Goal: Task Accomplishment & Management: Manage account settings

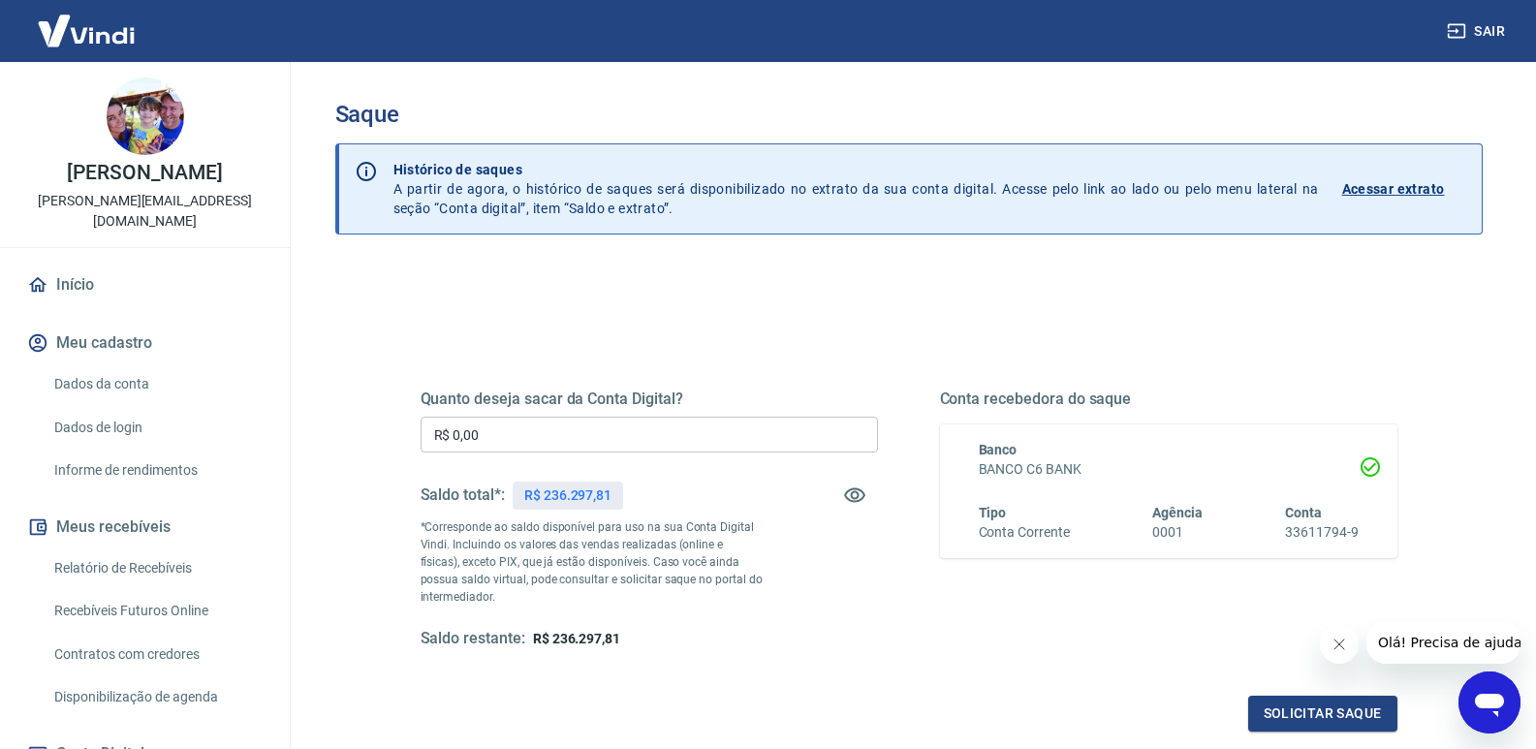
click at [519, 434] on input "R$ 0,00" at bounding box center [648, 435] width 457 height 36
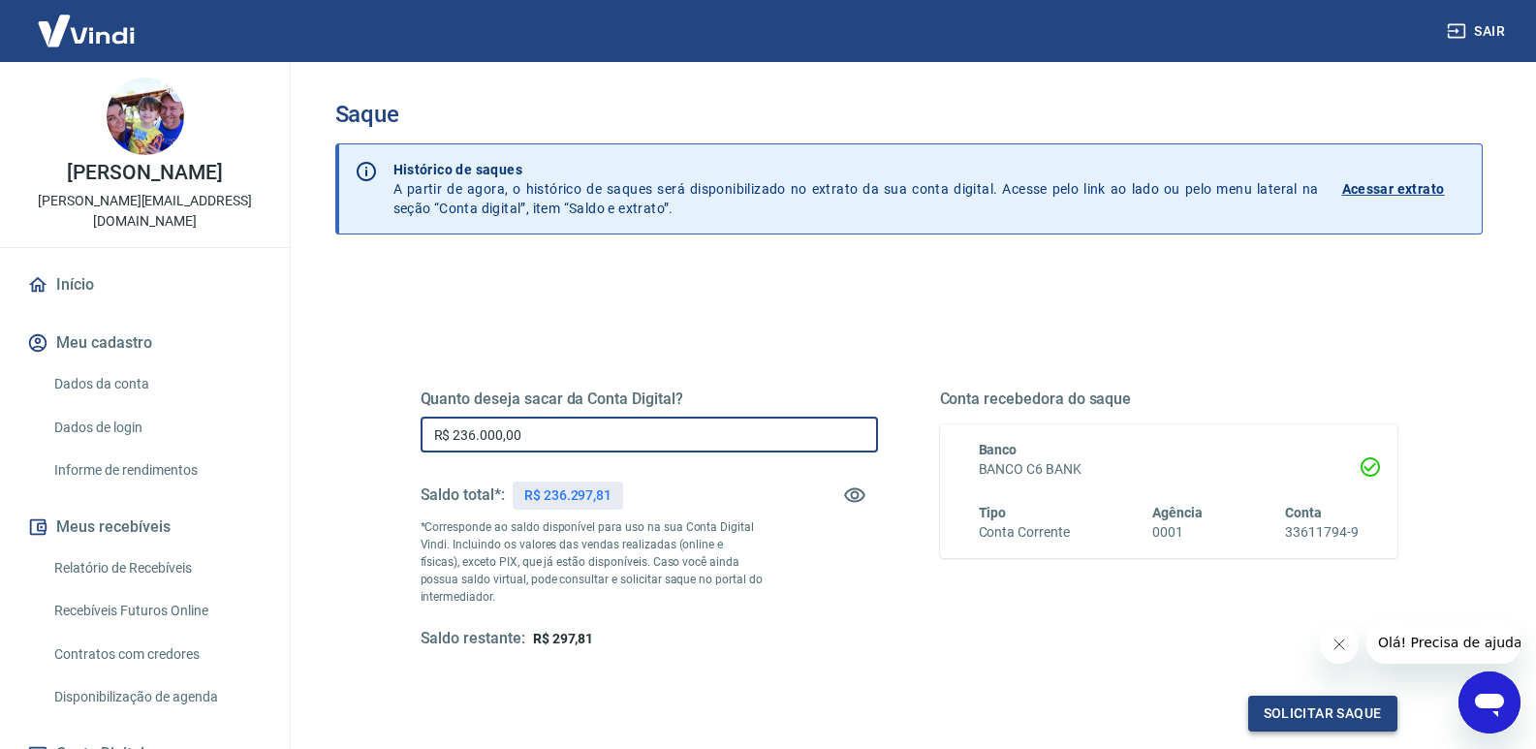
type input "R$ 236.000,00"
click at [1323, 715] on button "Solicitar saque" at bounding box center [1322, 714] width 149 height 36
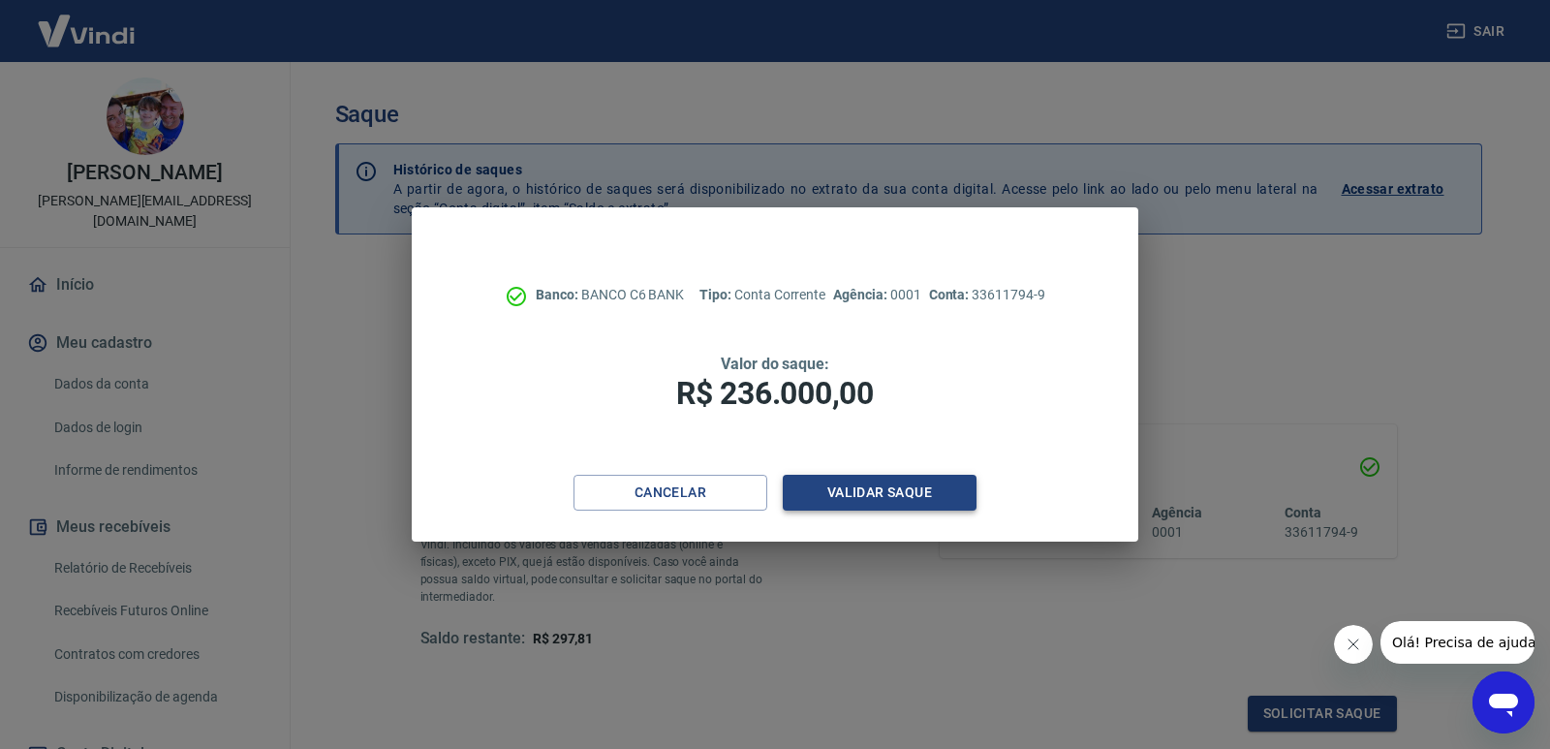
click at [891, 499] on button "Validar saque" at bounding box center [880, 493] width 194 height 36
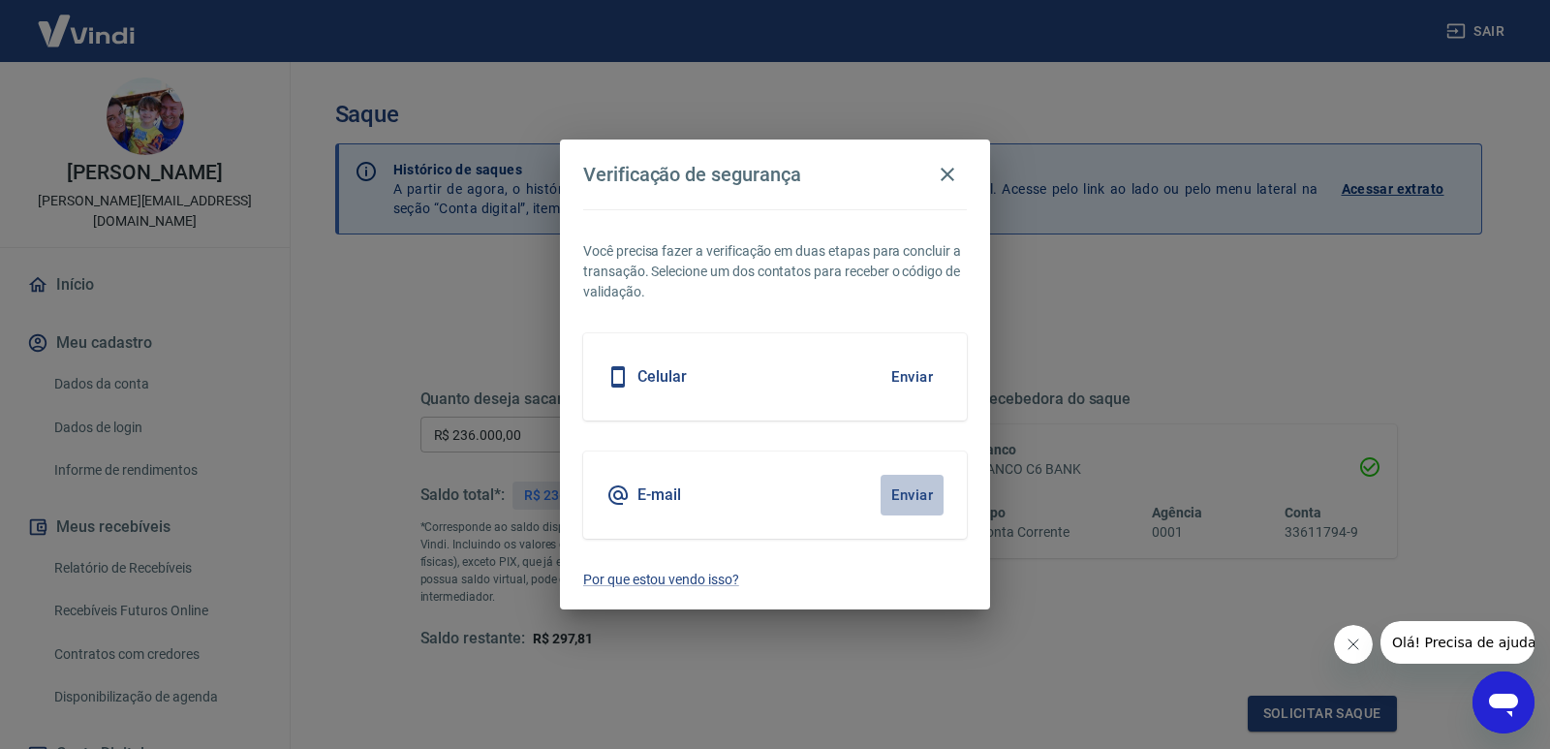
click at [912, 495] on button "Enviar" at bounding box center [912, 495] width 63 height 41
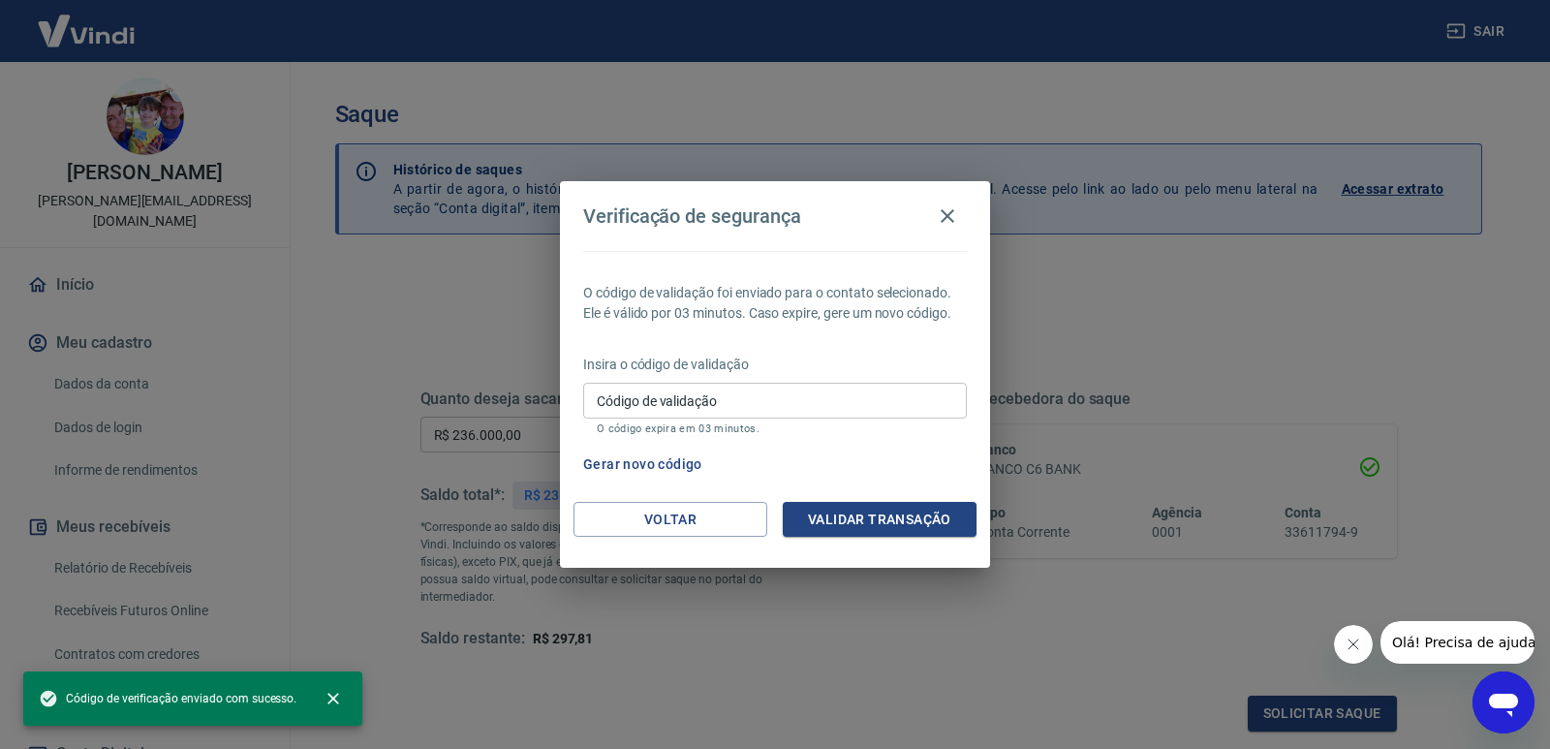
click at [757, 399] on input "Código de validação" at bounding box center [775, 401] width 384 height 36
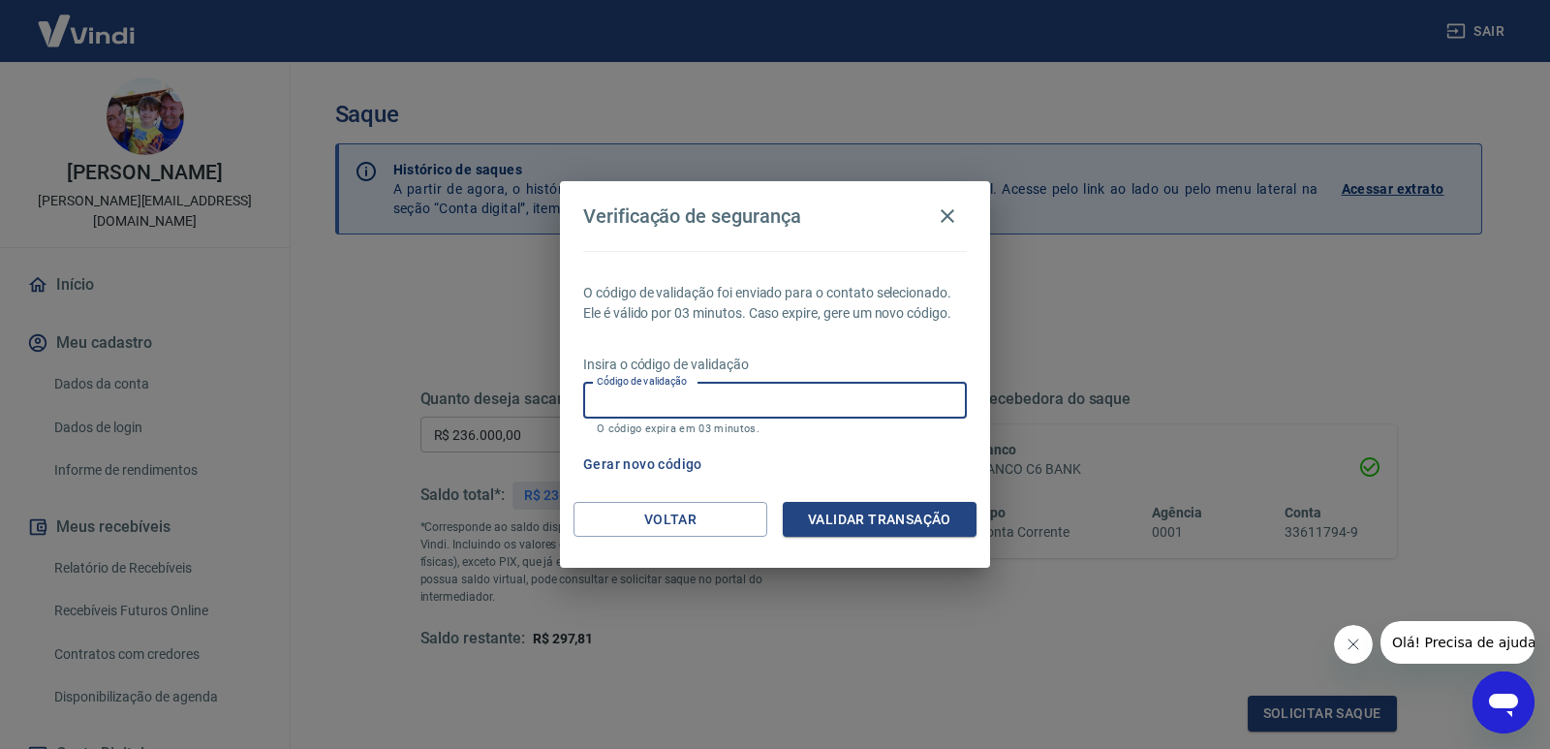
click at [624, 404] on input "Código de validação" at bounding box center [775, 401] width 384 height 36
type input "271136"
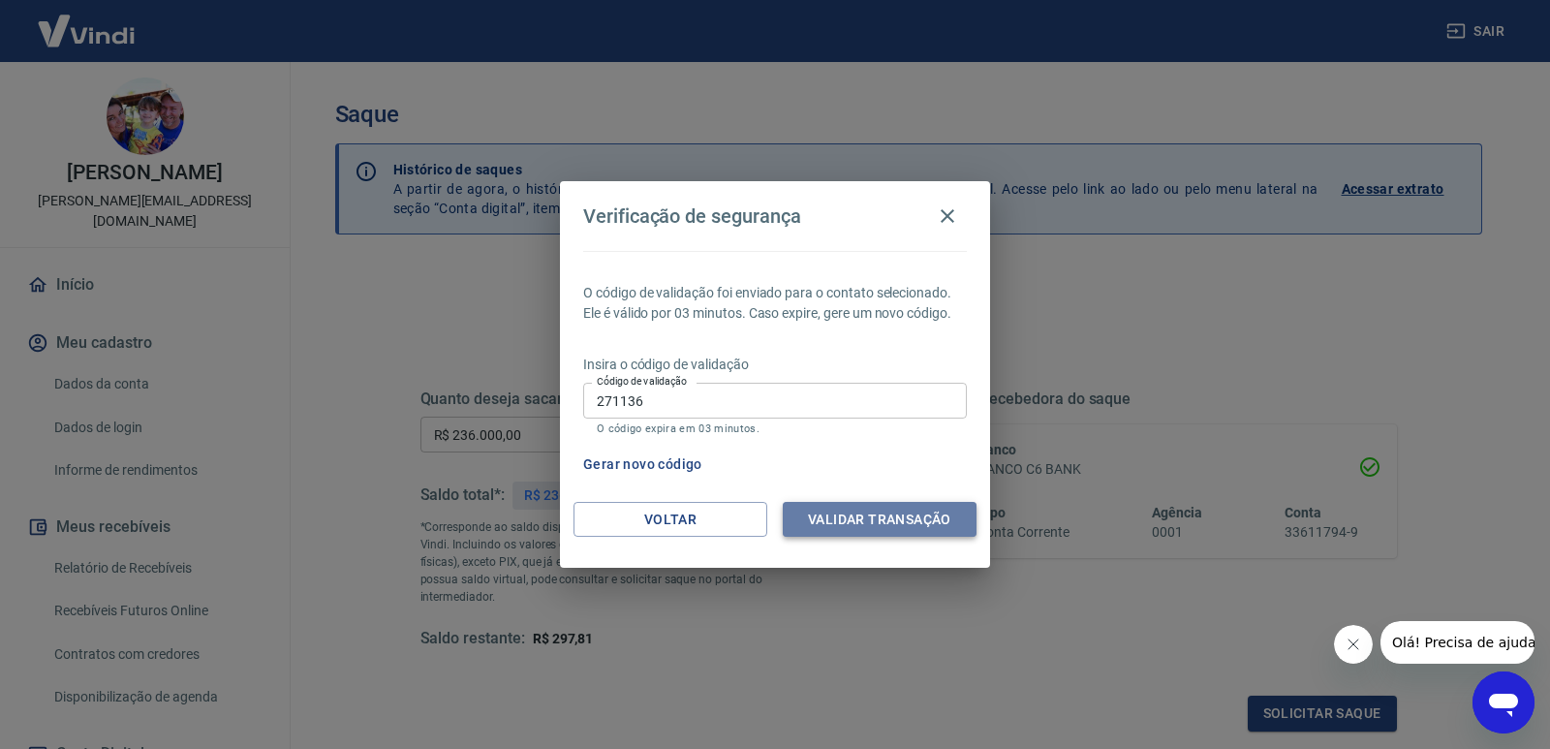
click at [879, 512] on button "Validar transação" at bounding box center [880, 520] width 194 height 36
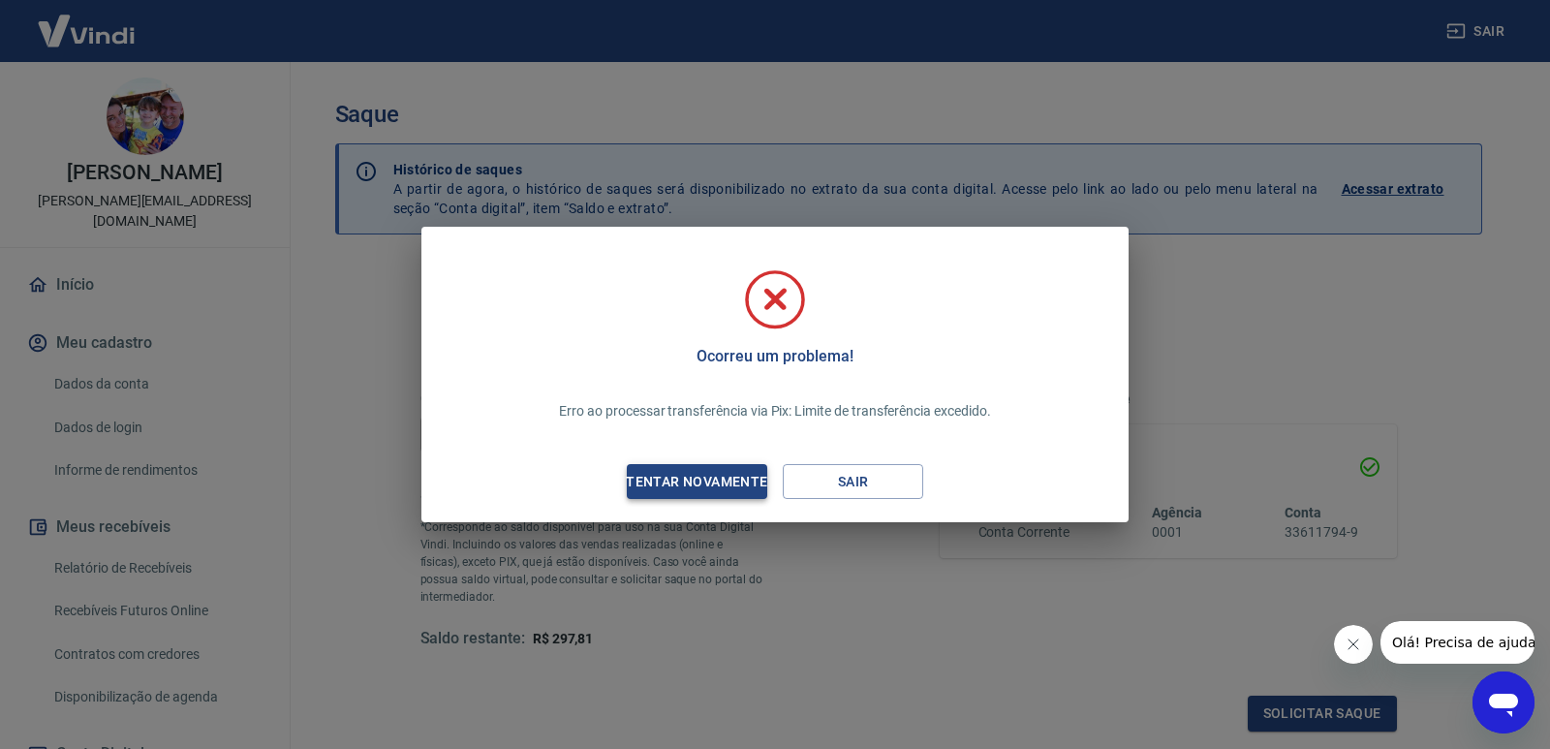
click at [656, 487] on div "Tentar novamente" at bounding box center [697, 482] width 188 height 24
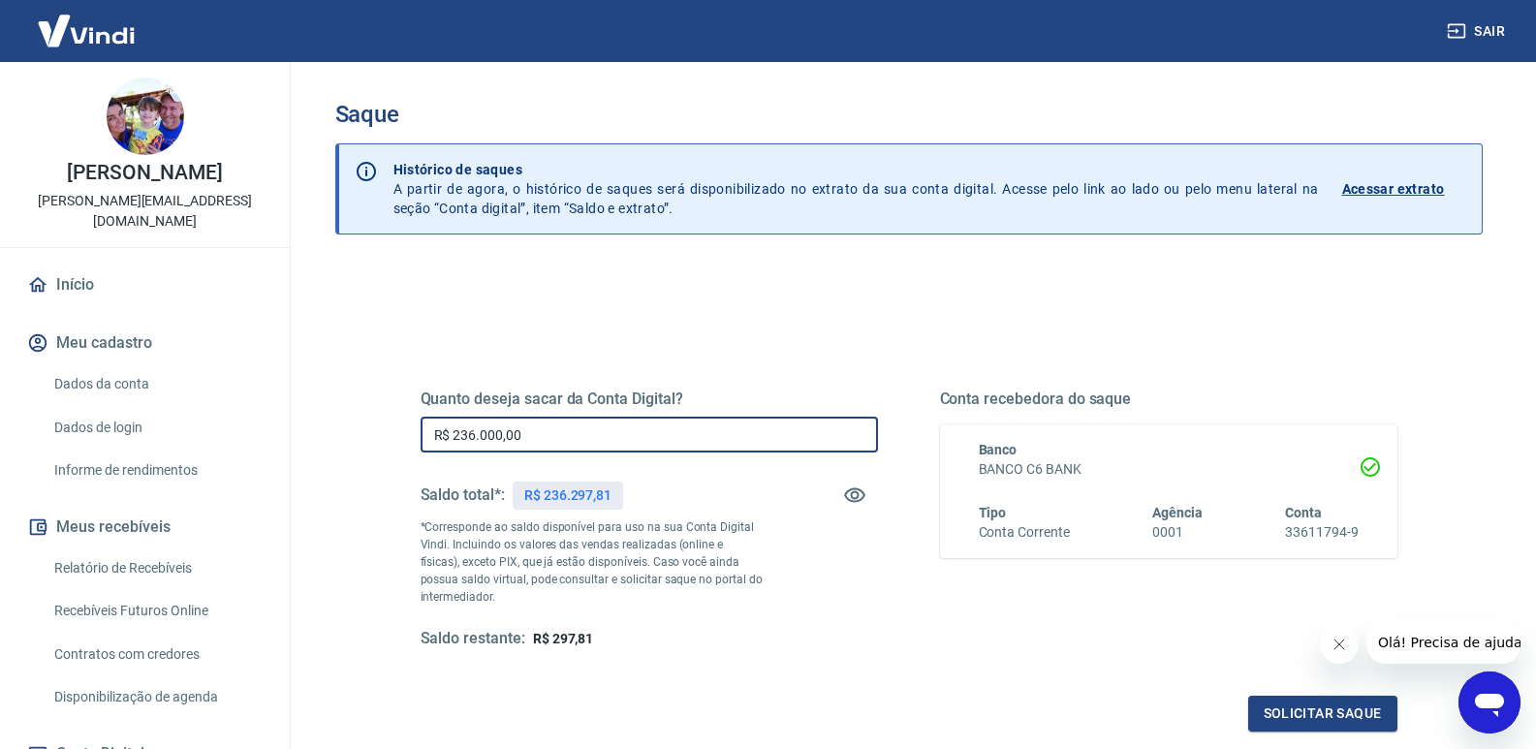
drag, startPoint x: 564, startPoint y: 431, endPoint x: 412, endPoint y: 427, distance: 152.2
click at [412, 427] on div "Quanto deseja sacar da Conta Digital? R$ 236.000,00 ​ Saldo total*: R$ 236.297,…" at bounding box center [908, 529] width 1023 height 450
type input "R$ 100.000,00"
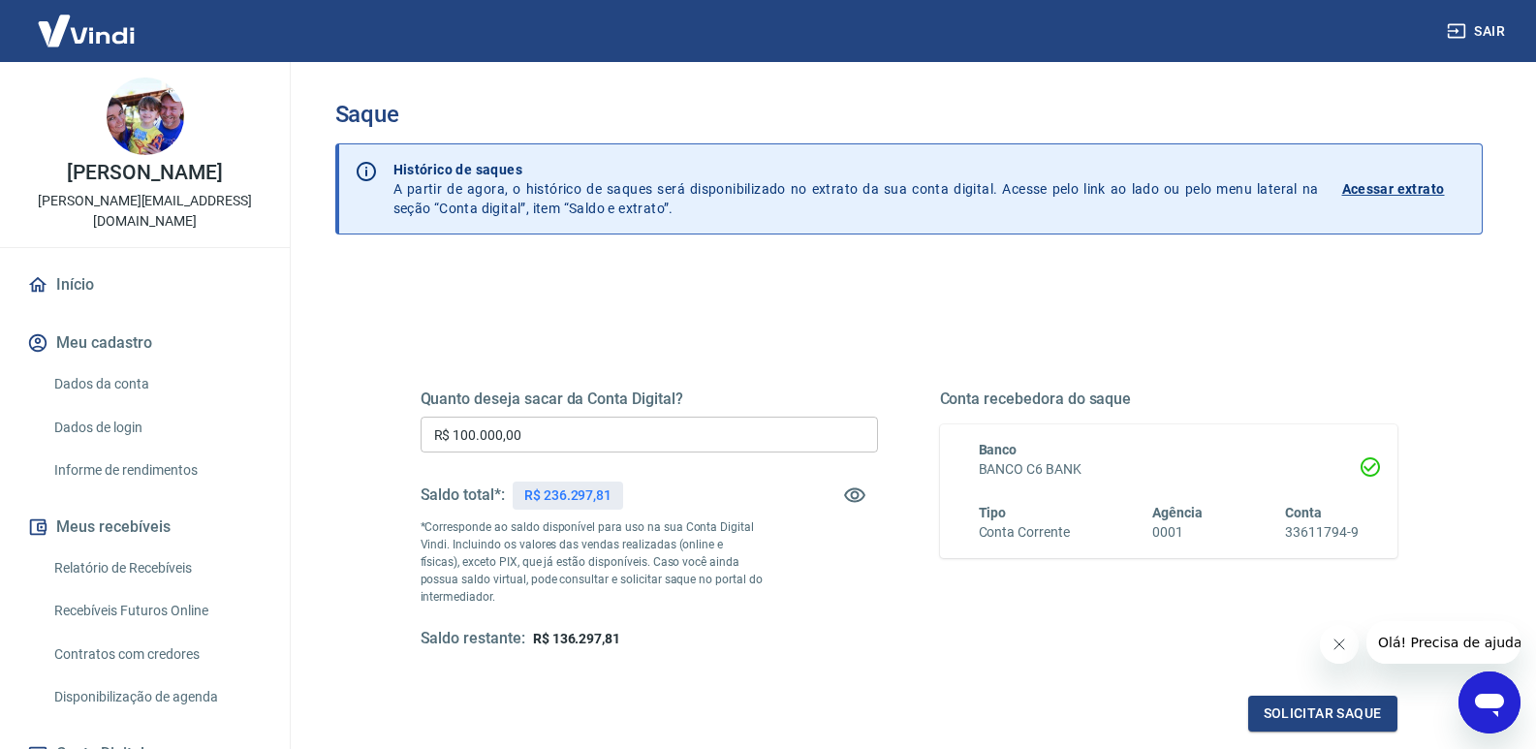
click at [1038, 317] on div "Quanto deseja sacar da Conta Digital? R$ 100.000,00 ​ Saldo total*: R$ 236.297,…" at bounding box center [908, 529] width 1023 height 450
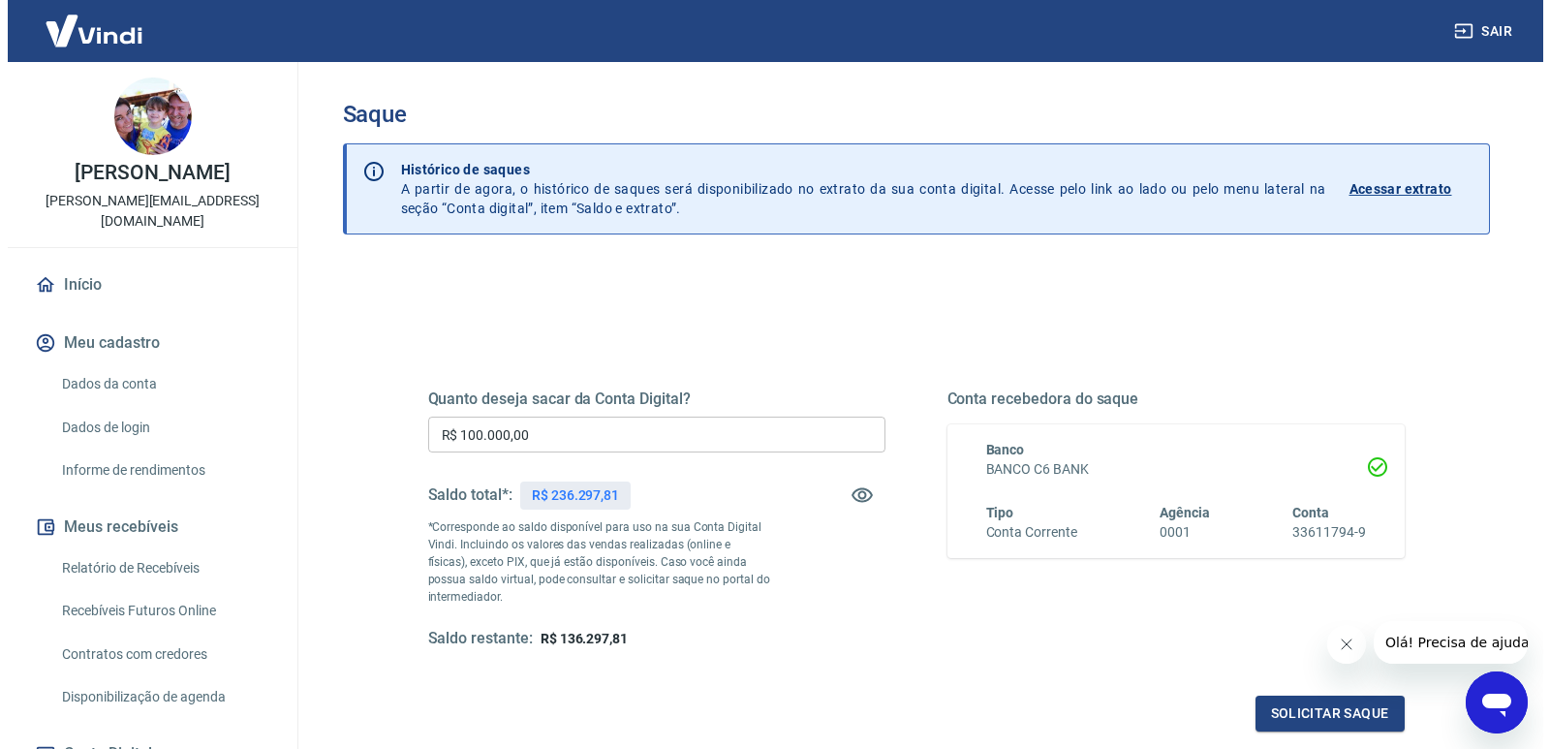
scroll to position [209, 0]
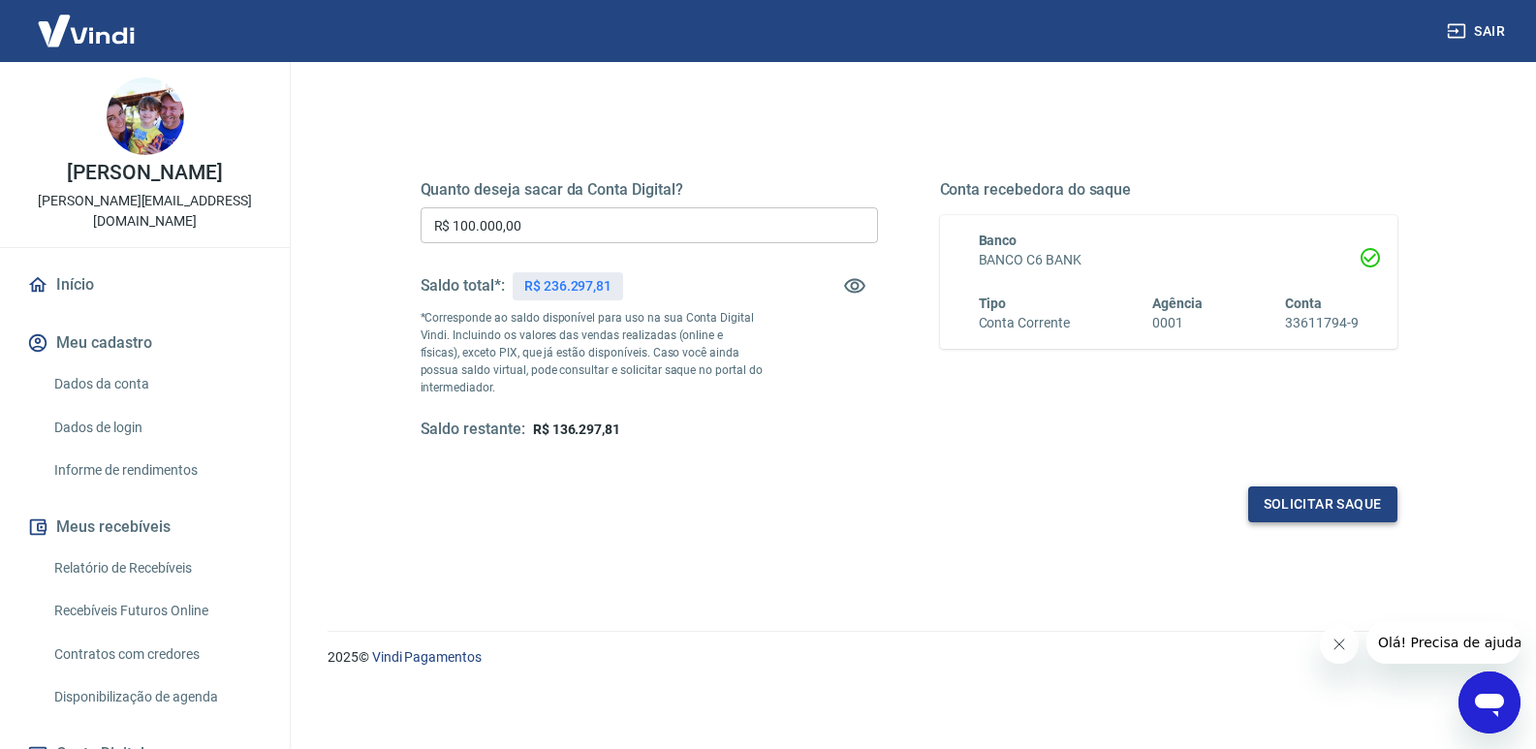
click at [1327, 501] on button "Solicitar saque" at bounding box center [1322, 504] width 149 height 36
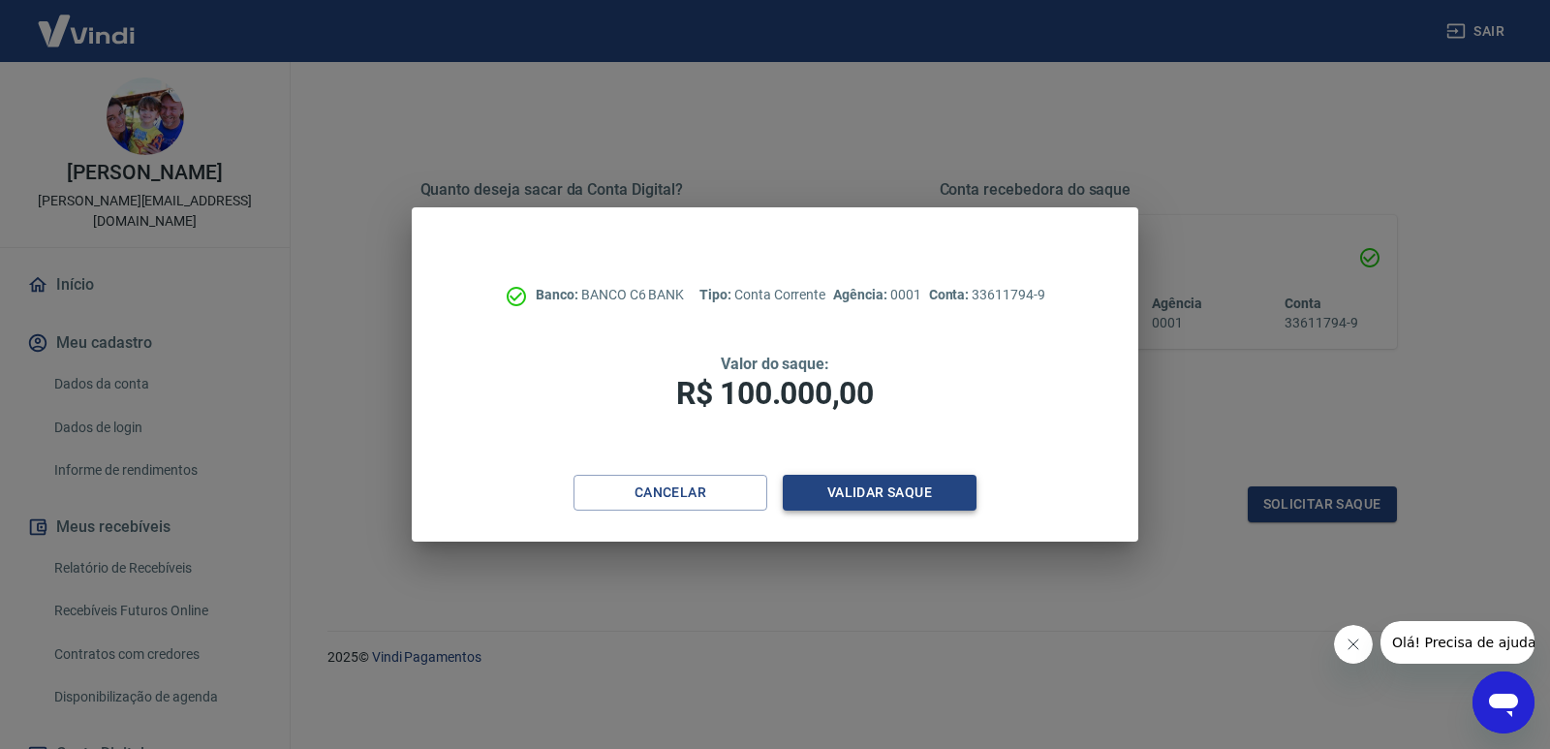
click at [914, 497] on button "Validar saque" at bounding box center [880, 493] width 194 height 36
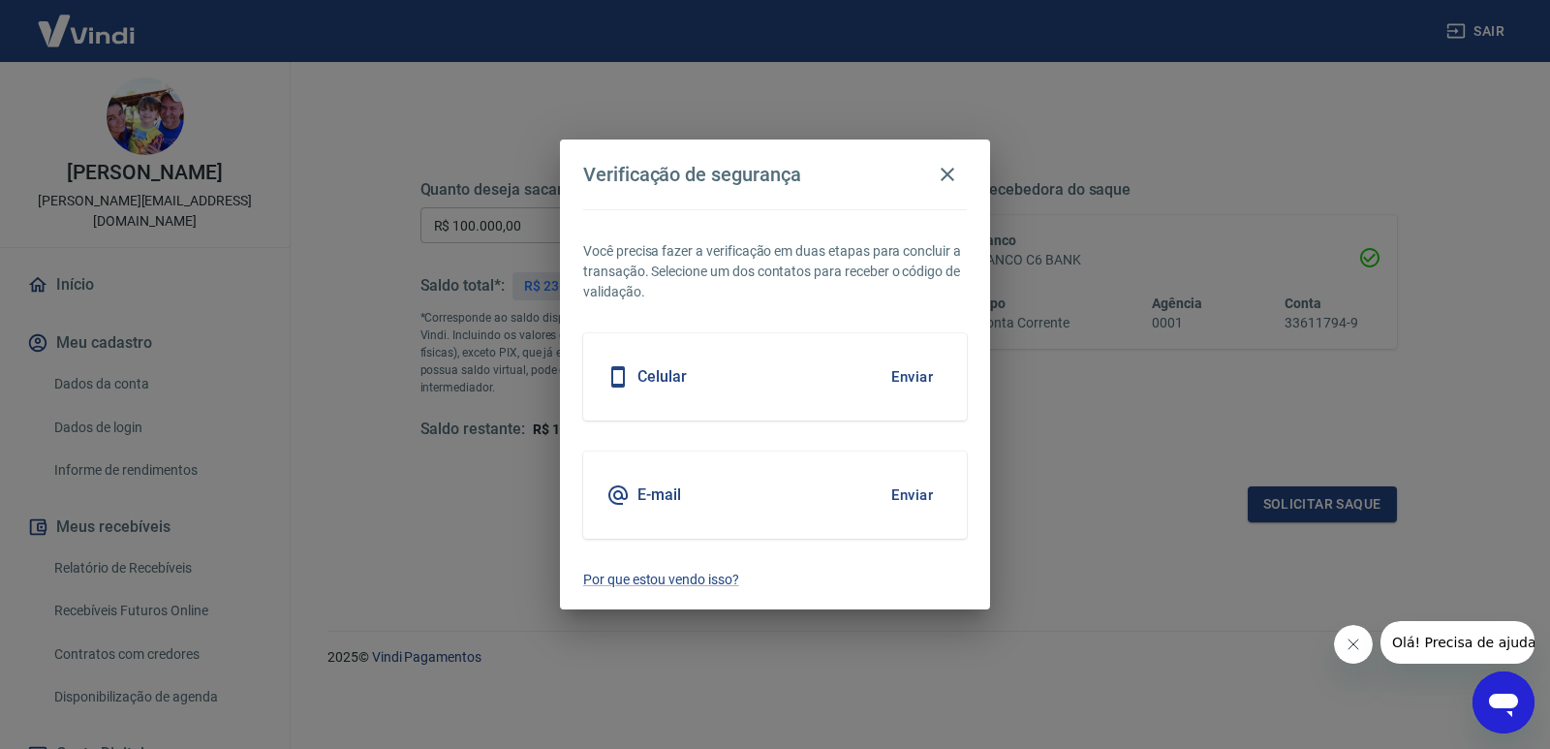
click at [916, 495] on button "Enviar" at bounding box center [912, 495] width 63 height 41
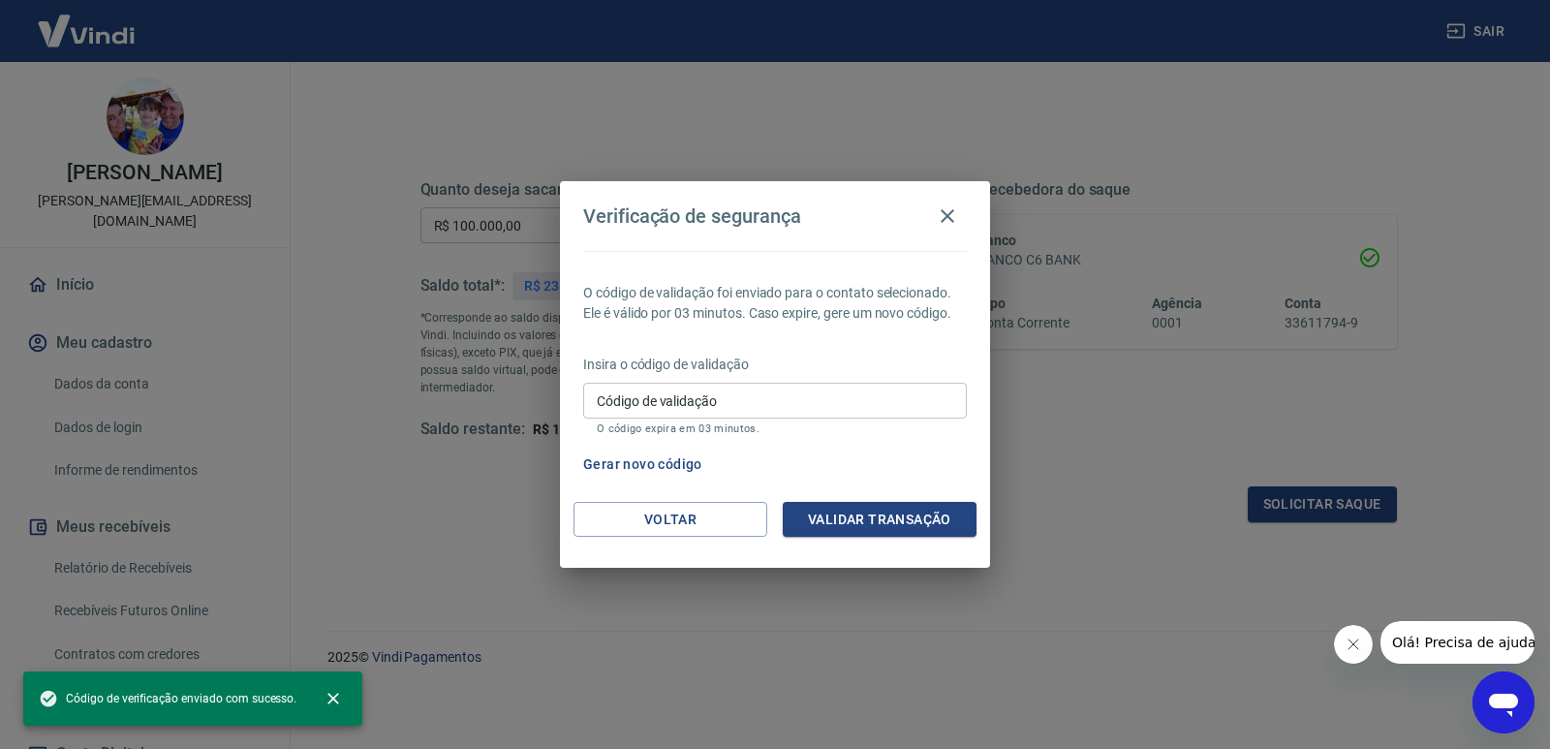
click at [752, 401] on input "Código de validação" at bounding box center [775, 401] width 384 height 36
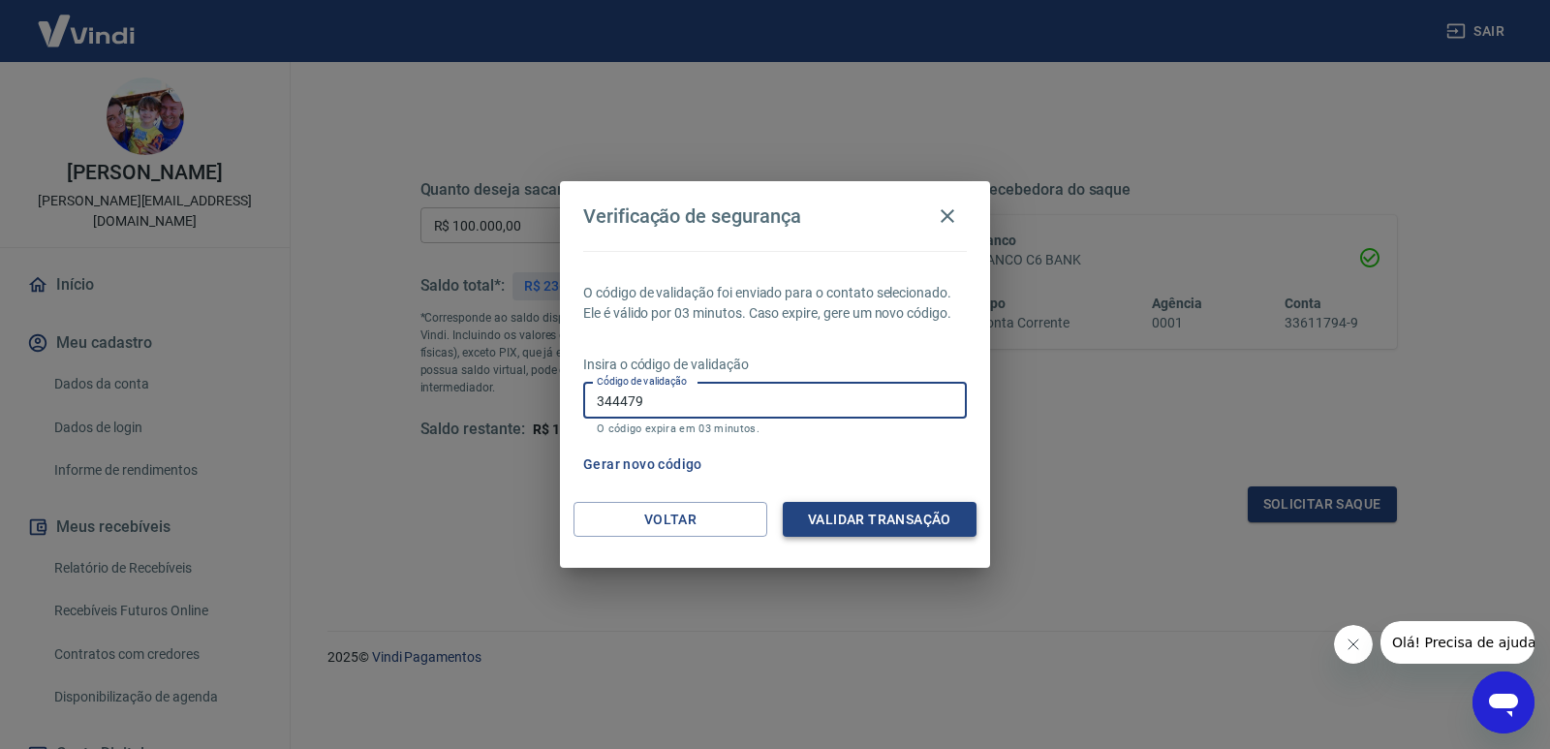
type input "344479"
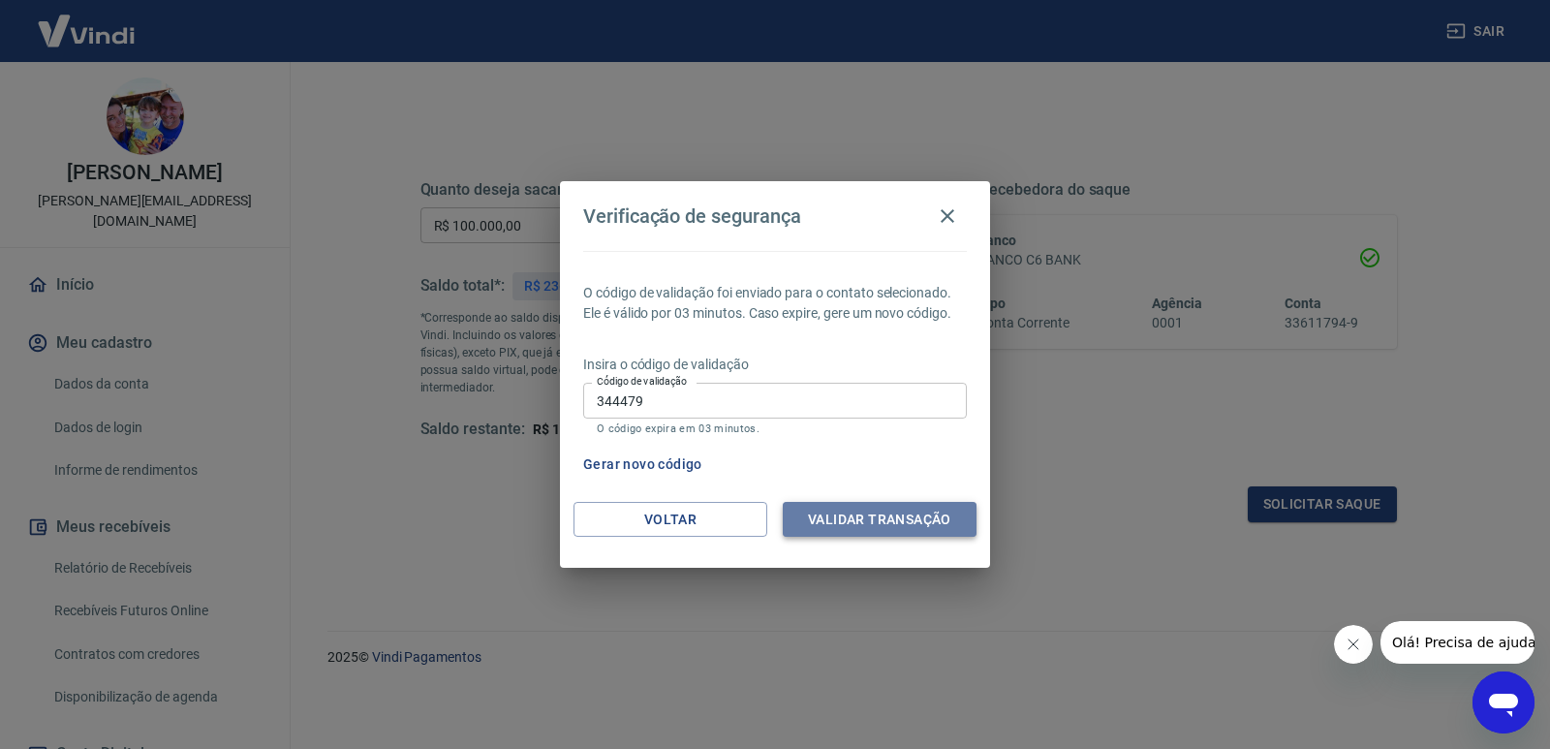
click at [886, 525] on button "Validar transação" at bounding box center [880, 520] width 194 height 36
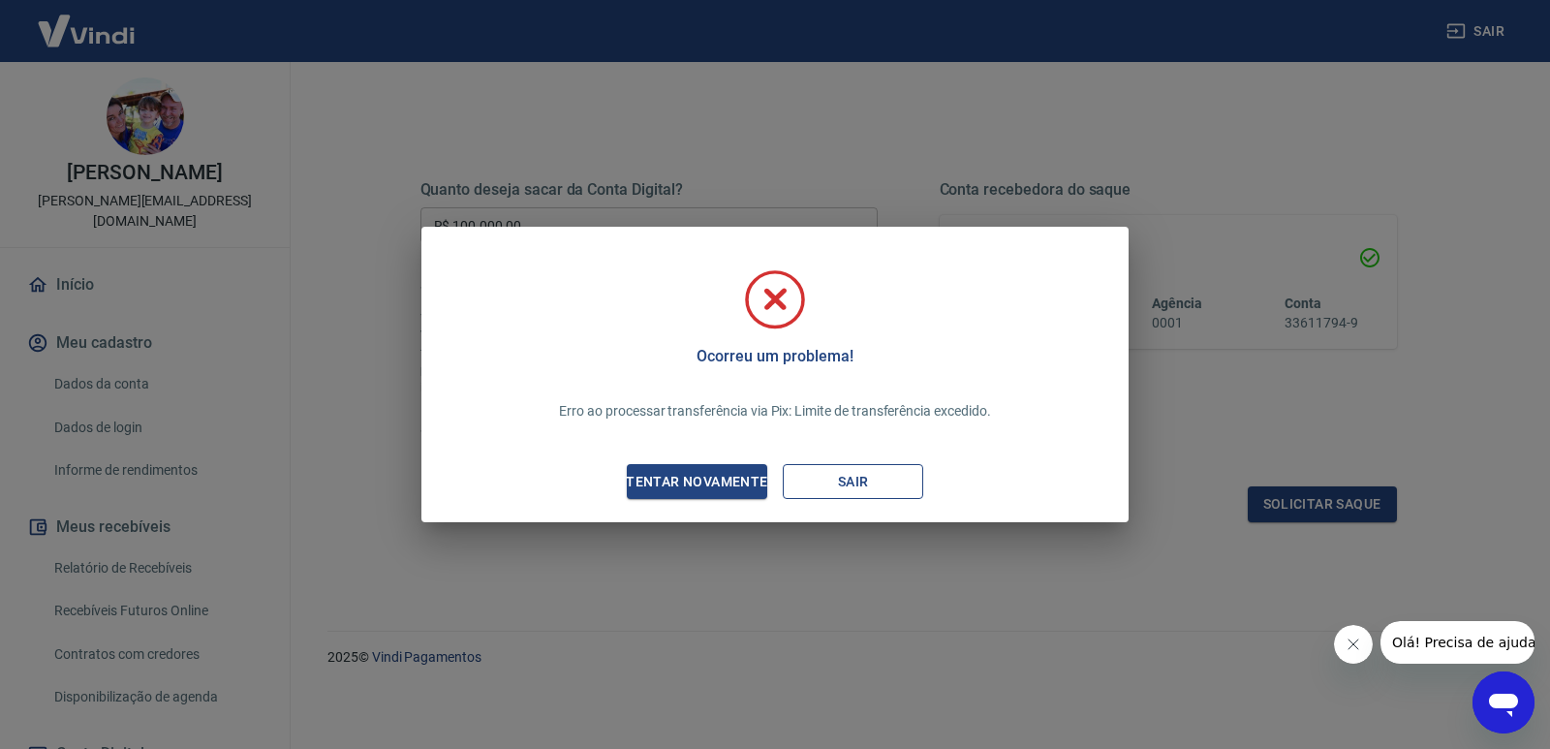
click at [832, 486] on button "Sair" at bounding box center [853, 482] width 140 height 36
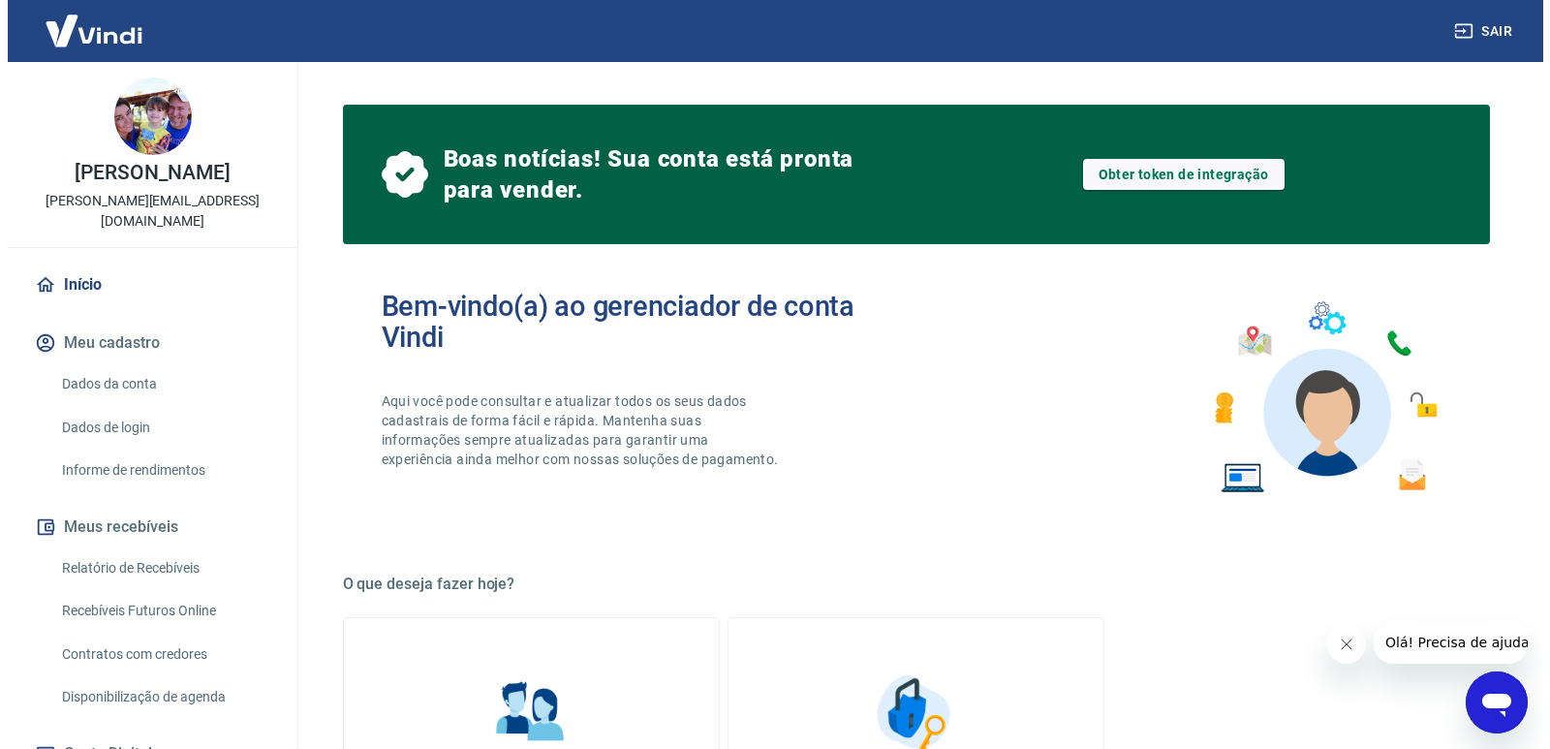
scroll to position [263, 0]
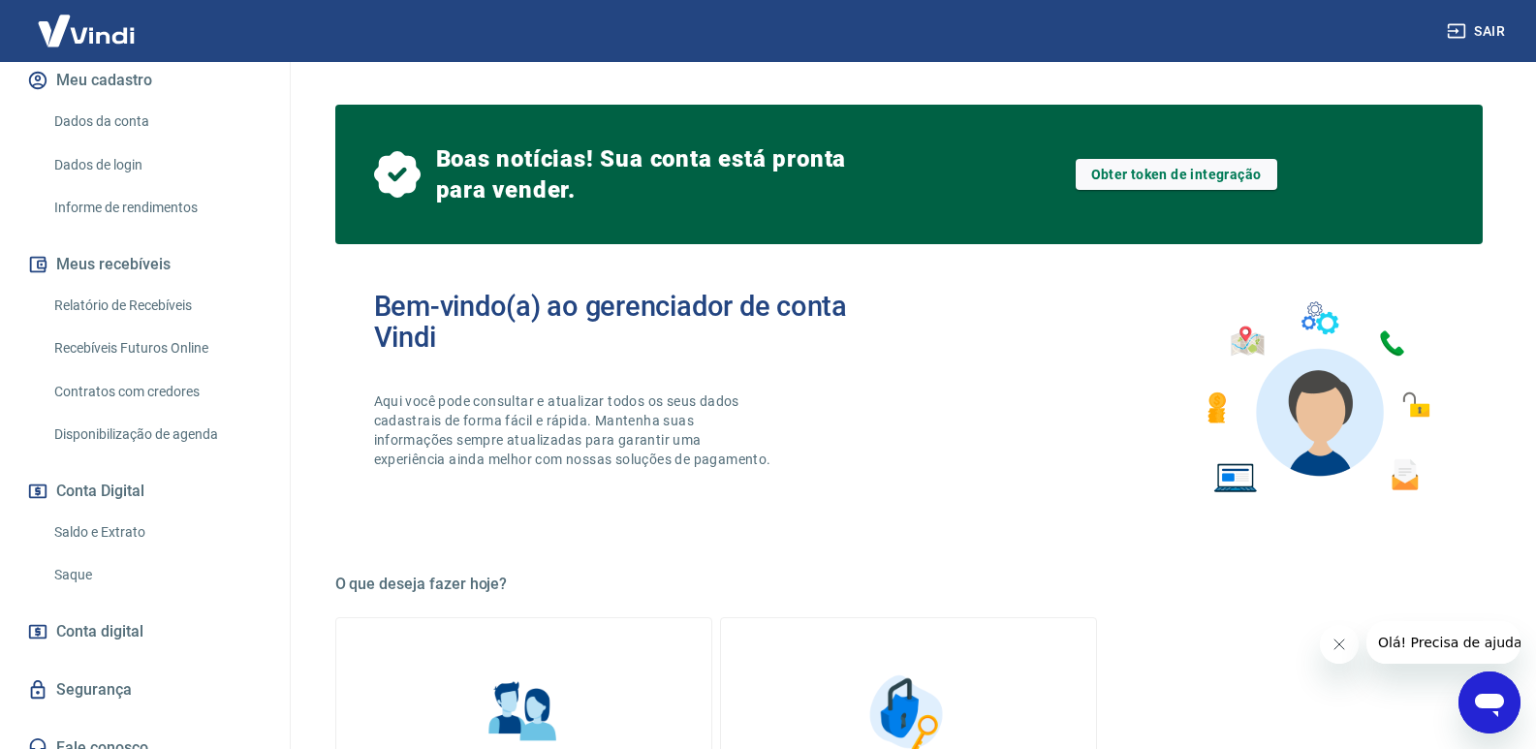
click at [68, 557] on link "Saque" at bounding box center [157, 575] width 220 height 40
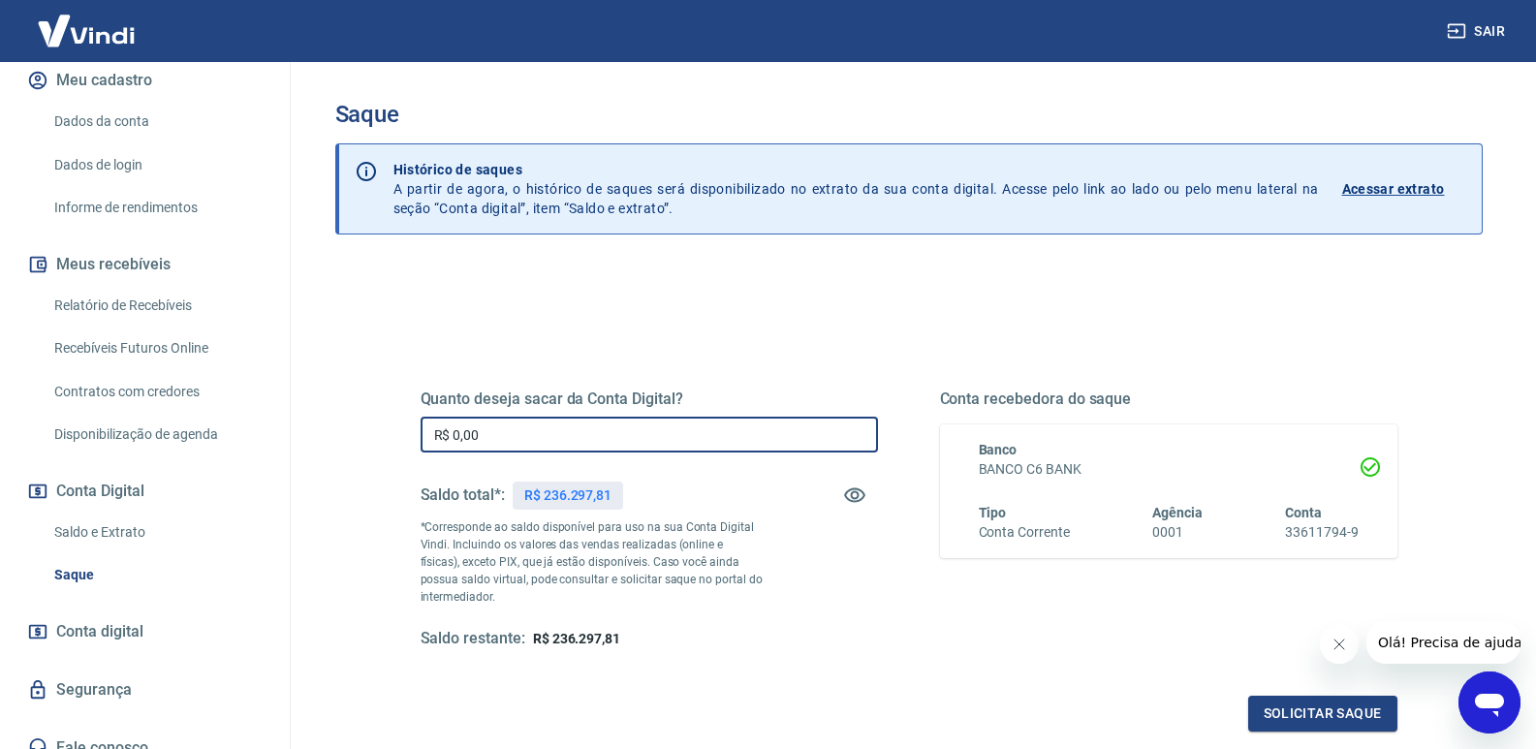
click at [501, 439] on input "R$ 0,00" at bounding box center [648, 435] width 457 height 36
click at [61, 668] on link "Segurança" at bounding box center [144, 689] width 243 height 43
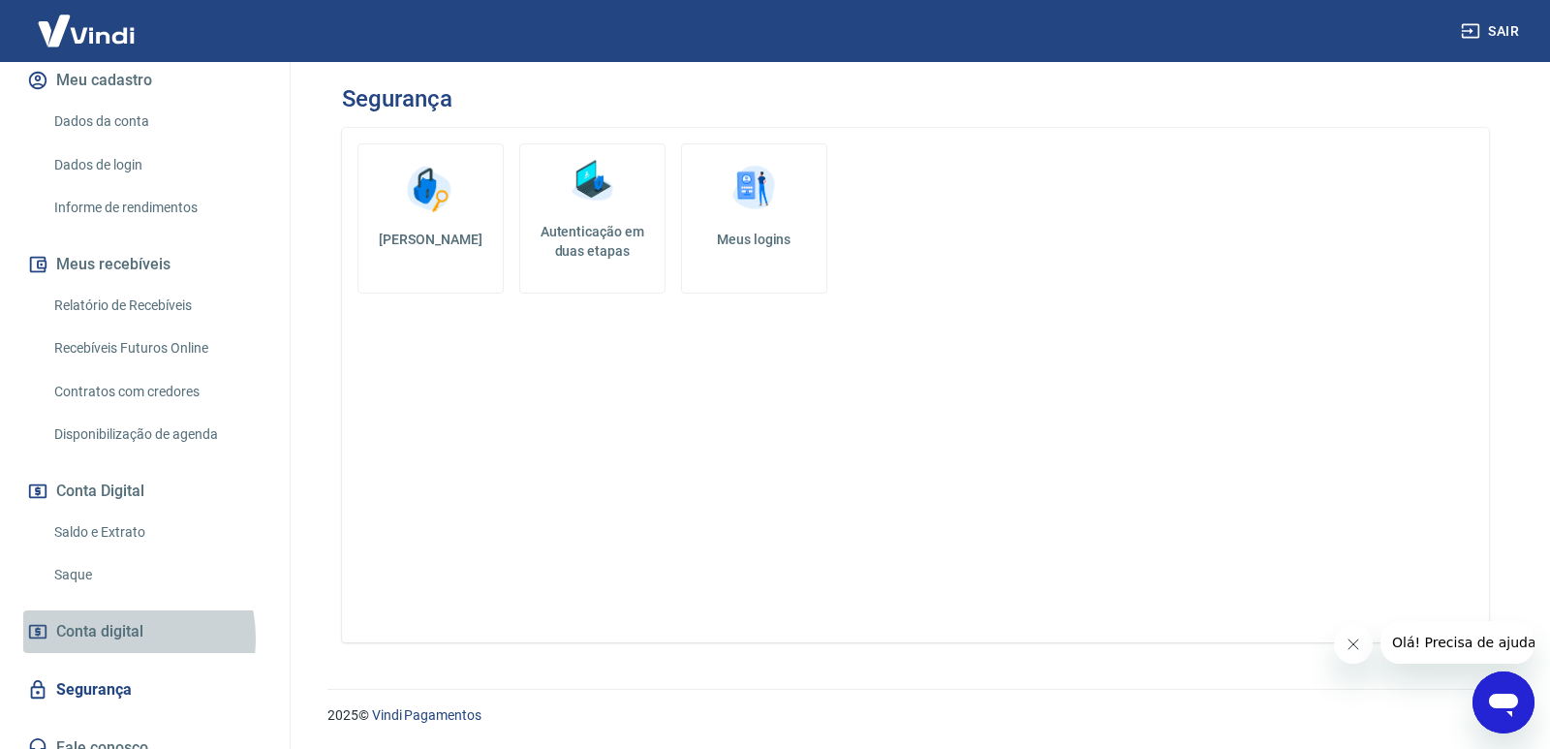
click at [111, 618] on span "Conta digital" at bounding box center [99, 631] width 87 height 27
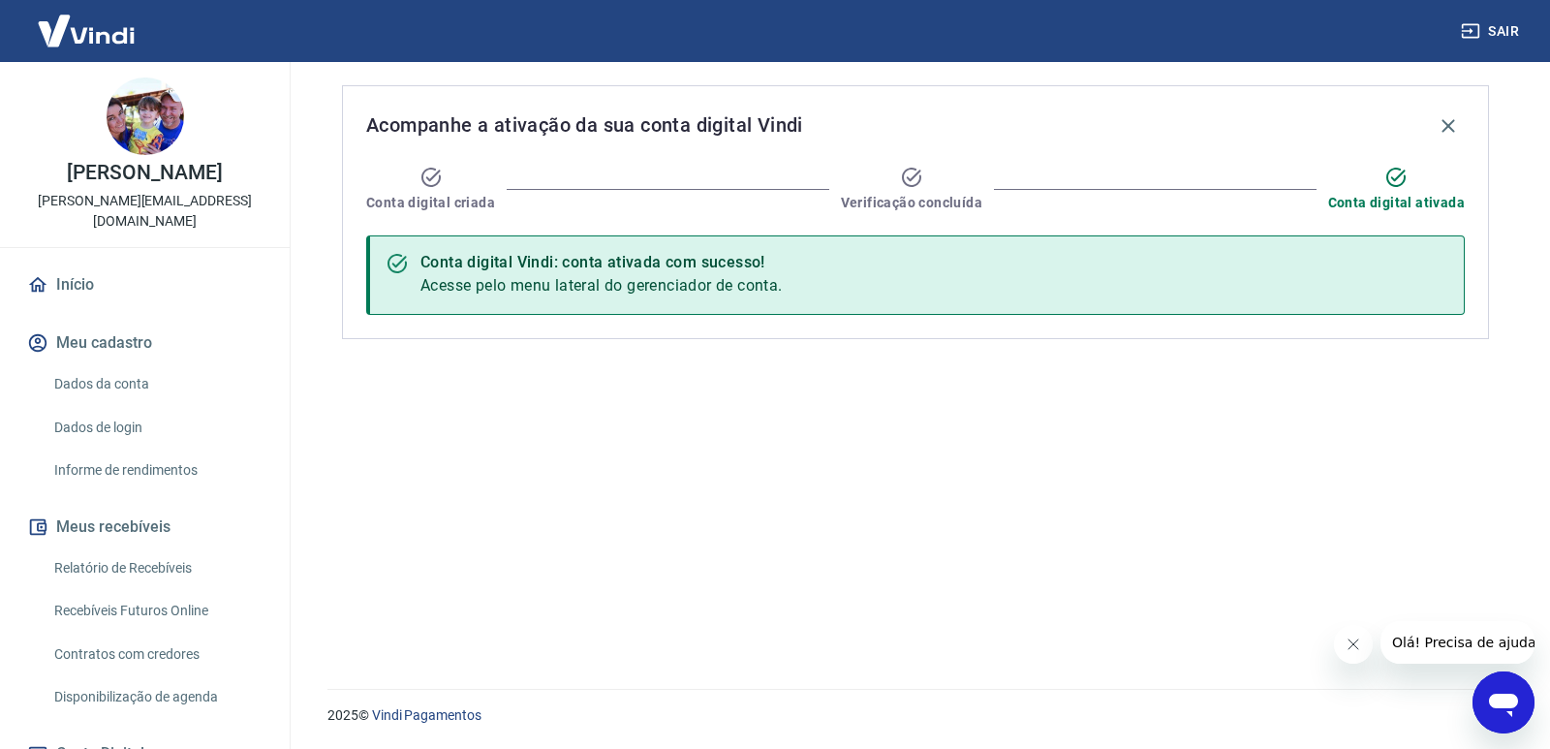
click at [79, 264] on link "Início" at bounding box center [144, 285] width 243 height 43
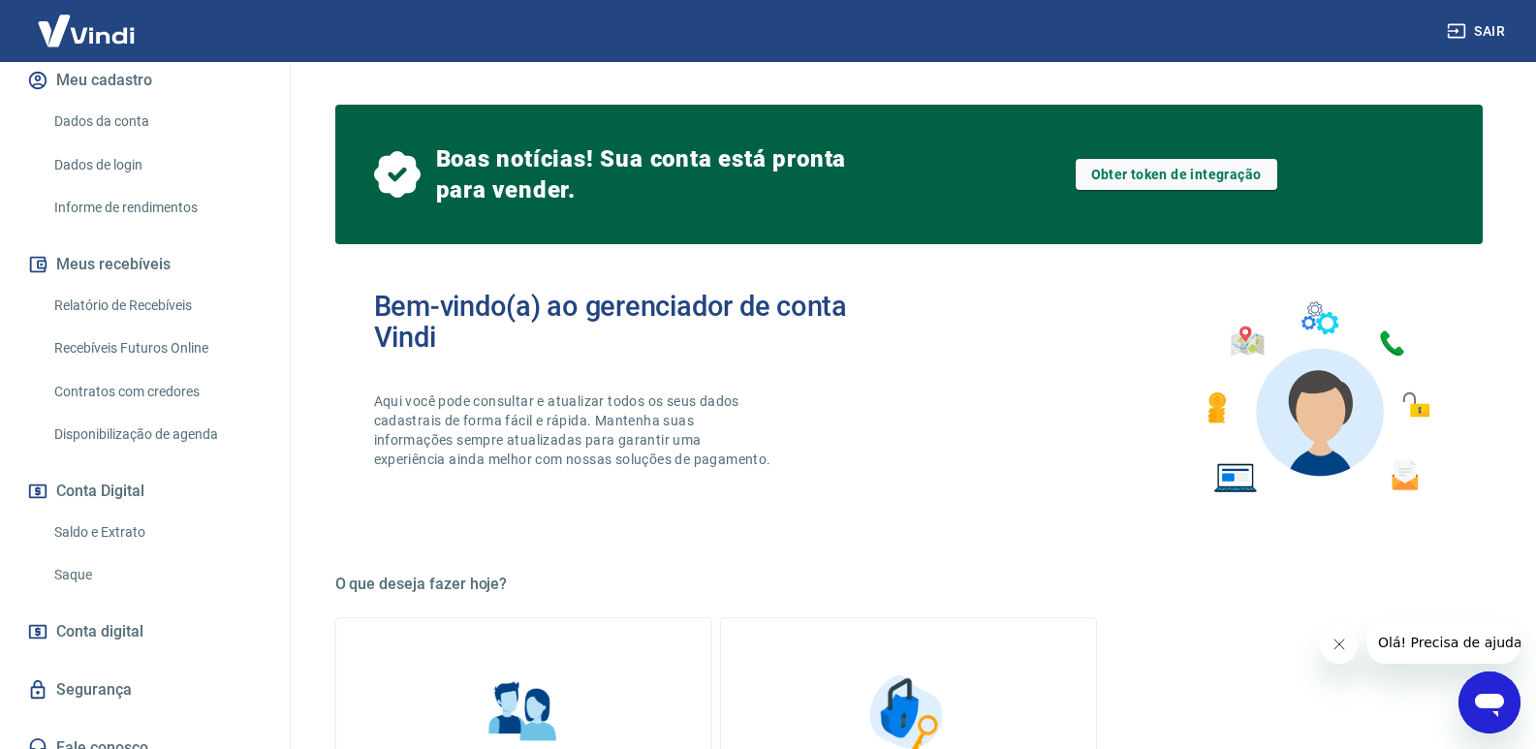
click at [77, 559] on link "Saque" at bounding box center [157, 575] width 220 height 40
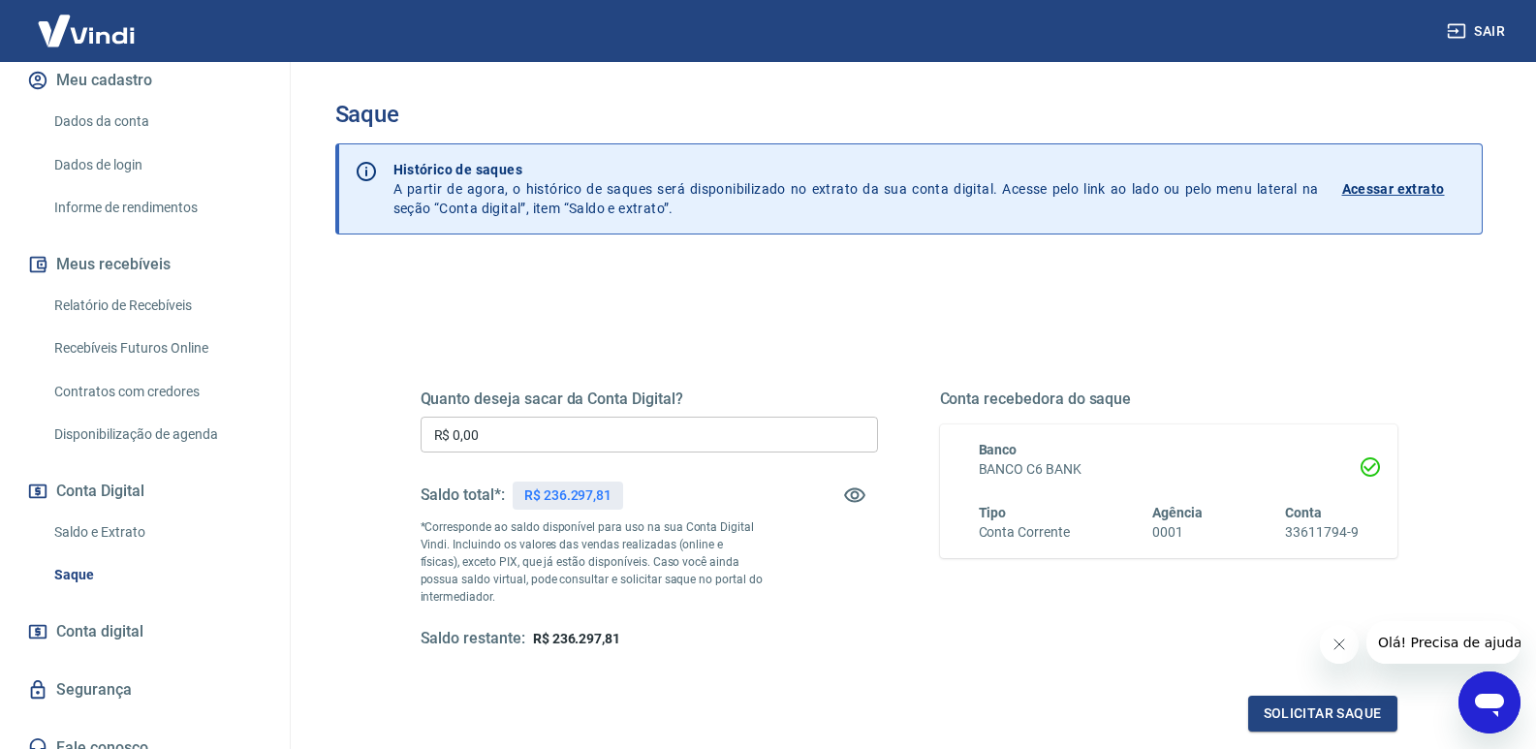
scroll to position [209, 0]
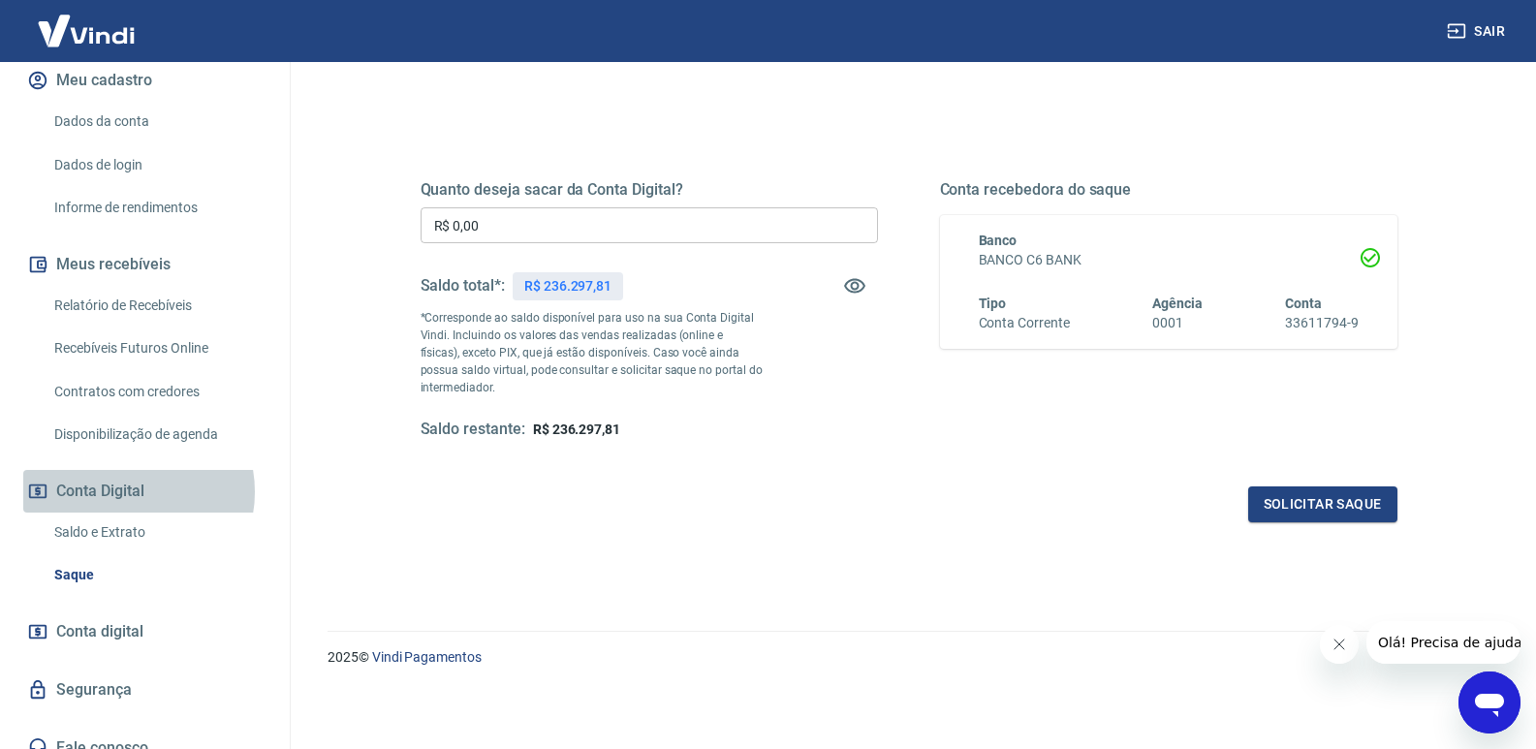
click at [130, 471] on button "Conta Digital" at bounding box center [144, 491] width 243 height 43
click at [115, 512] on link "Saldo e Extrato" at bounding box center [157, 532] width 220 height 40
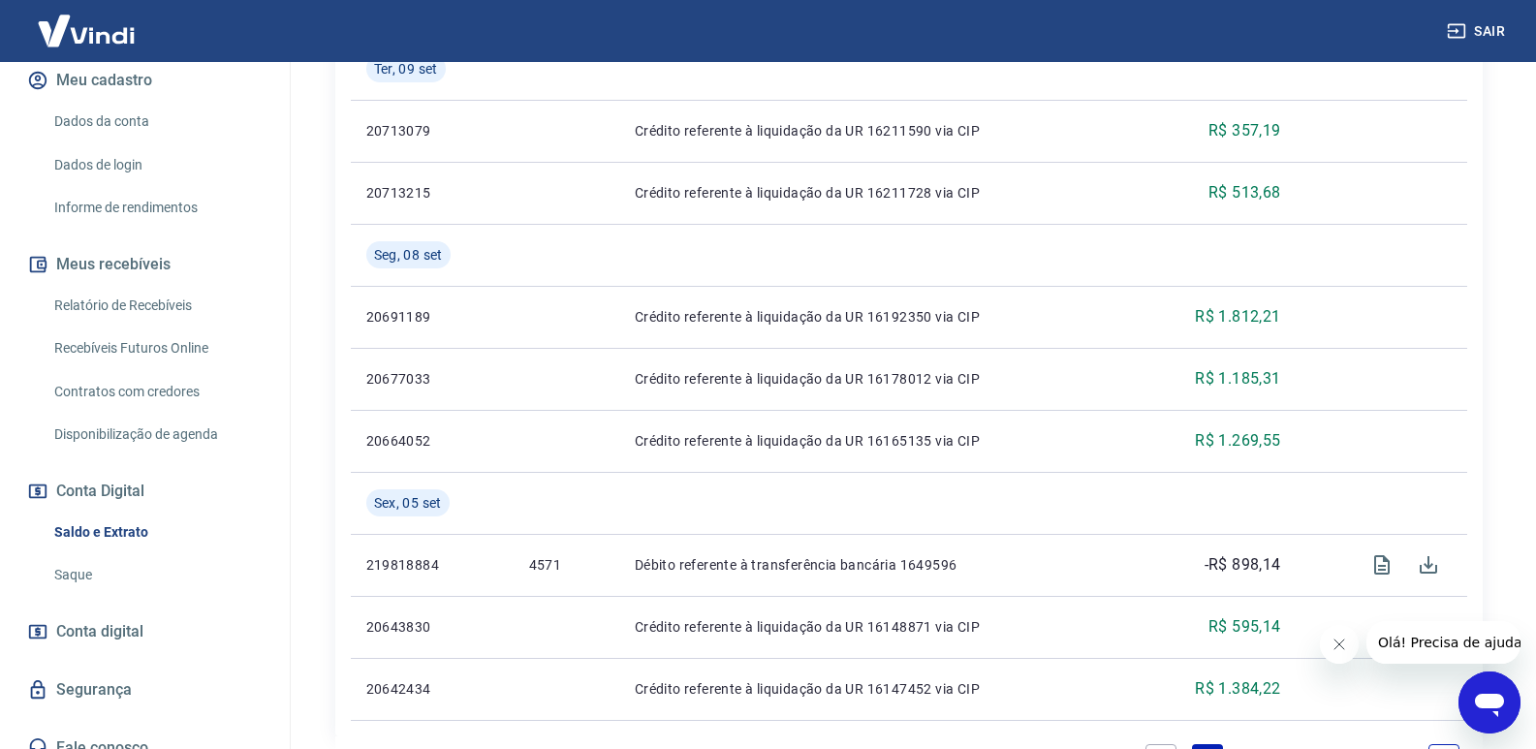
scroll to position [1900, 0]
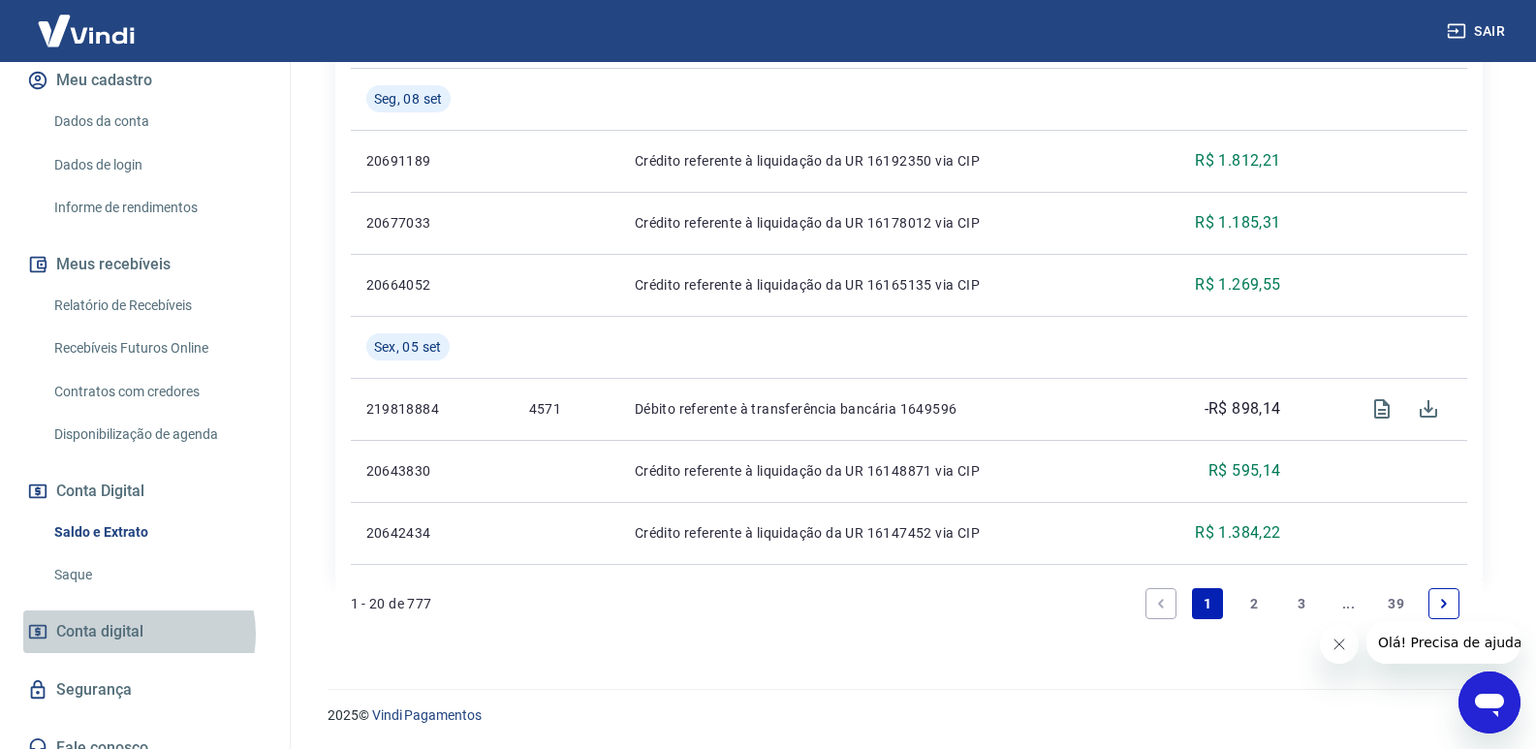
click at [132, 618] on span "Conta digital" at bounding box center [99, 631] width 87 height 27
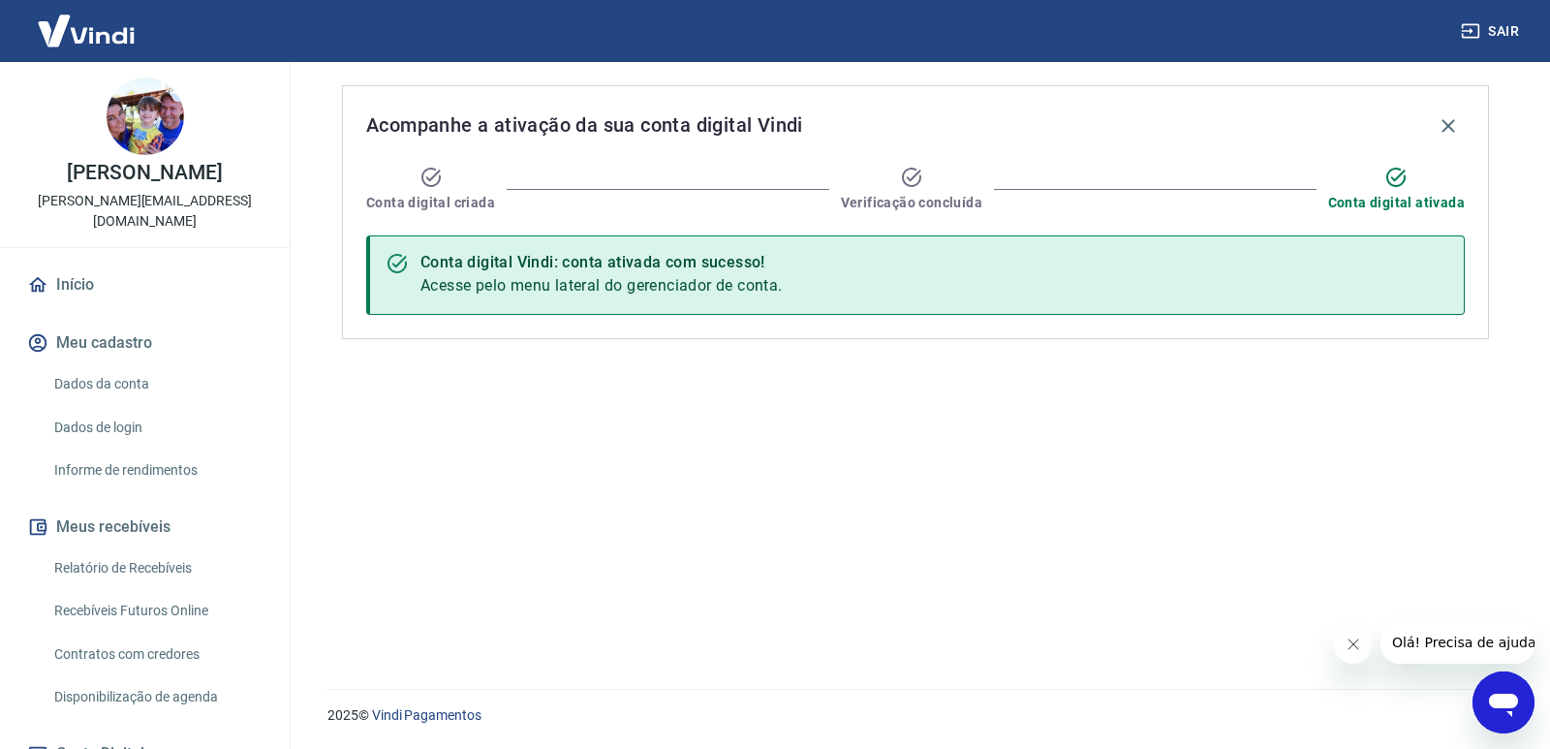
click at [127, 365] on link "Dados da conta" at bounding box center [157, 384] width 220 height 40
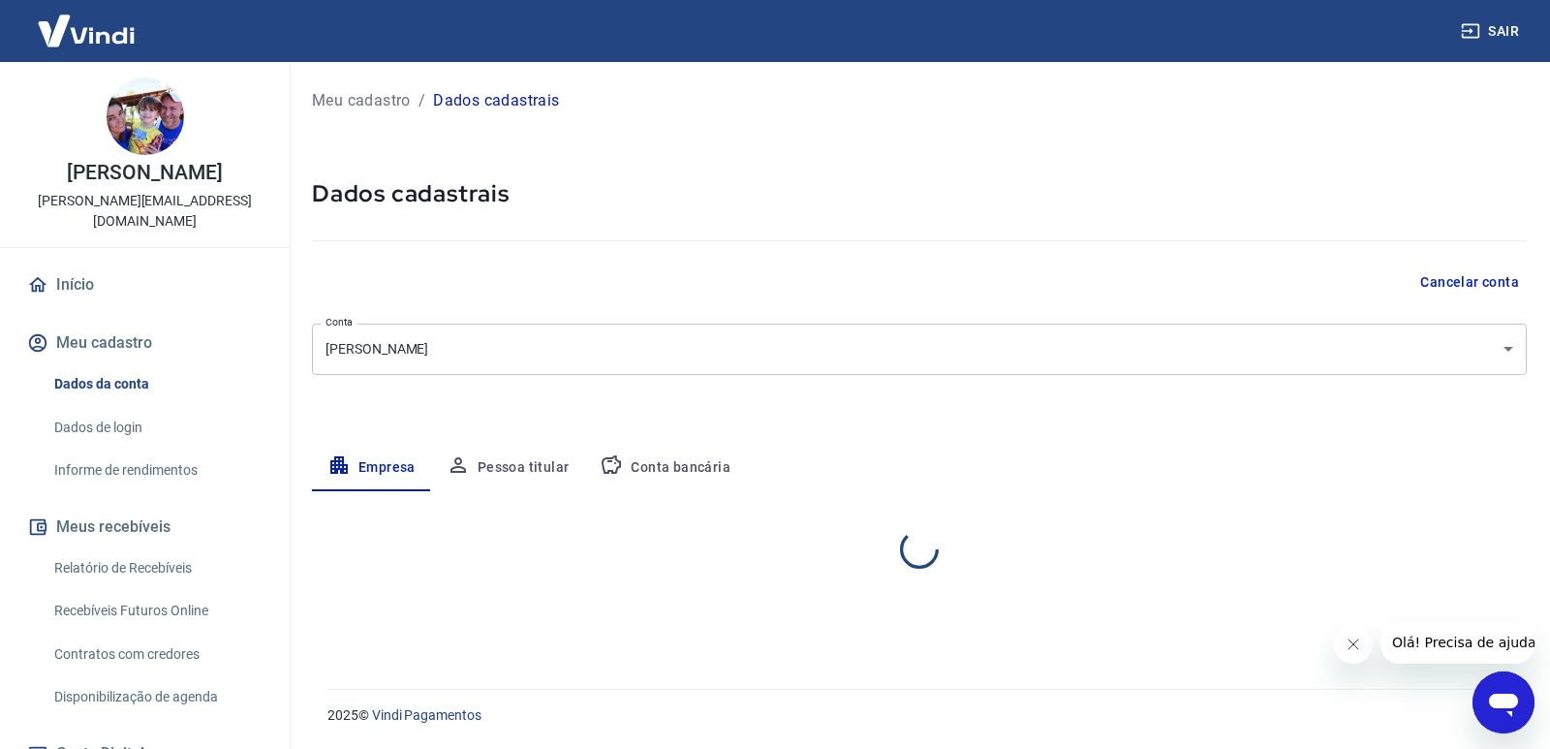
select select "SP"
select select "business"
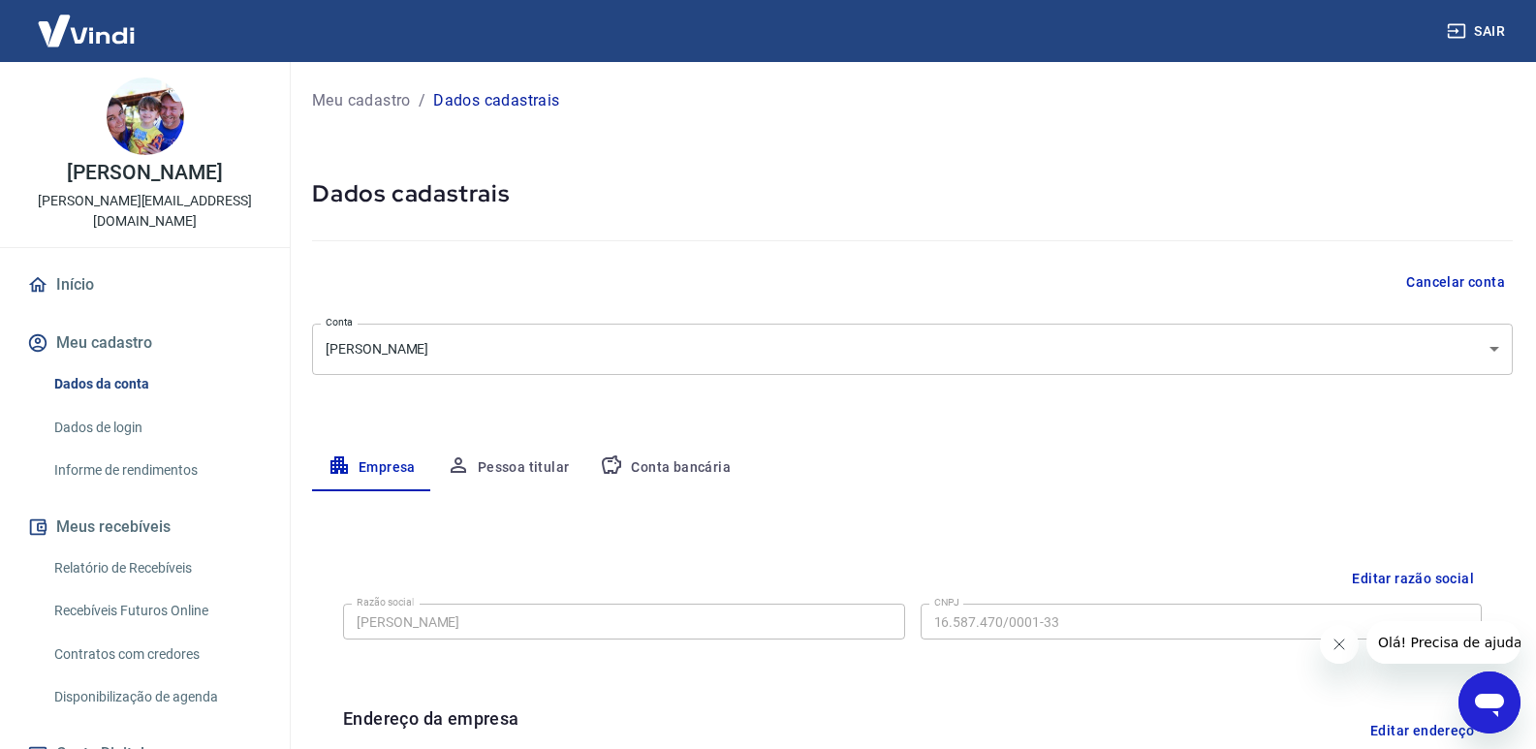
click at [72, 264] on link "Início" at bounding box center [144, 285] width 243 height 43
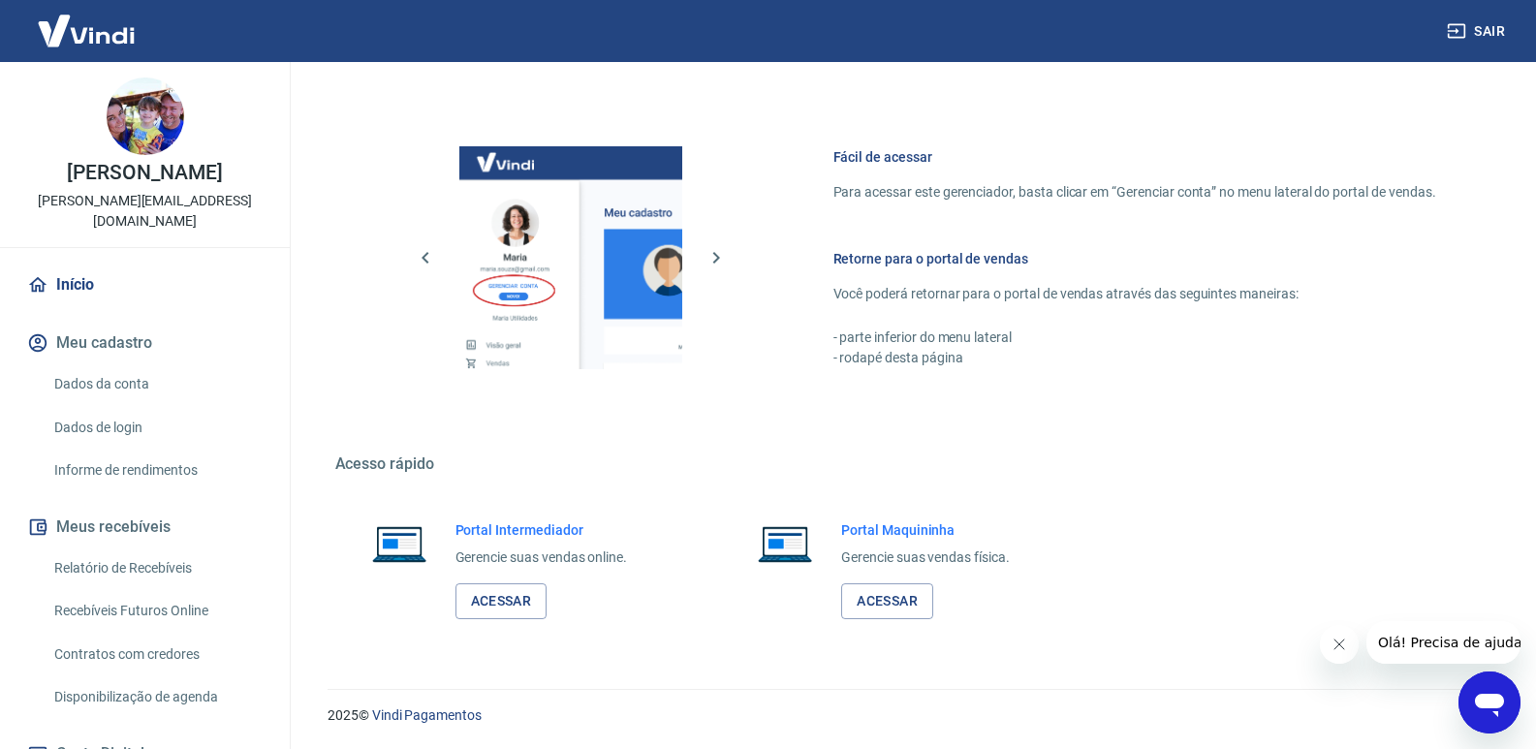
scroll to position [420, 0]
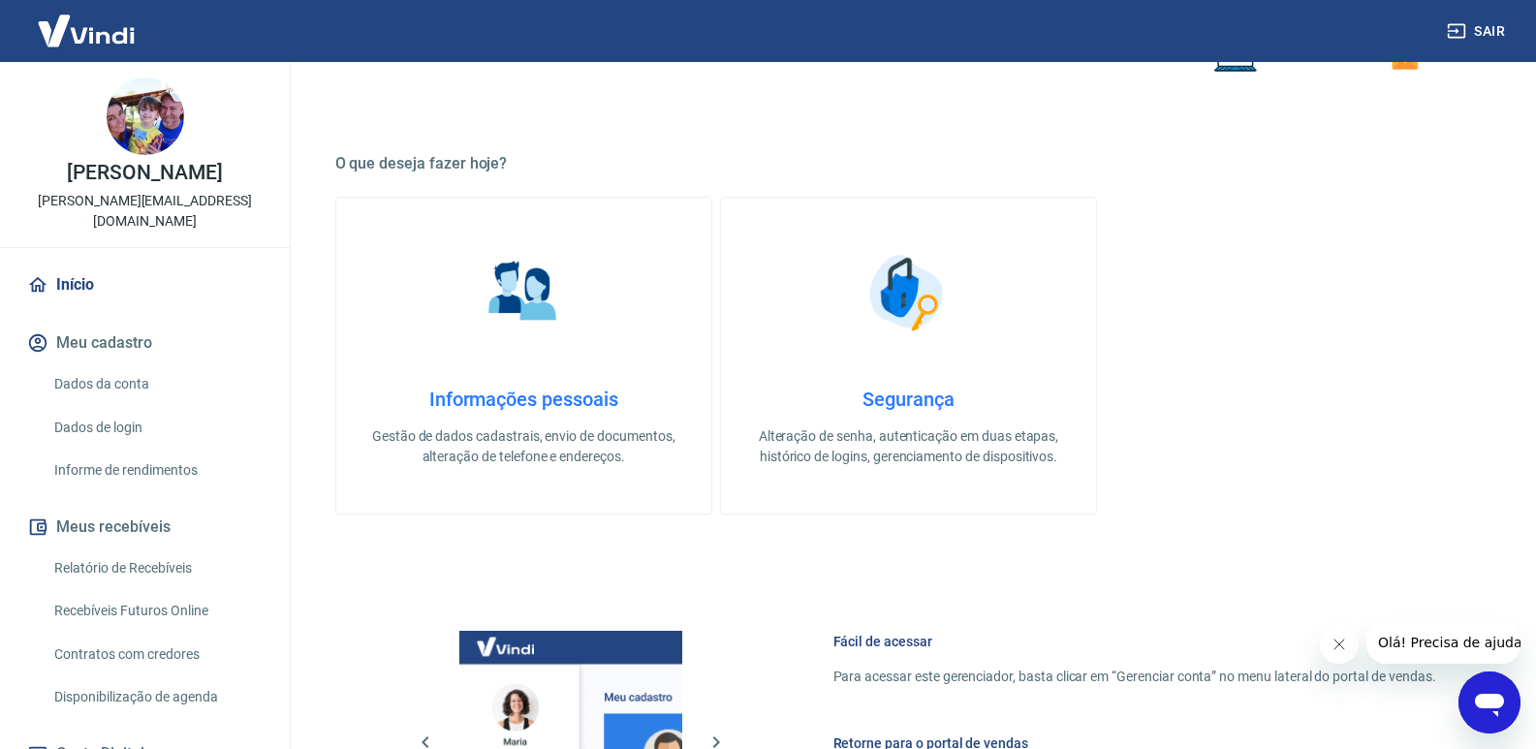
click at [899, 302] on img at bounding box center [907, 292] width 97 height 97
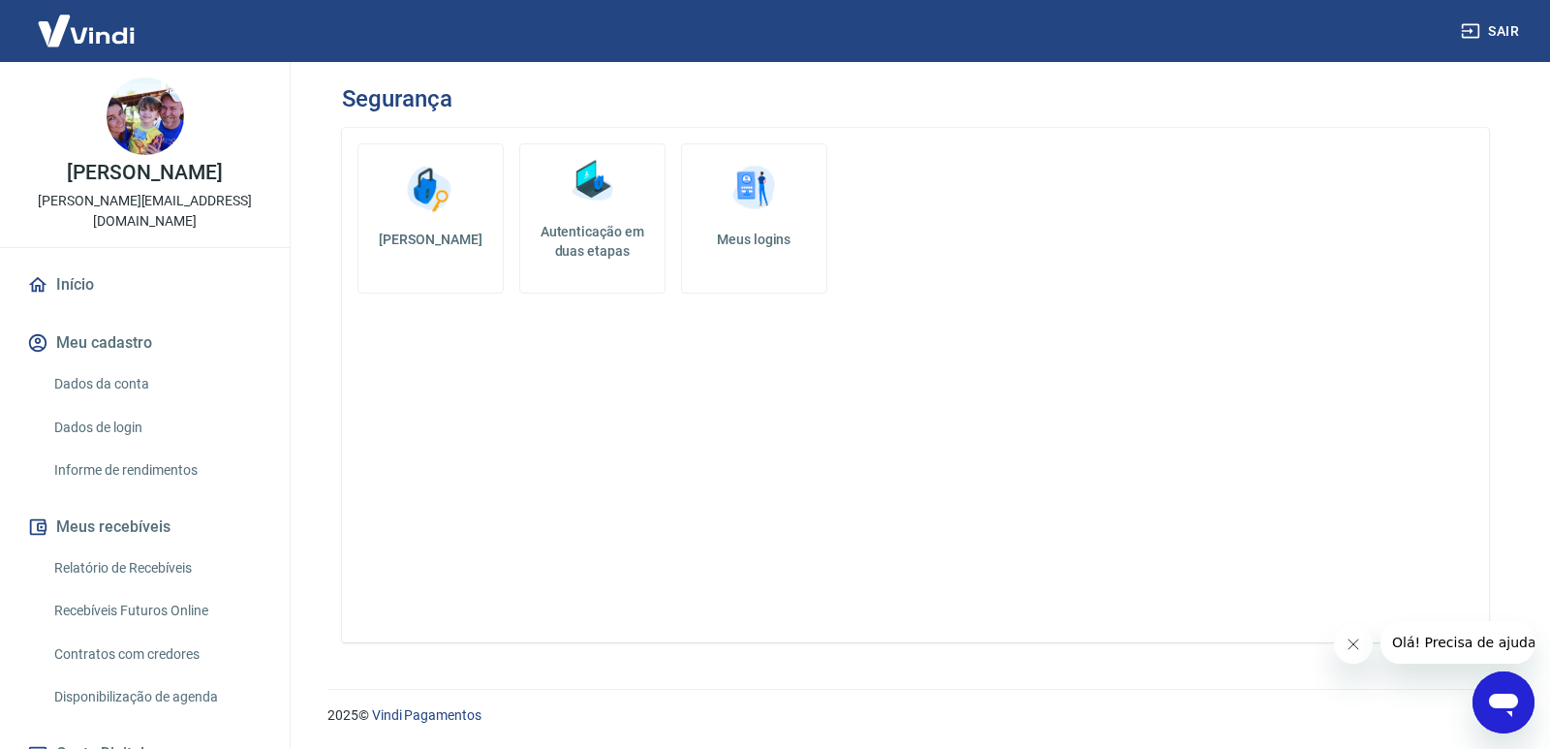
click at [751, 216] on img at bounding box center [754, 189] width 58 height 58
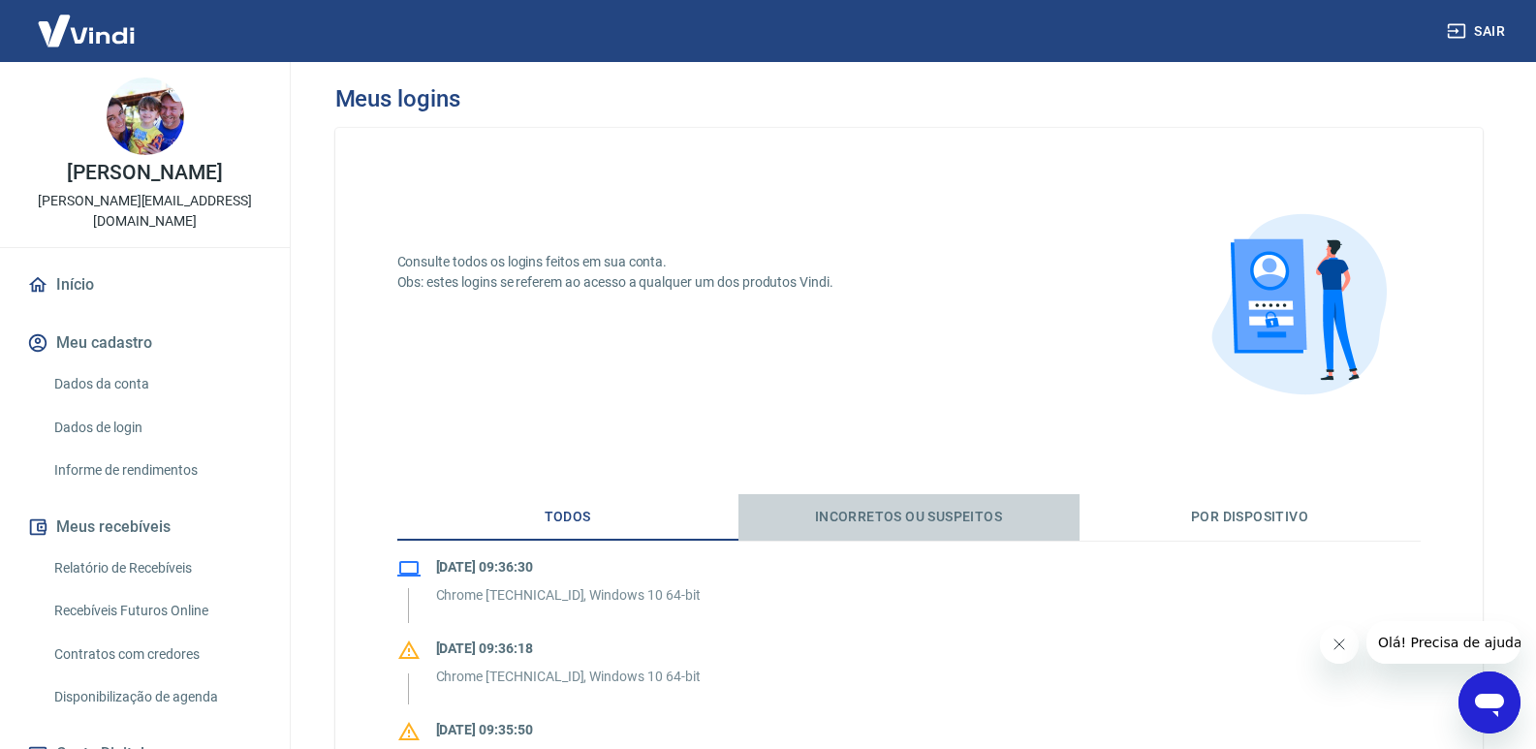
click at [983, 513] on button "Incorretos ou suspeitos" at bounding box center [908, 517] width 341 height 47
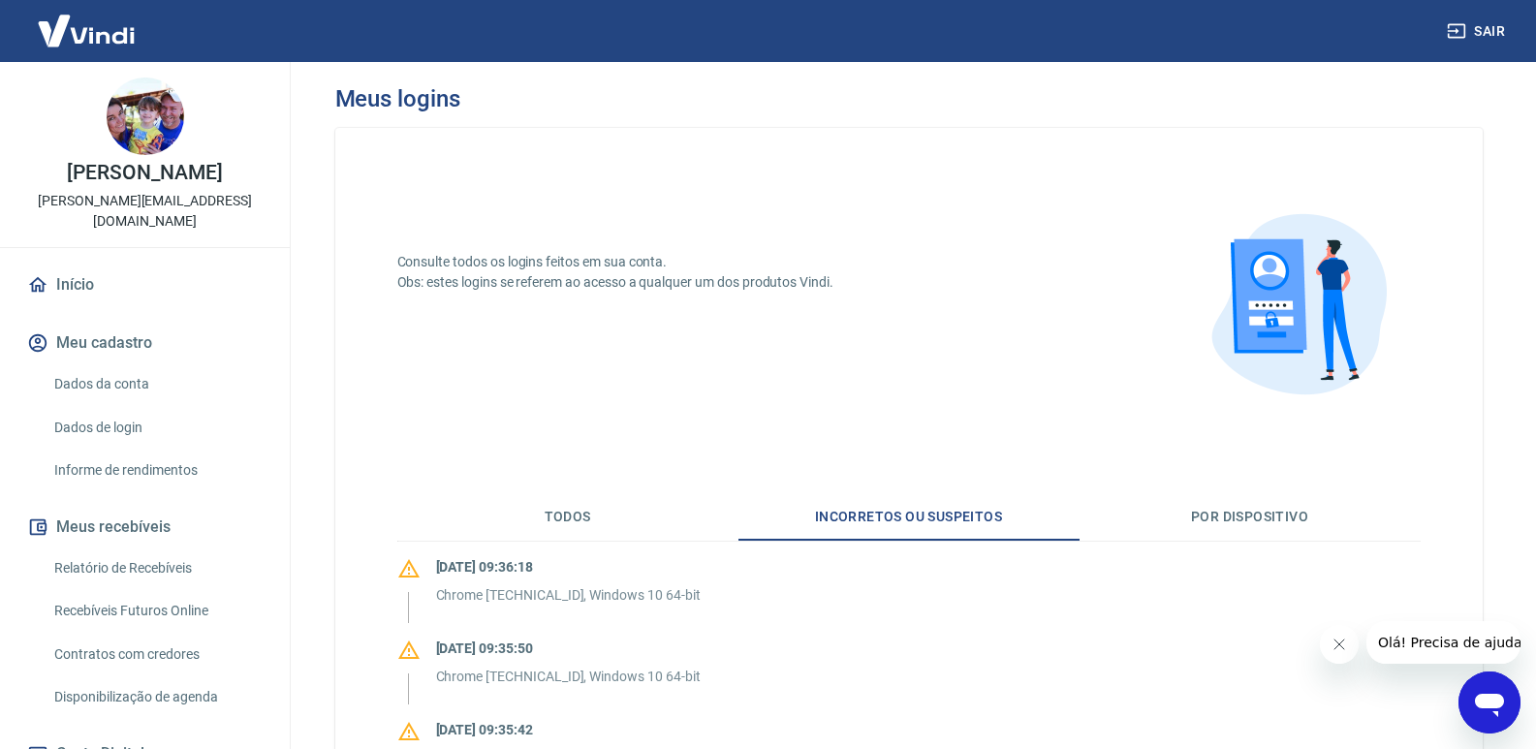
click at [70, 264] on link "Início" at bounding box center [144, 285] width 243 height 43
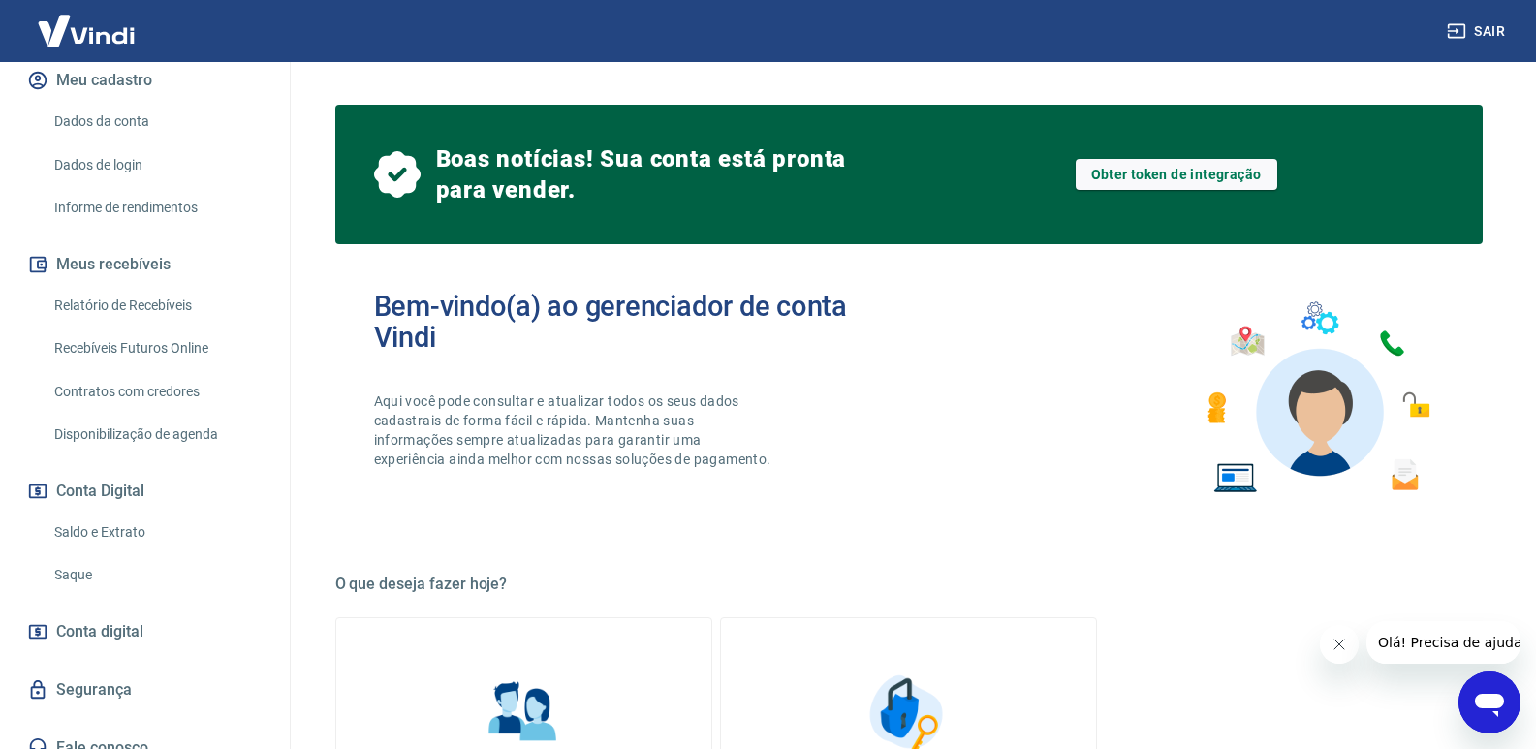
scroll to position [97, 0]
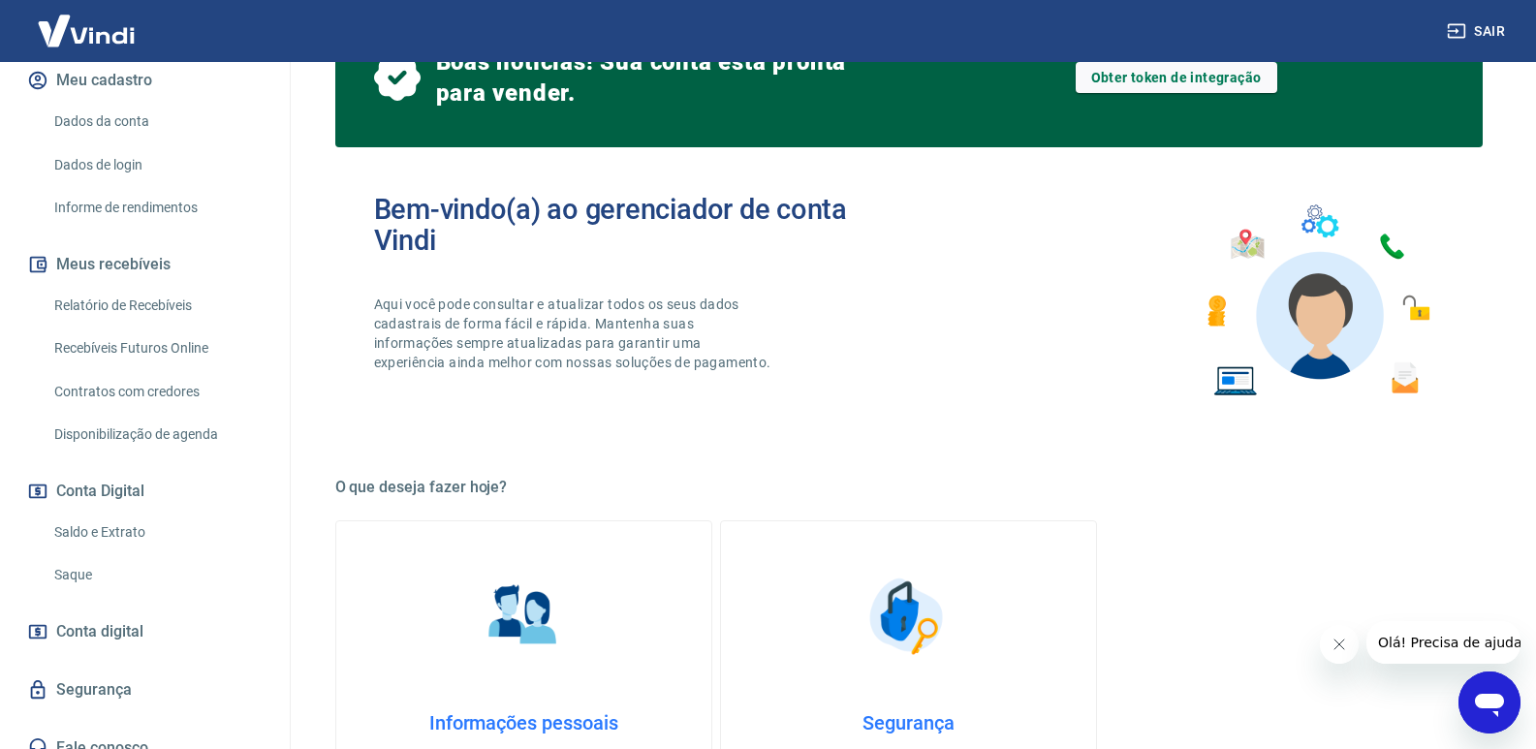
click at [74, 555] on link "Saque" at bounding box center [157, 575] width 220 height 40
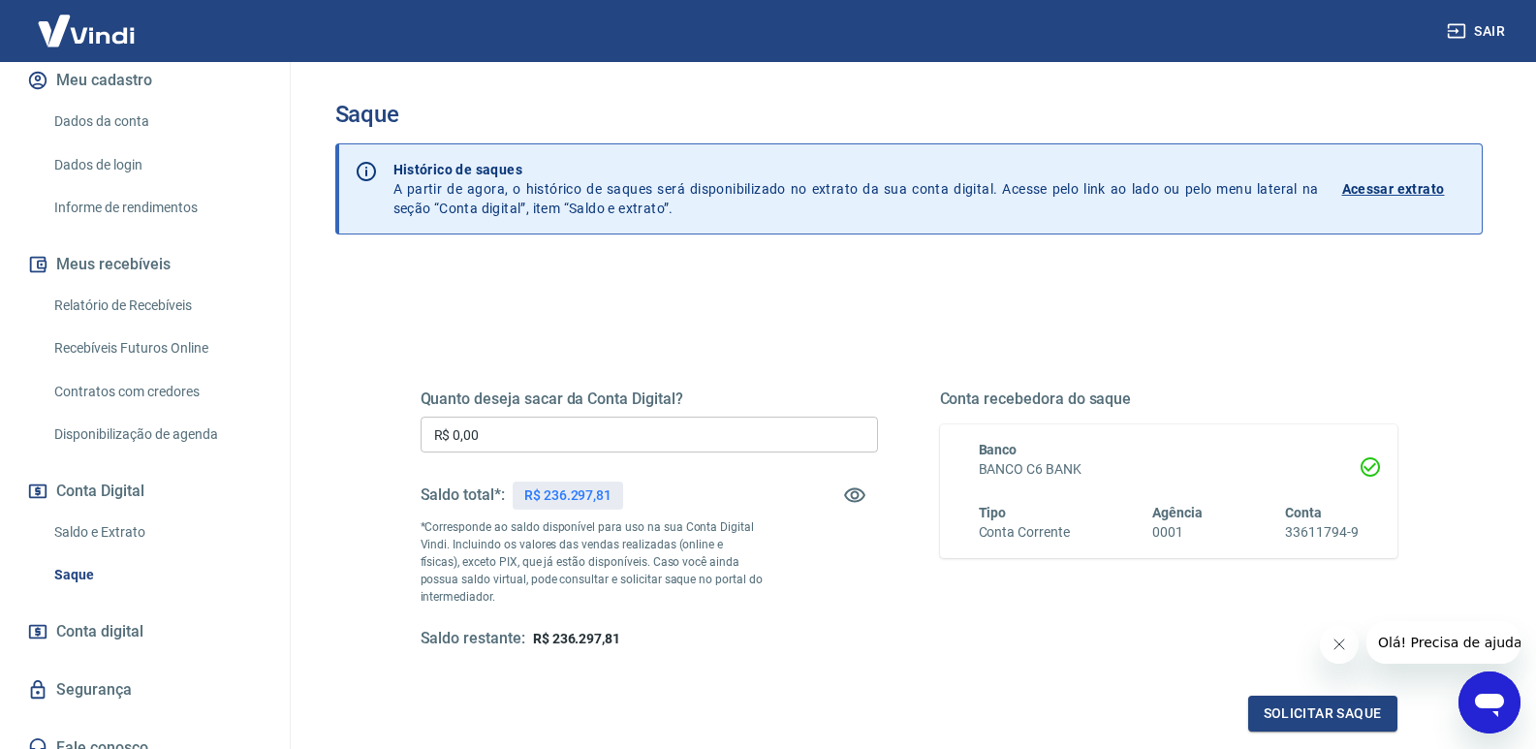
click at [540, 429] on input "R$ 0,00" at bounding box center [648, 435] width 457 height 36
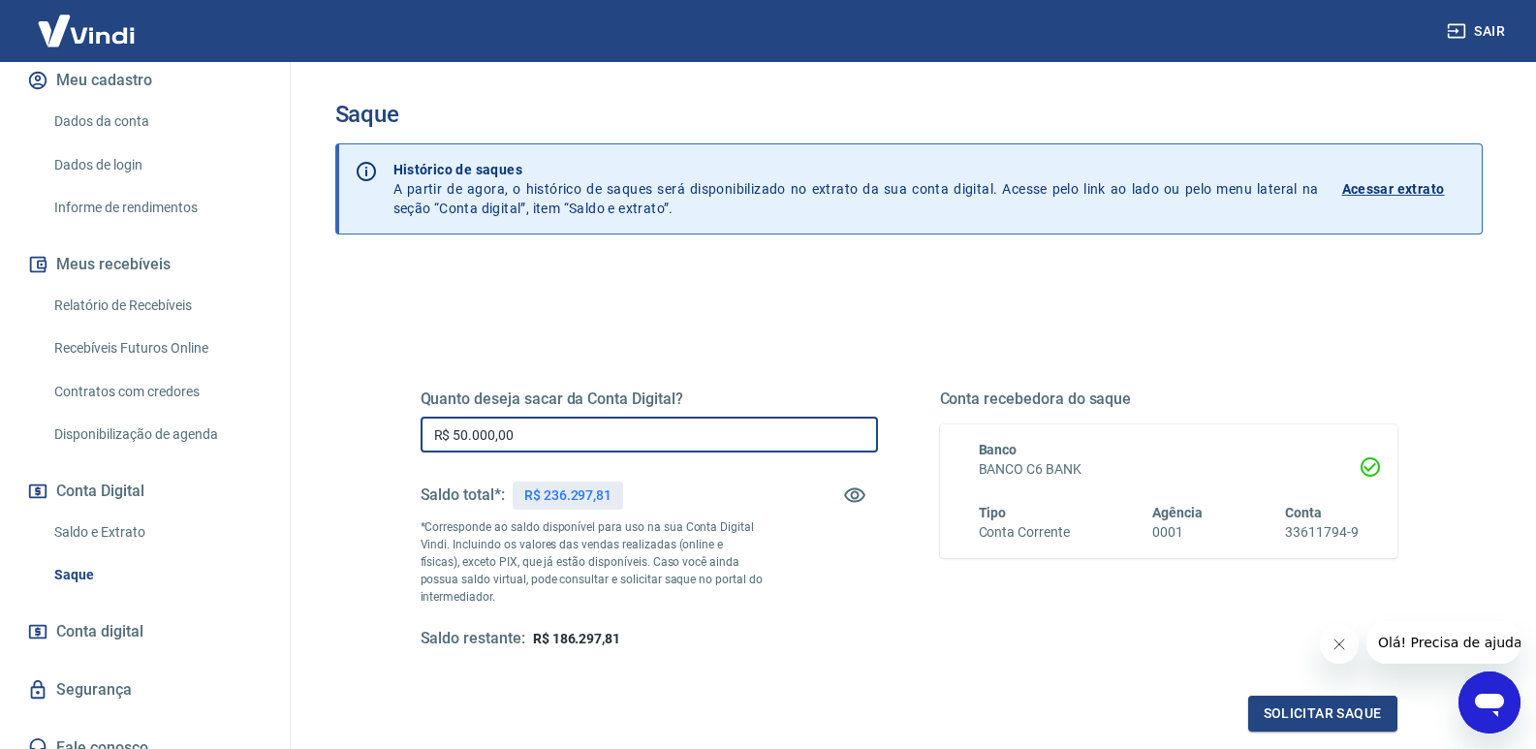
type input "R$ 50.000,00"
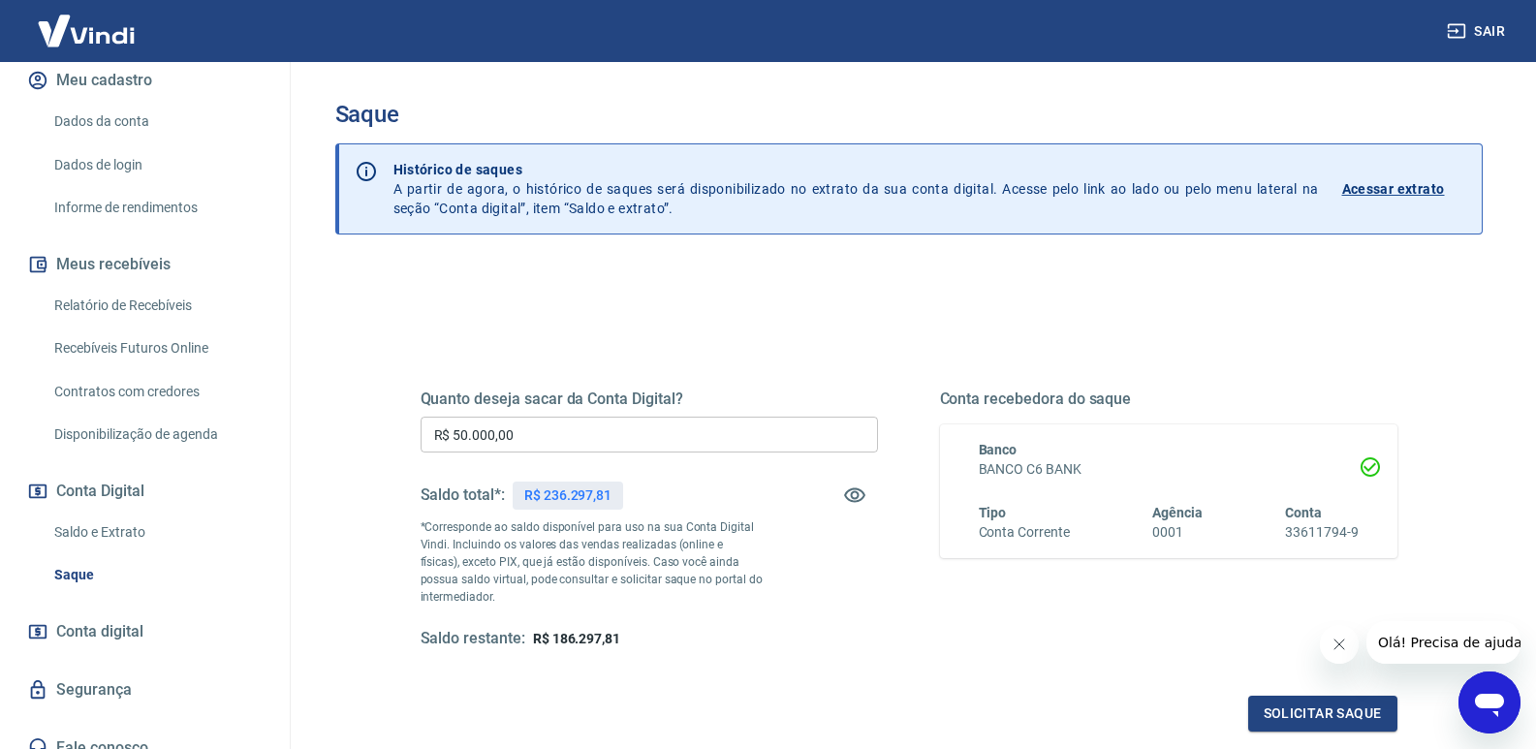
click at [775, 536] on div "Quanto deseja sacar da Conta Digital? R$ 50.000,00 ​ Saldo total*: R$ 236.297,8…" at bounding box center [648, 519] width 457 height 260
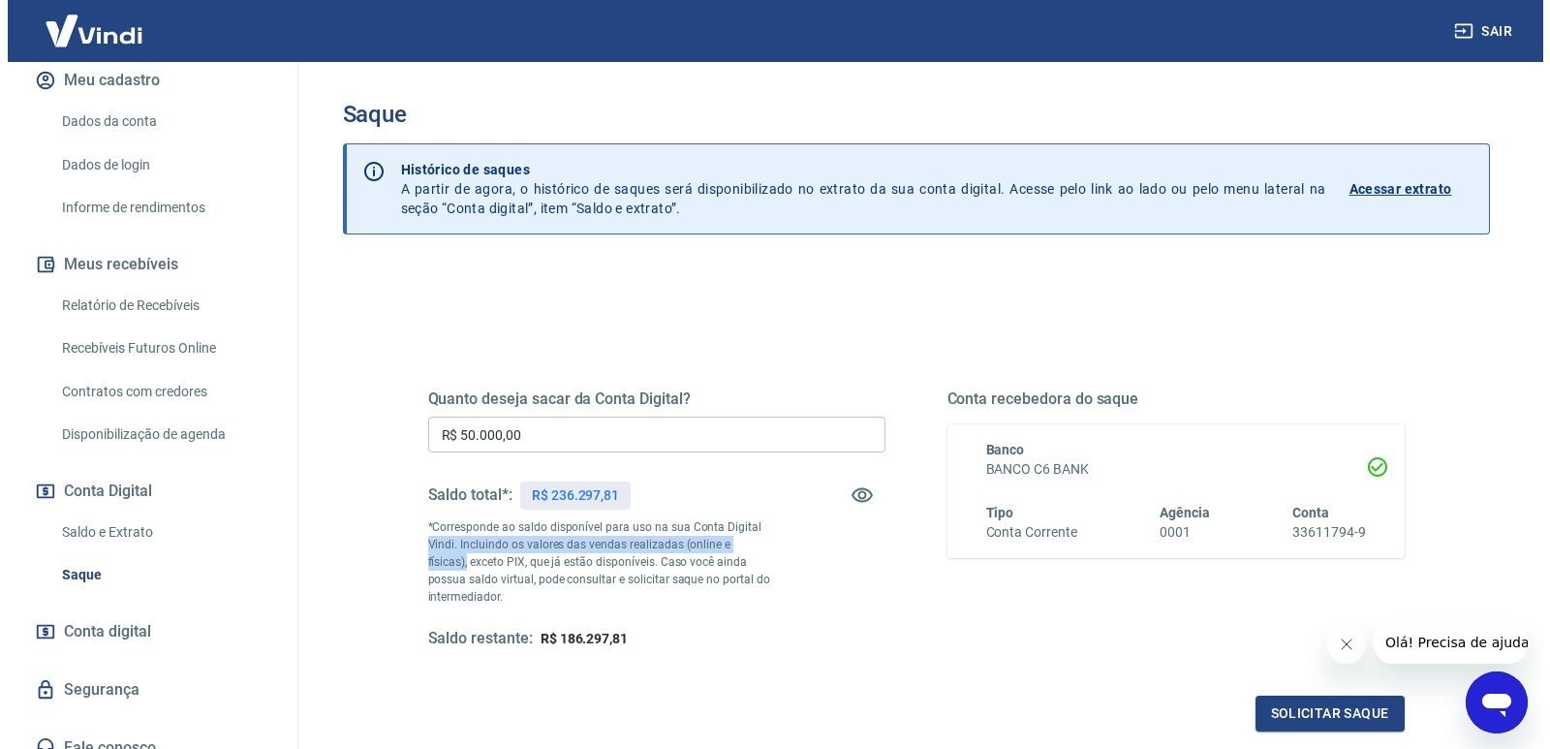
scroll to position [209, 0]
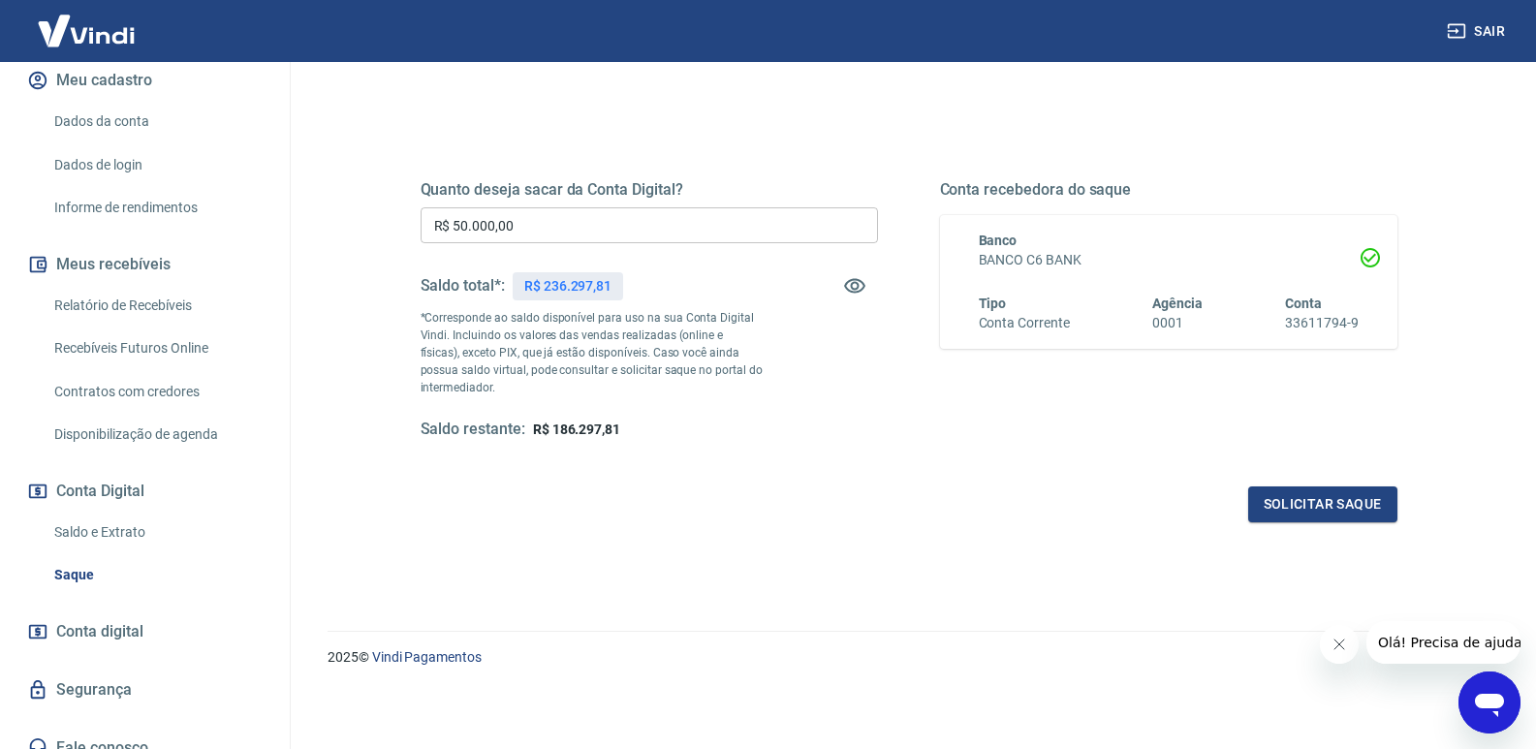
click at [971, 467] on div "Quanto deseja sacar da Conta Digital? R$ 50.000,00 ​ Saldo total*: R$ 236.297,8…" at bounding box center [908, 328] width 977 height 388
click at [1309, 505] on button "Solicitar saque" at bounding box center [1322, 504] width 149 height 36
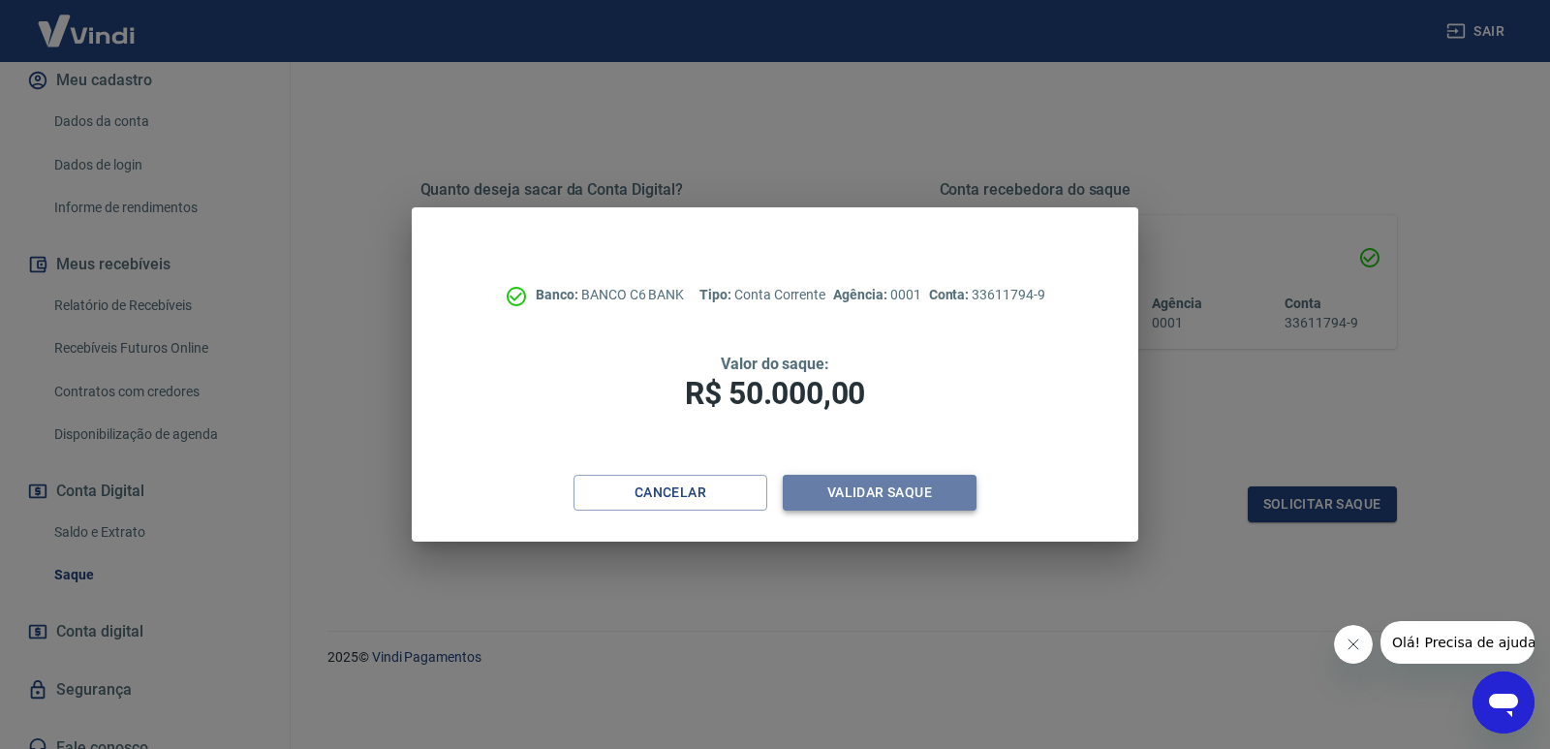
click at [912, 491] on button "Validar saque" at bounding box center [880, 493] width 194 height 36
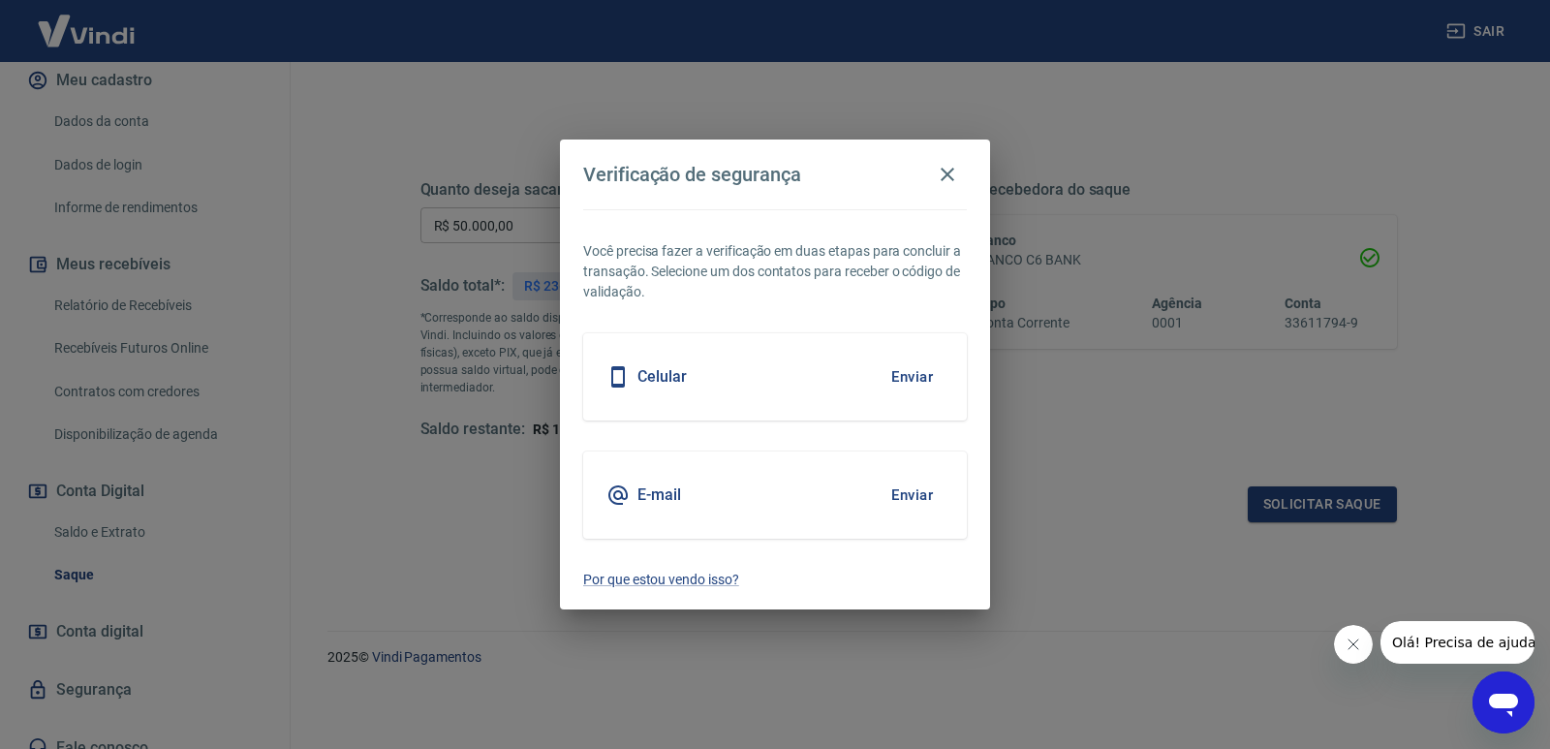
click at [930, 487] on button "Enviar" at bounding box center [912, 495] width 63 height 41
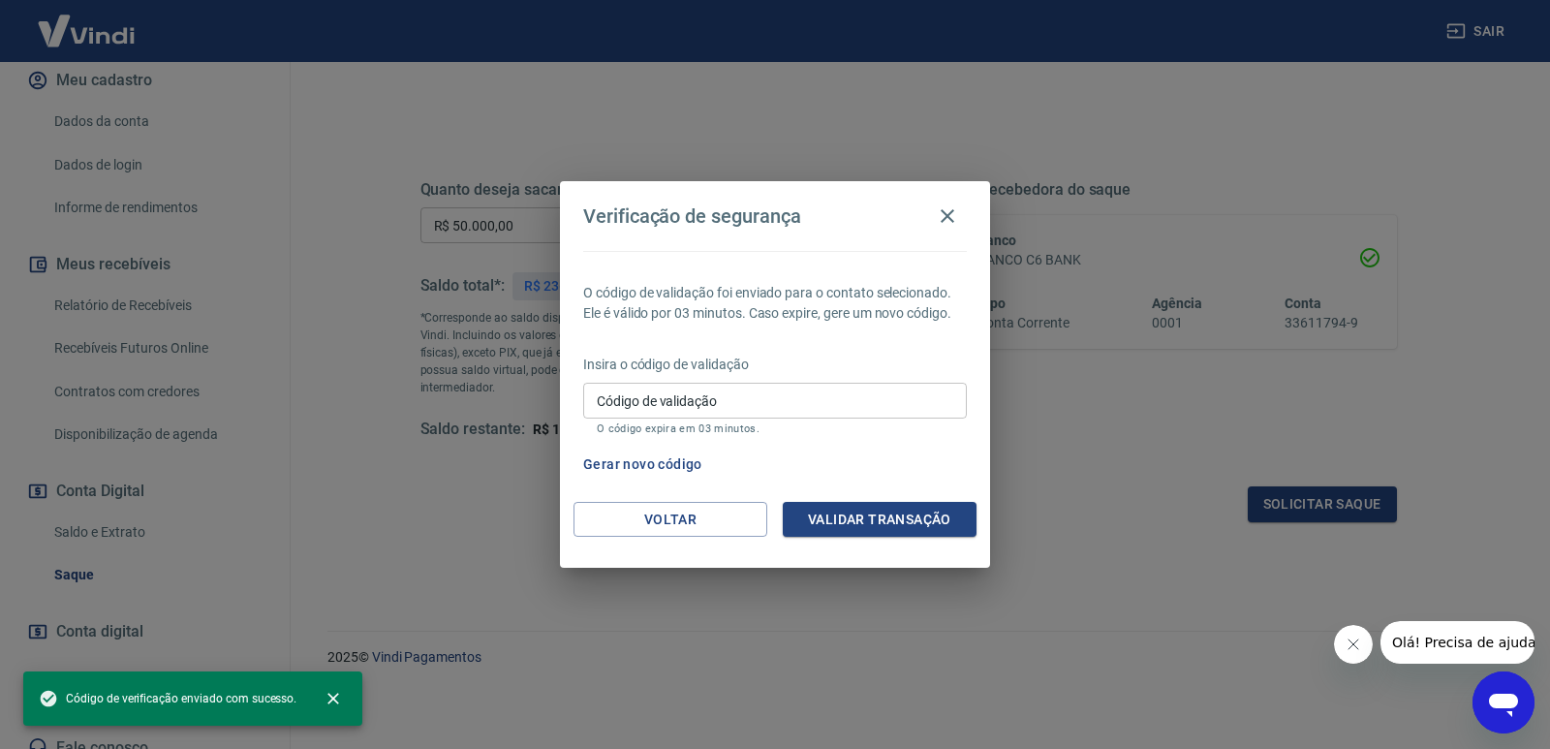
click at [728, 394] on input "Código de validação" at bounding box center [775, 401] width 384 height 36
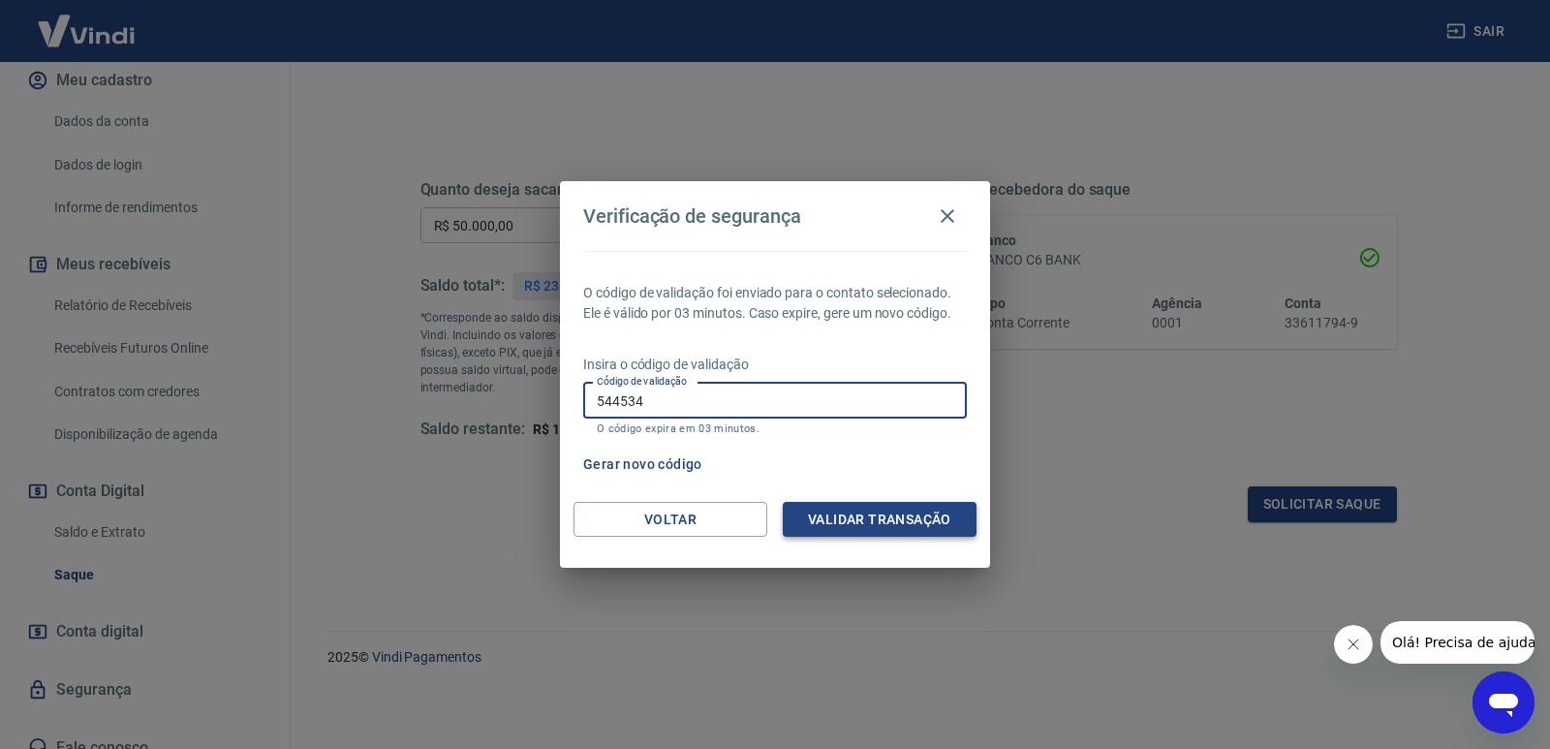
type input "544534"
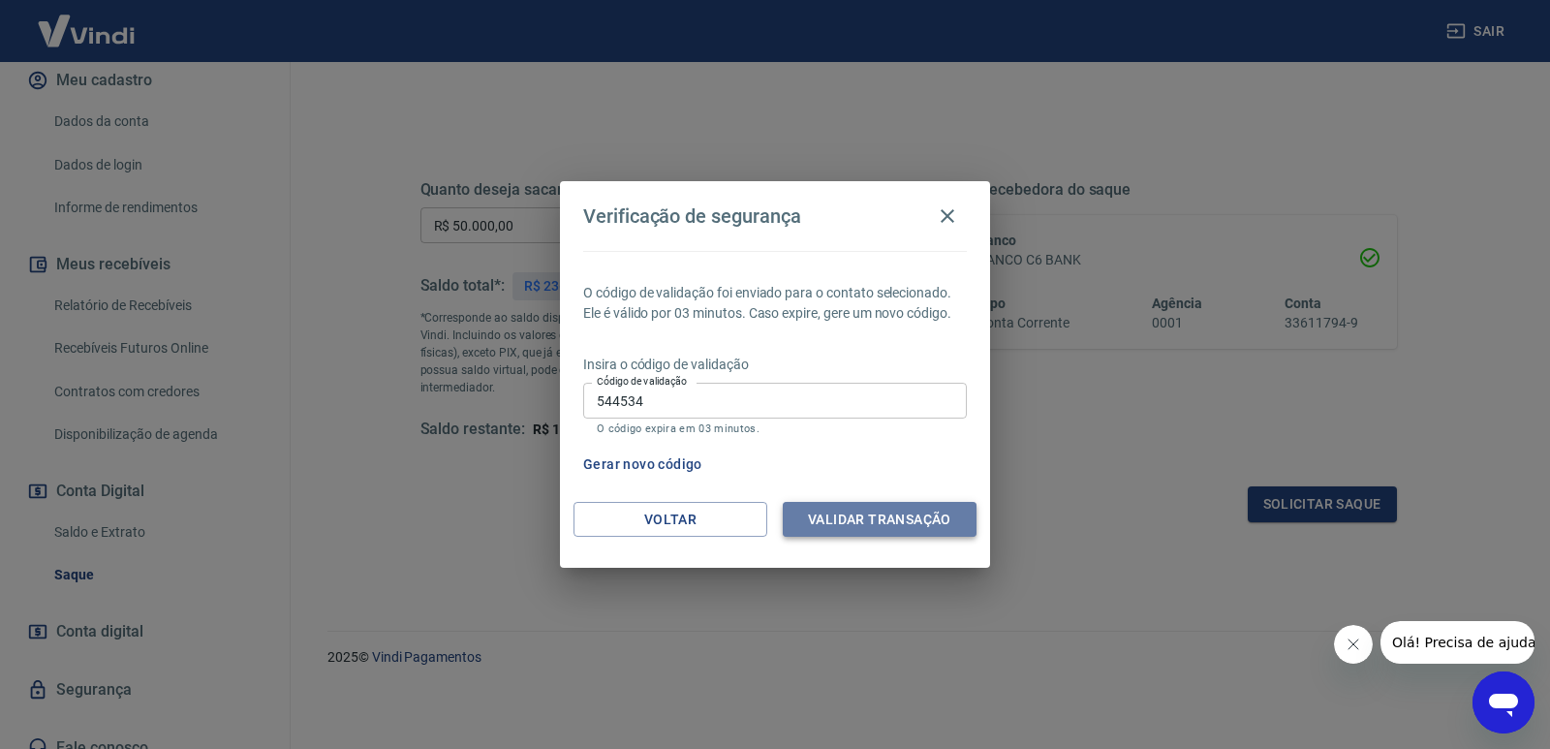
click at [895, 524] on button "Validar transação" at bounding box center [880, 520] width 194 height 36
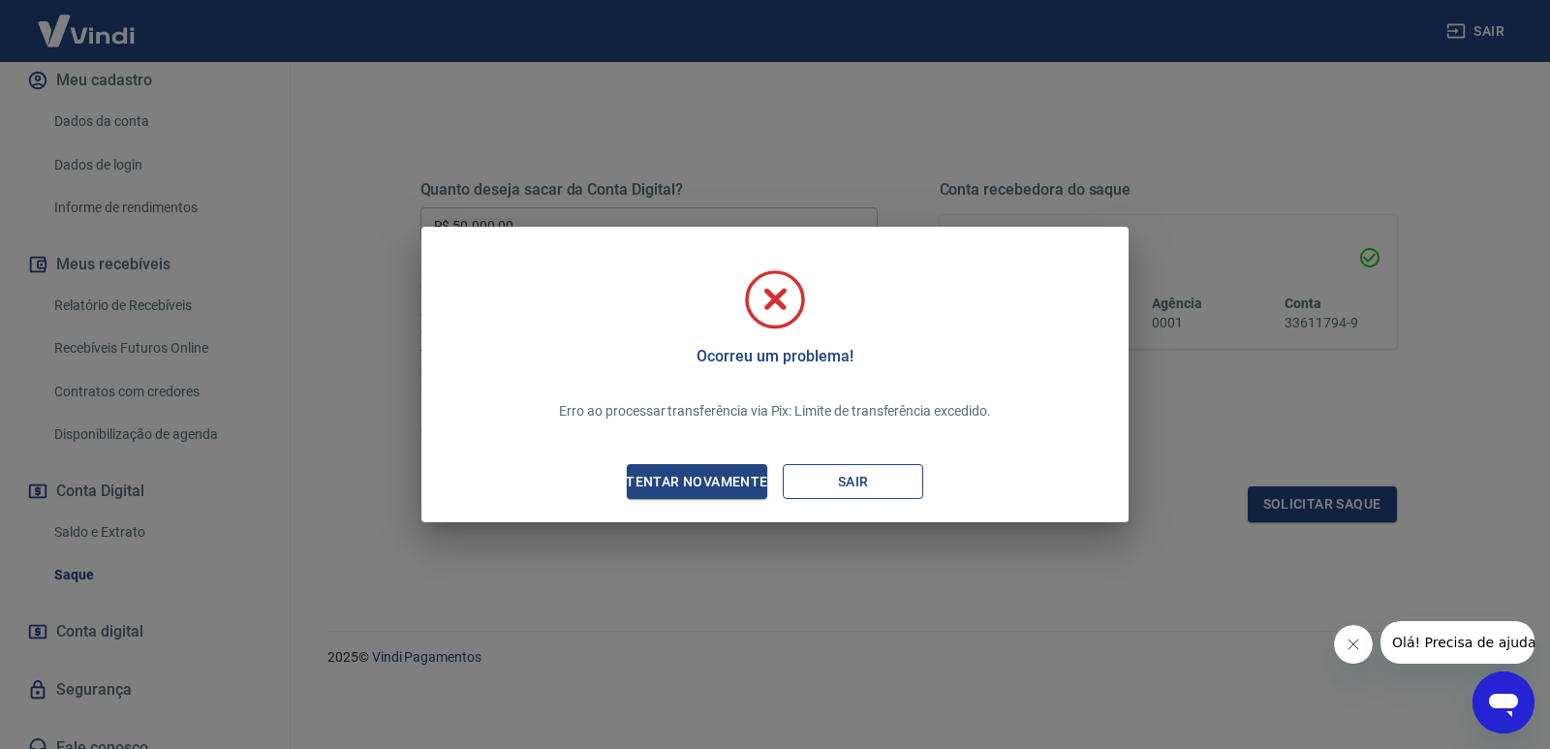
click at [865, 475] on button "Sair" at bounding box center [853, 482] width 140 height 36
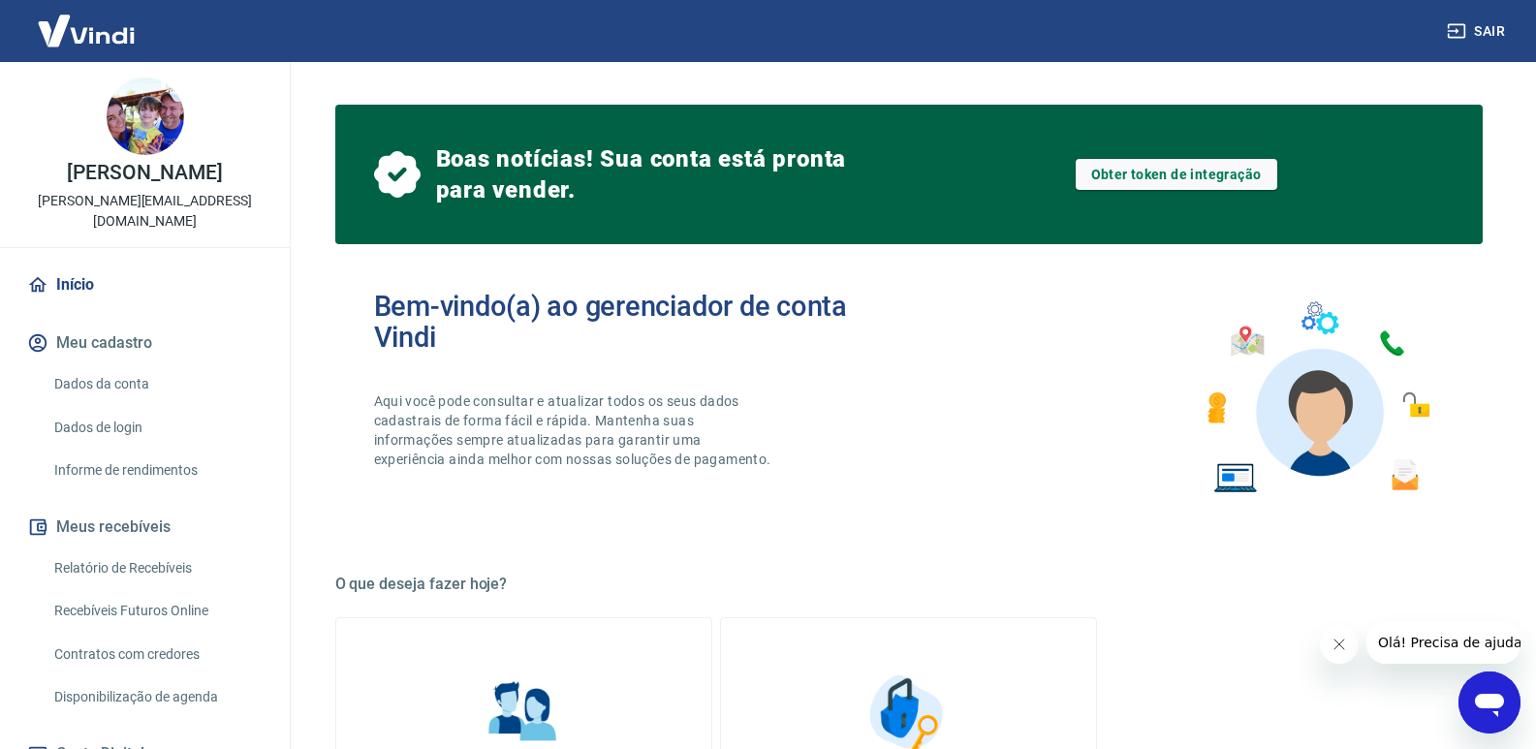
click at [91, 411] on link "Dados de login" at bounding box center [157, 428] width 220 height 40
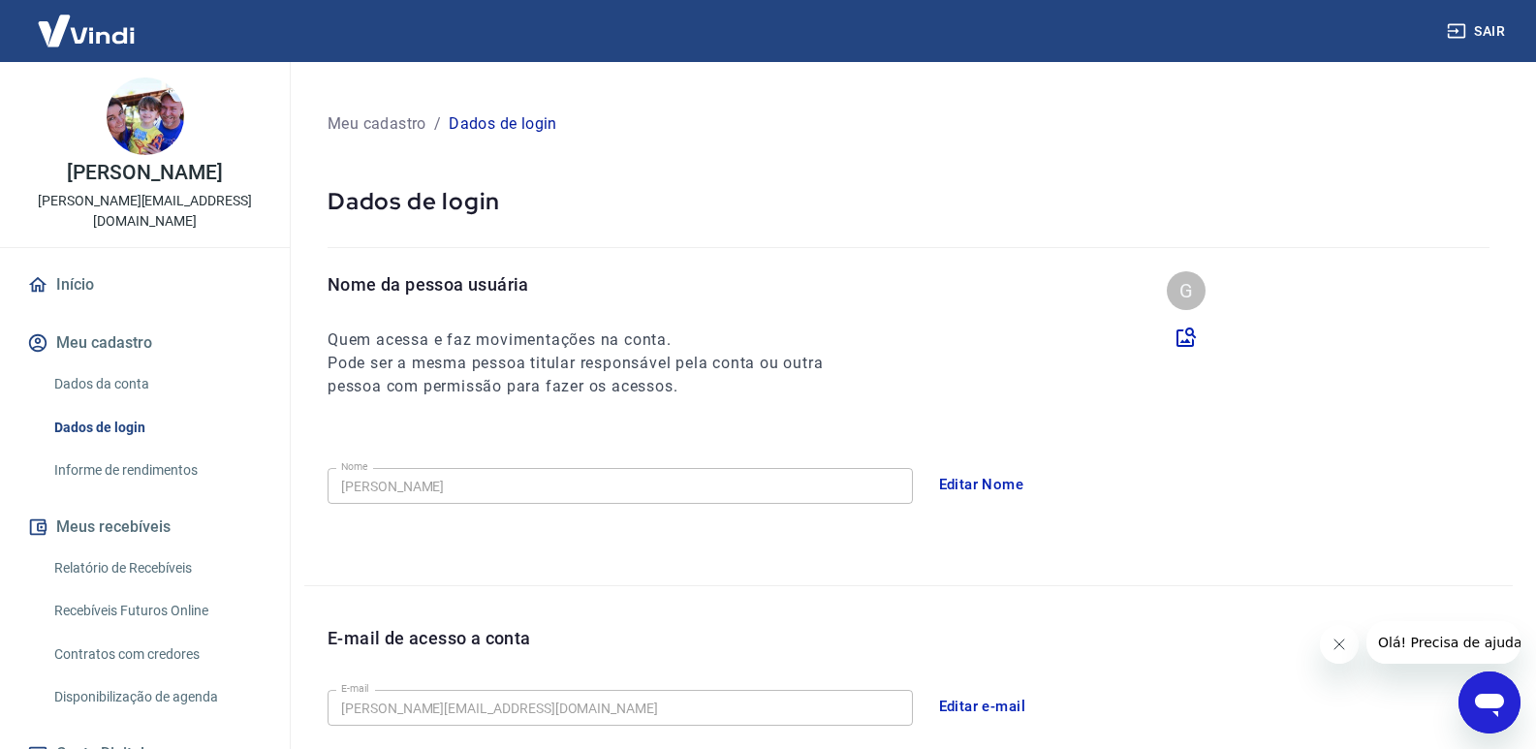
click at [110, 364] on link "Dados da conta" at bounding box center [157, 384] width 220 height 40
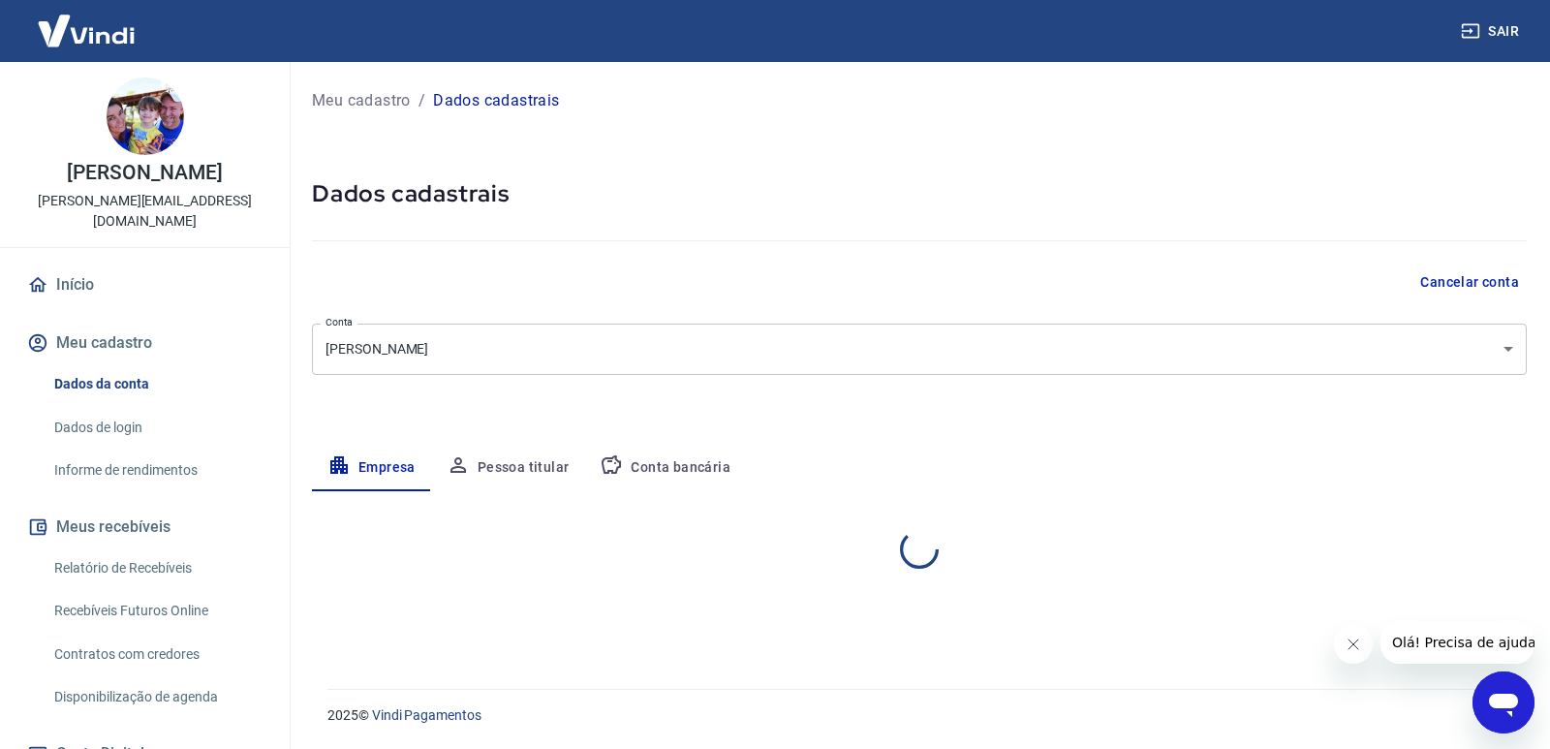
select select "SP"
select select "business"
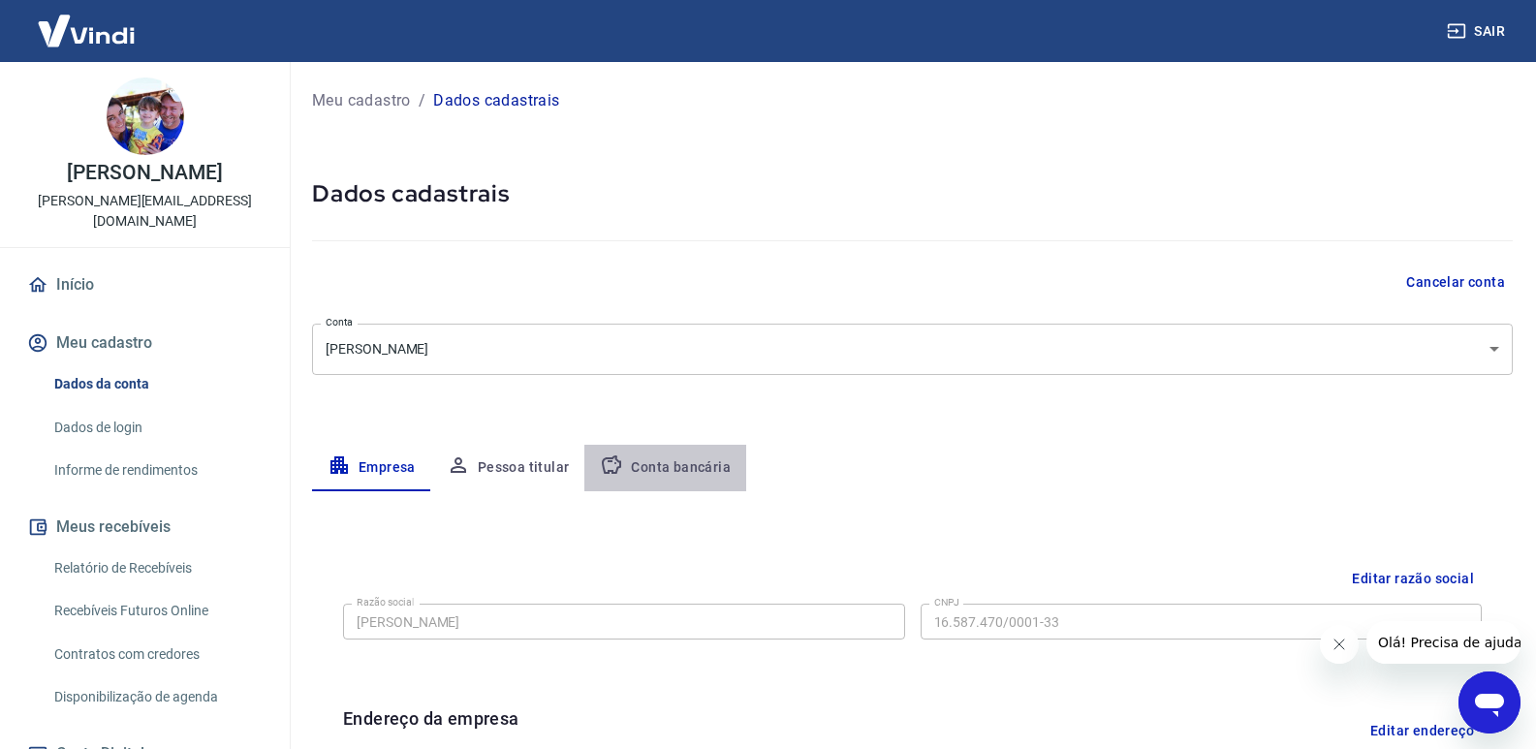
click at [682, 473] on button "Conta bancária" at bounding box center [665, 468] width 162 height 47
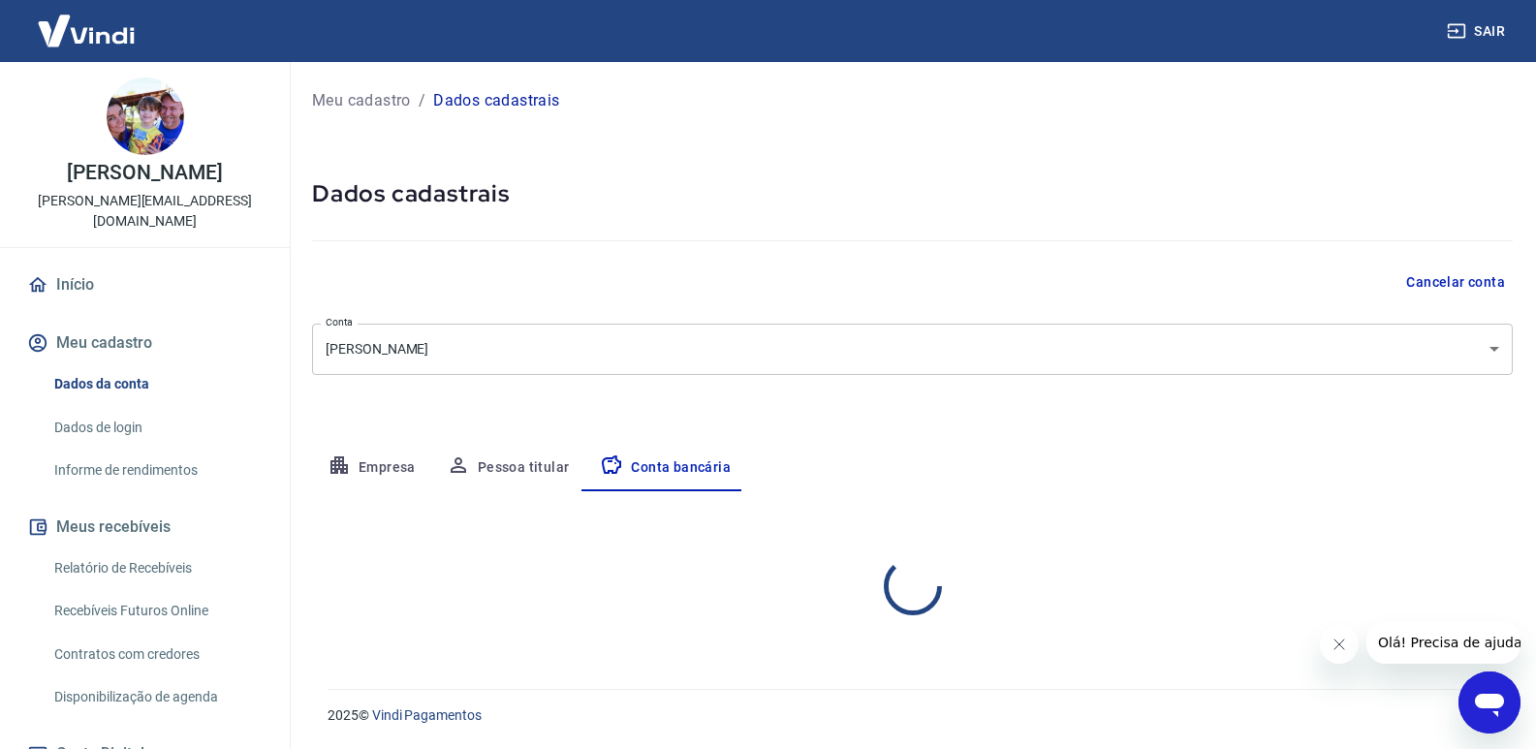
select select "1"
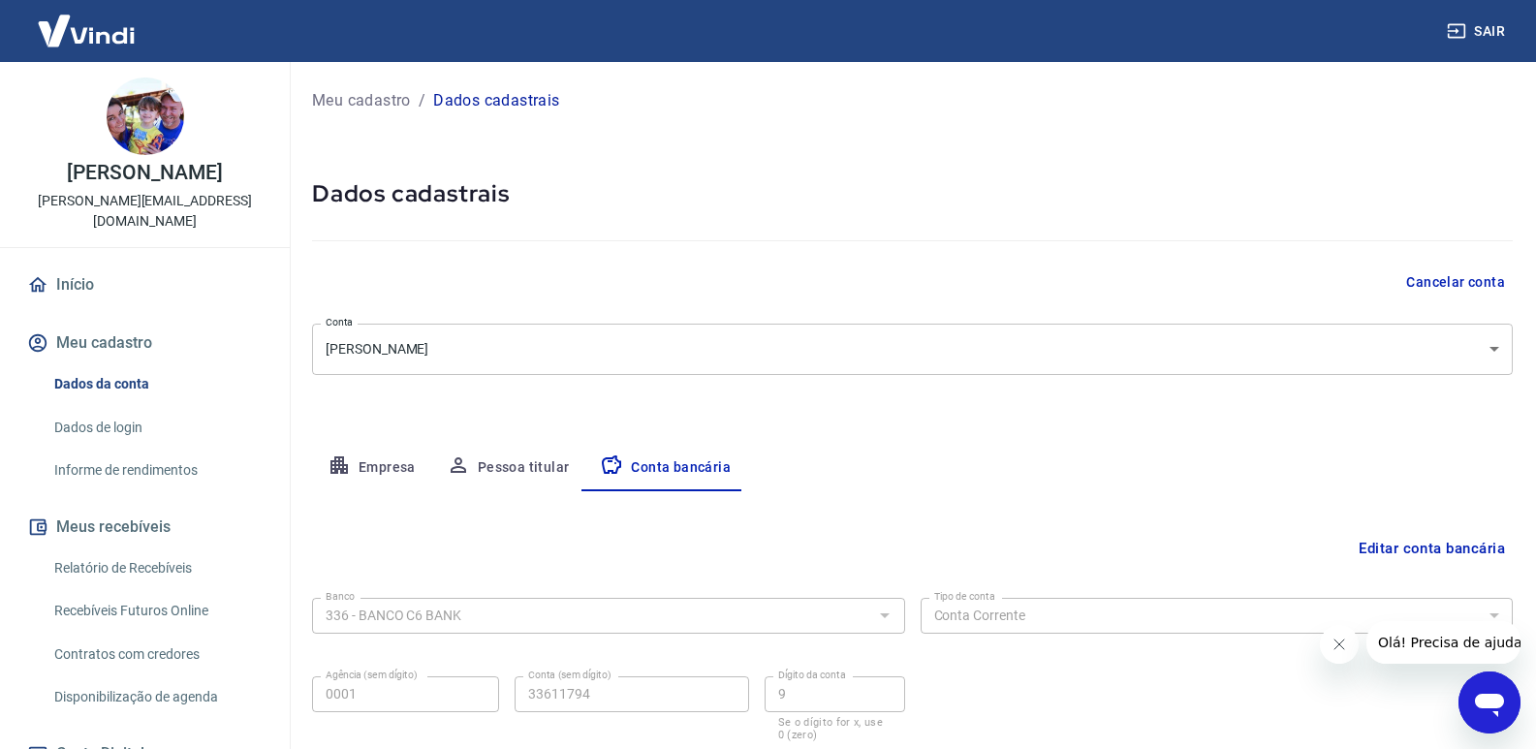
scroll to position [134, 0]
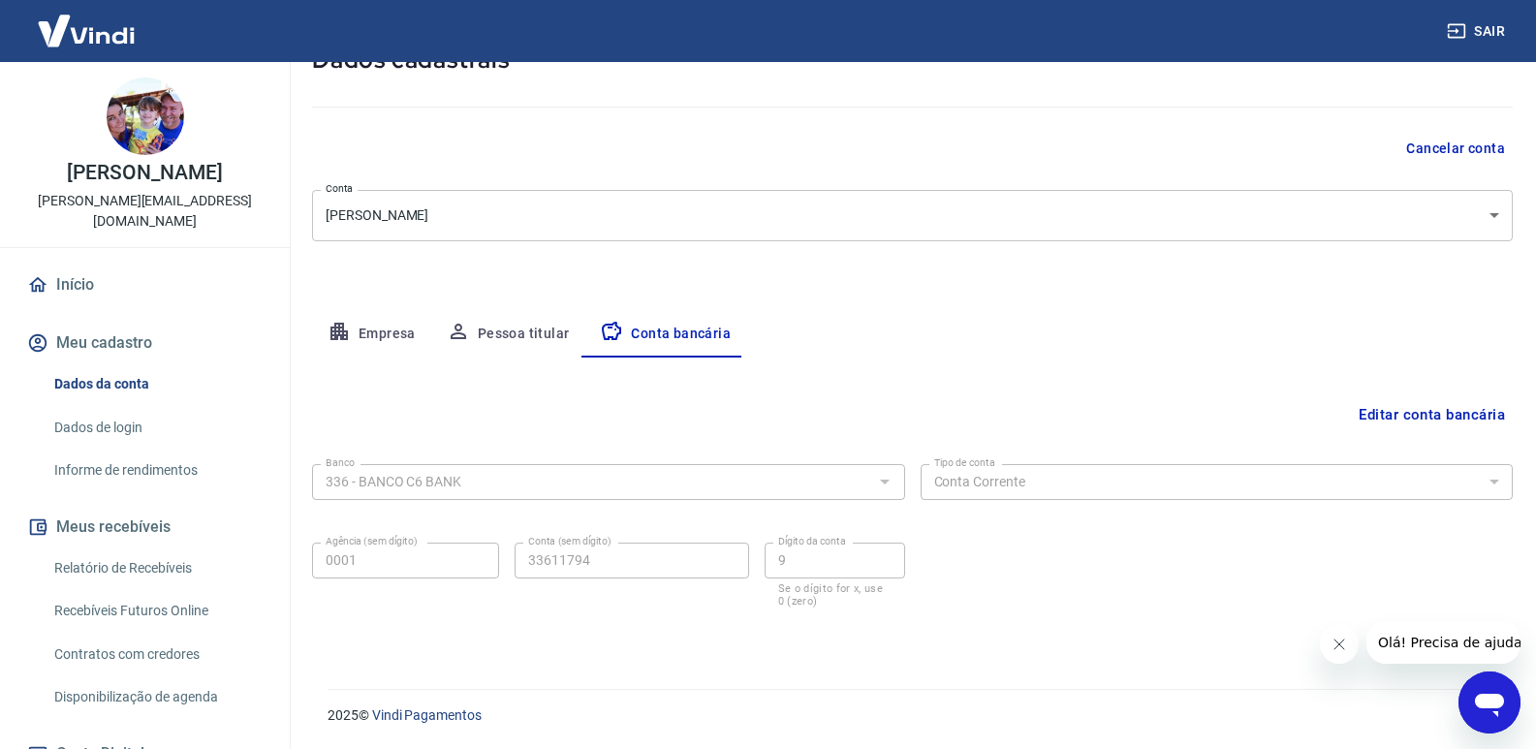
click at [140, 452] on link "Informe de rendimentos" at bounding box center [157, 470] width 220 height 40
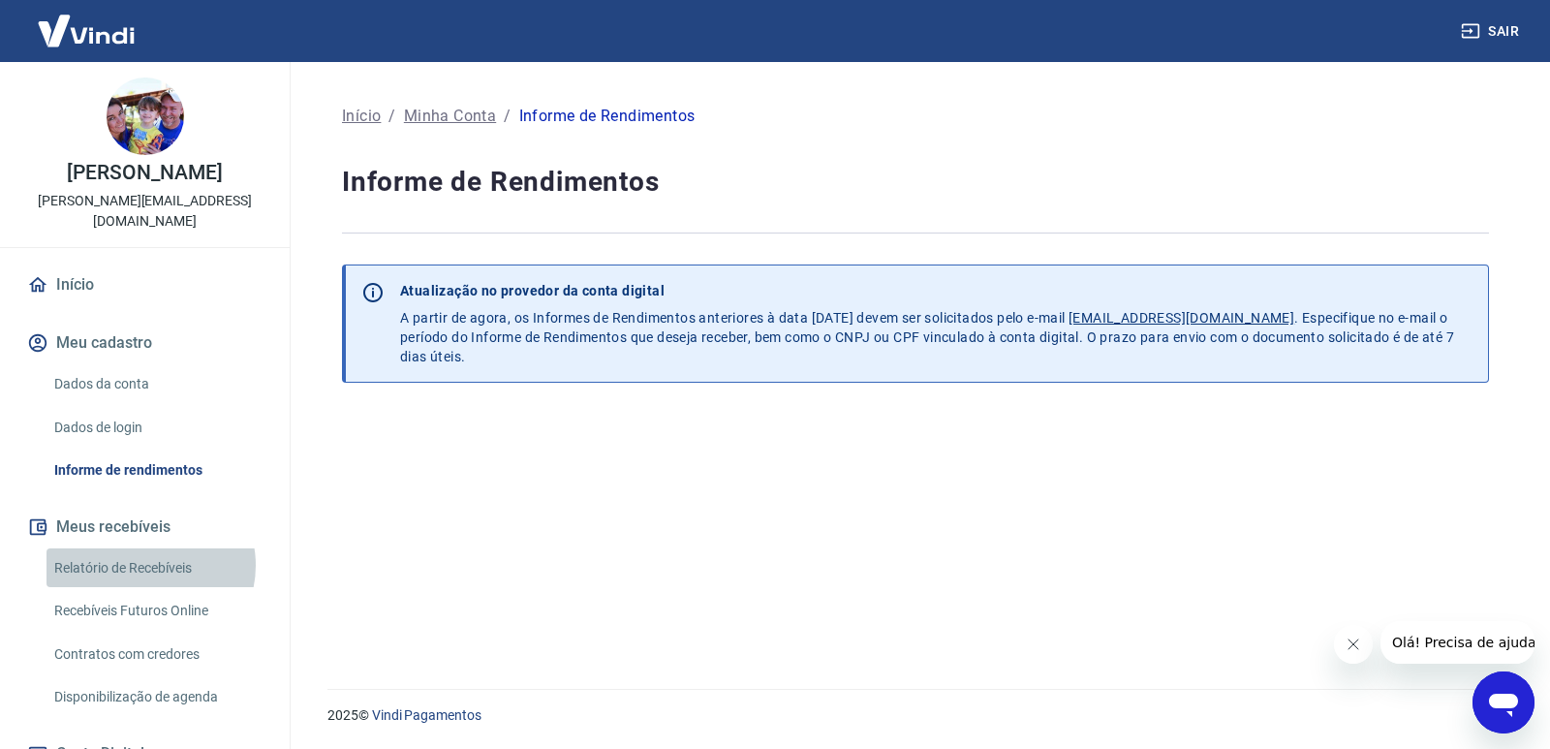
click at [146, 548] on link "Relatório de Recebíveis" at bounding box center [157, 568] width 220 height 40
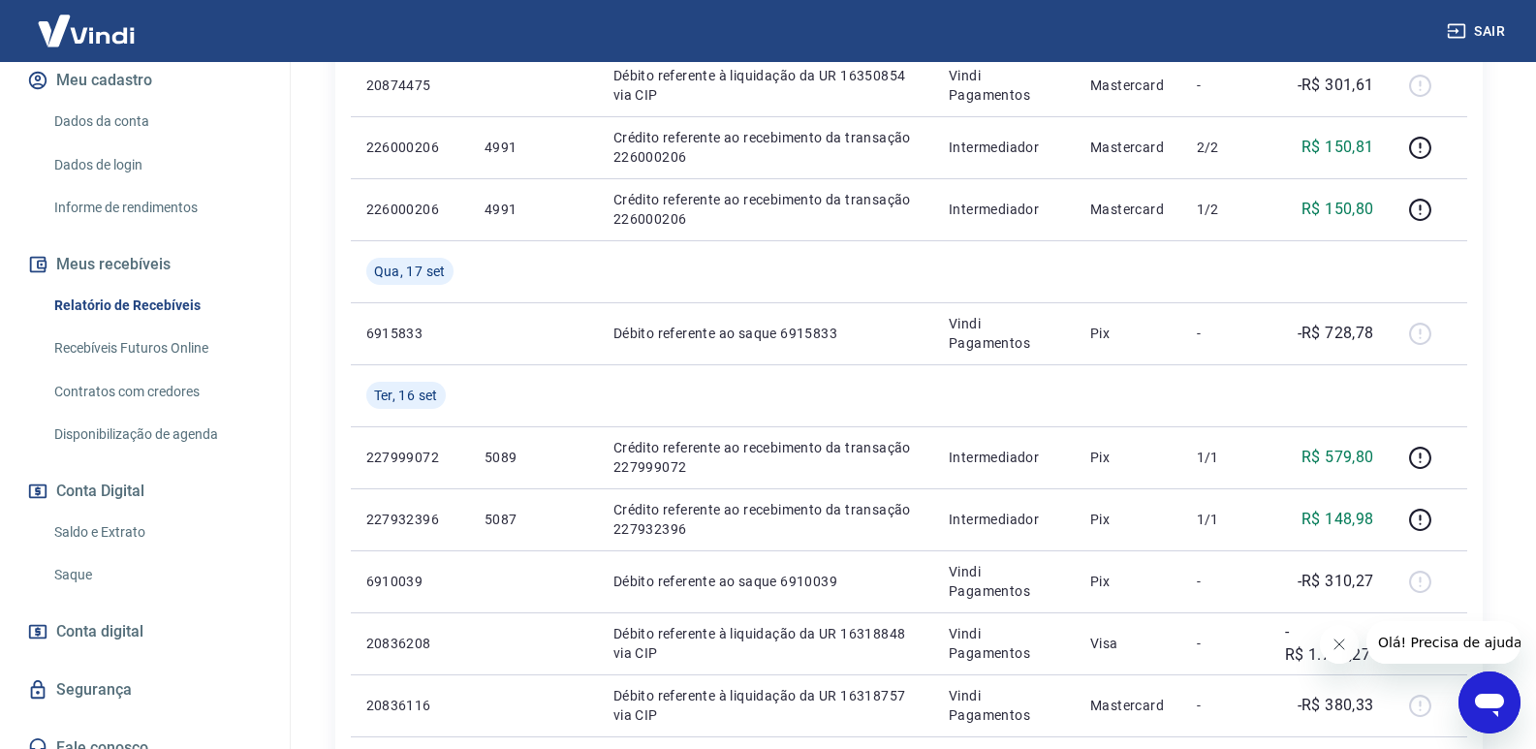
scroll to position [1258, 0]
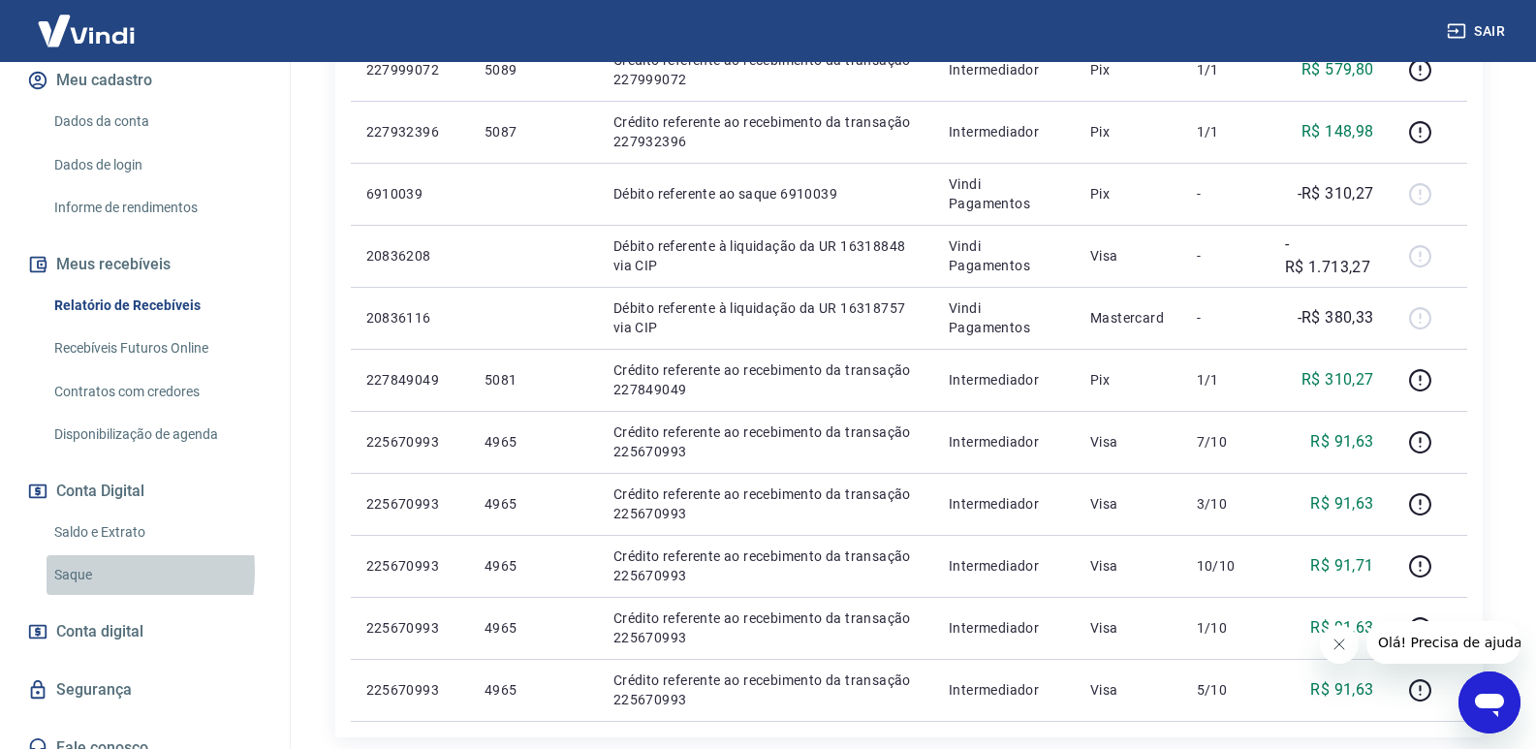
click at [70, 555] on link "Saque" at bounding box center [157, 575] width 220 height 40
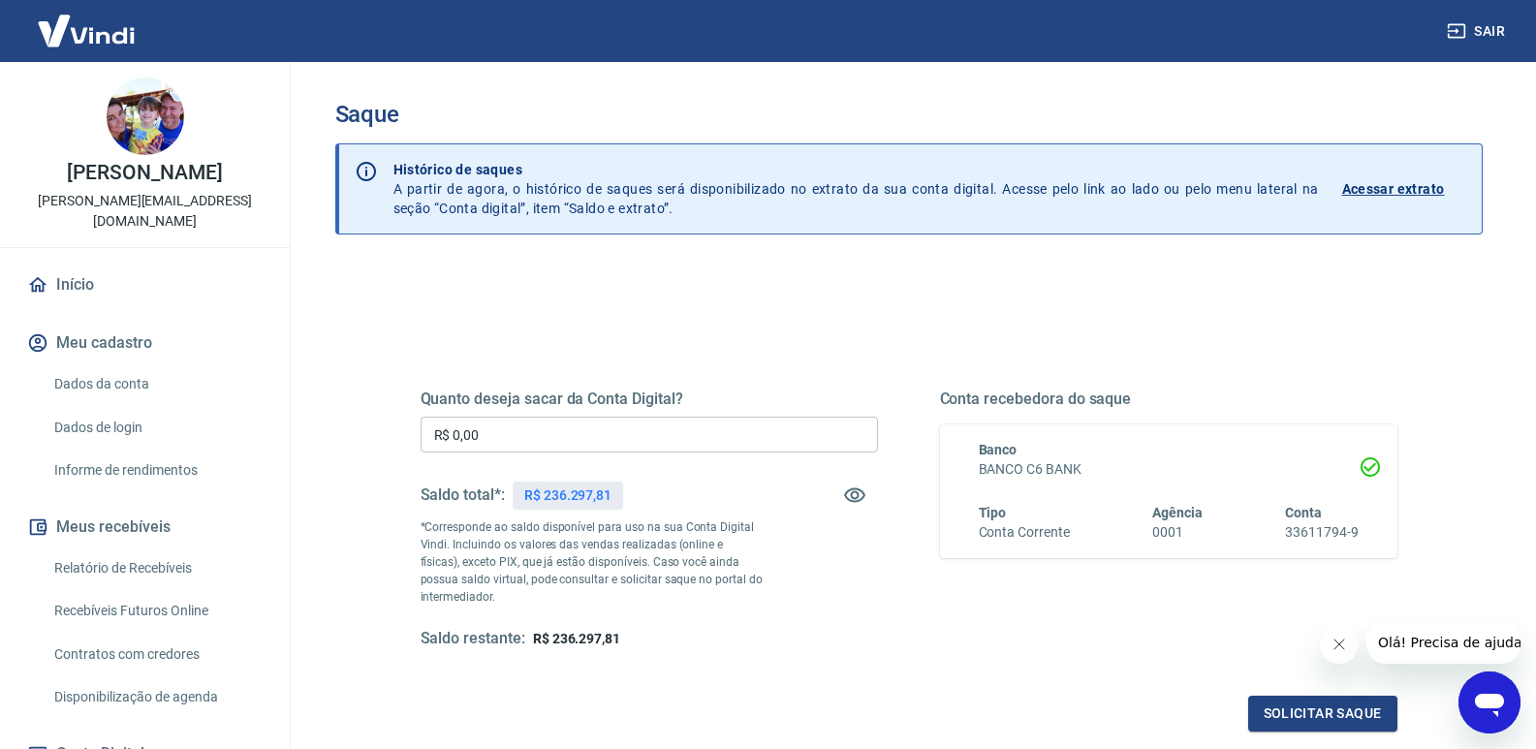
click at [130, 110] on img at bounding box center [146, 117] width 78 height 78
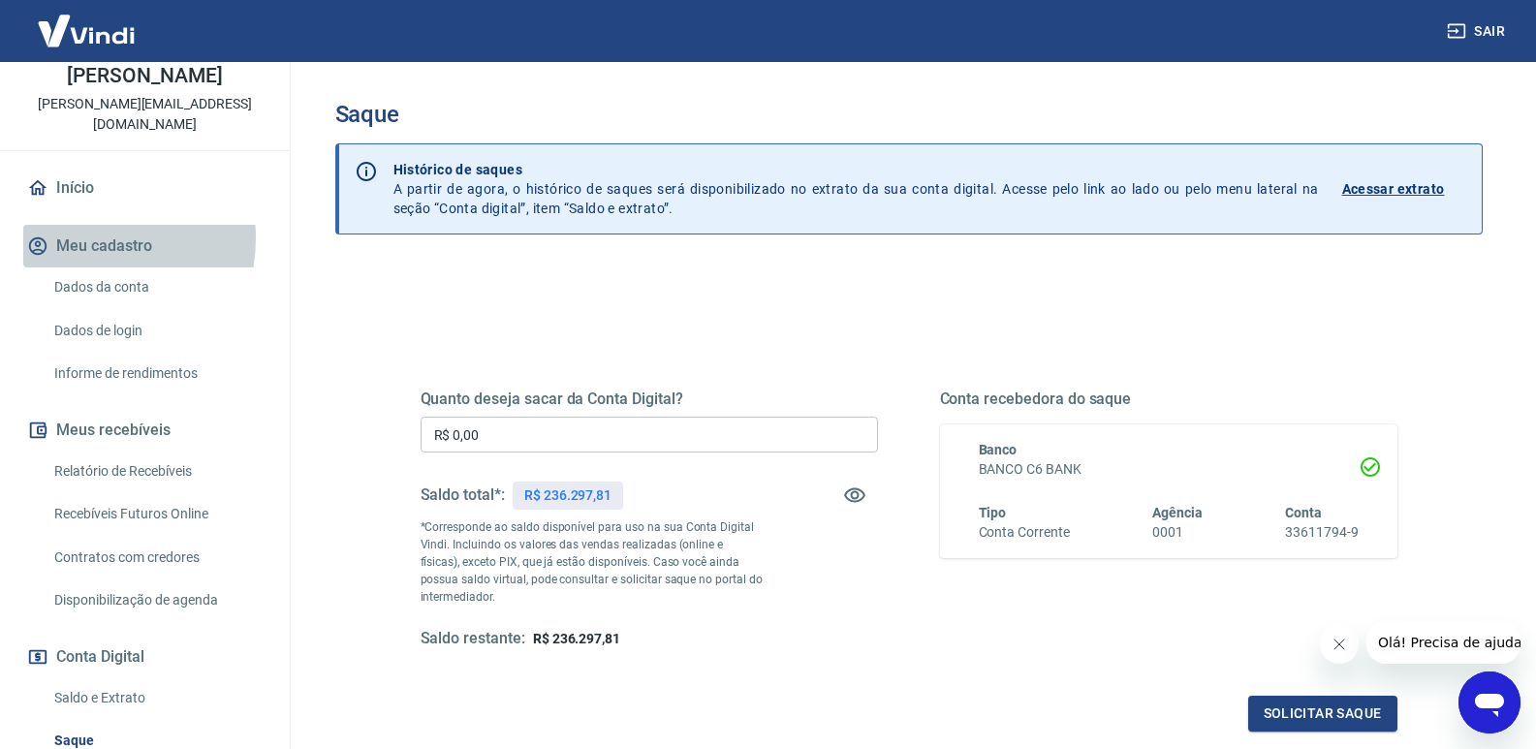
click at [83, 225] on button "Meu cadastro" at bounding box center [144, 246] width 243 height 43
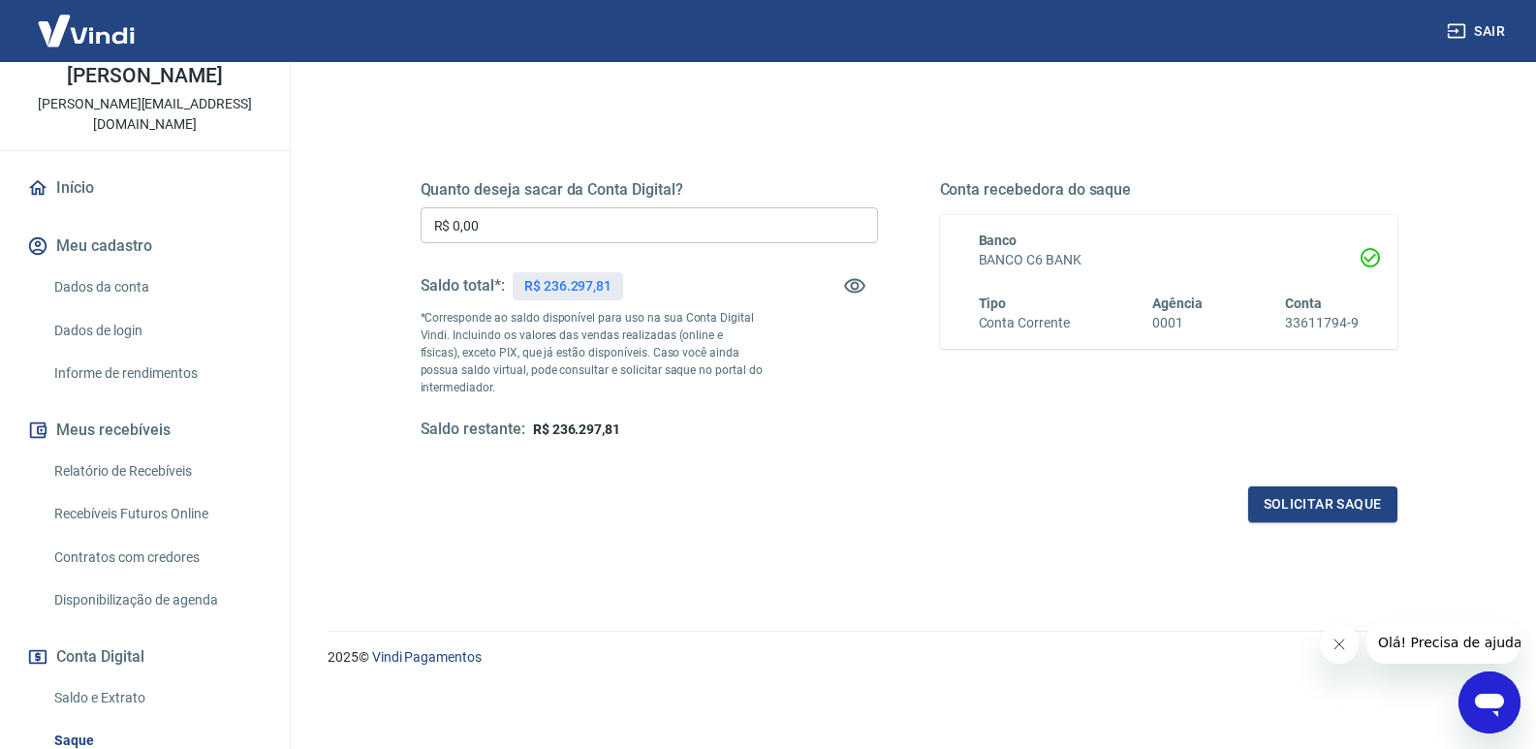
click at [181, 581] on link "Disponibilização de agenda" at bounding box center [157, 600] width 220 height 40
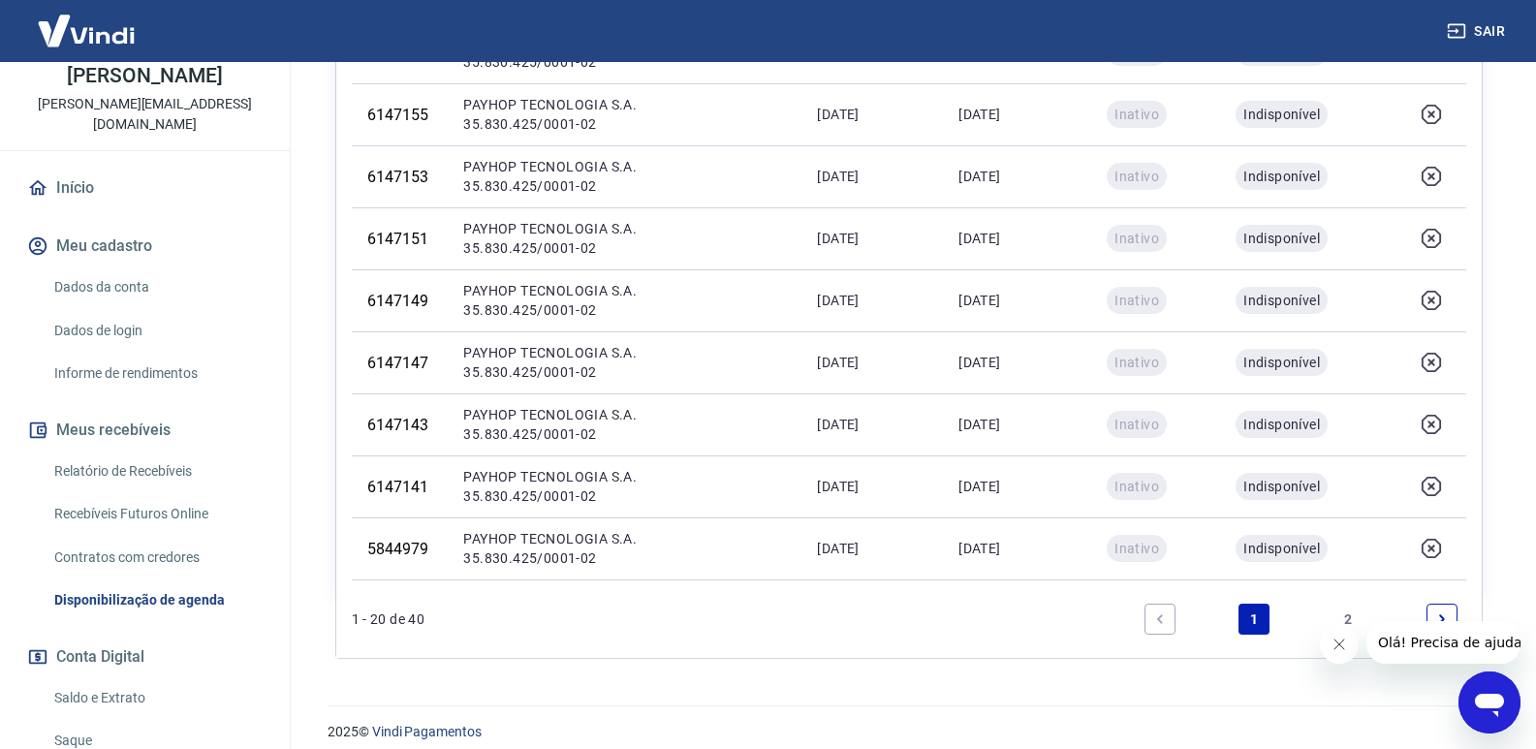
scroll to position [1179, 0]
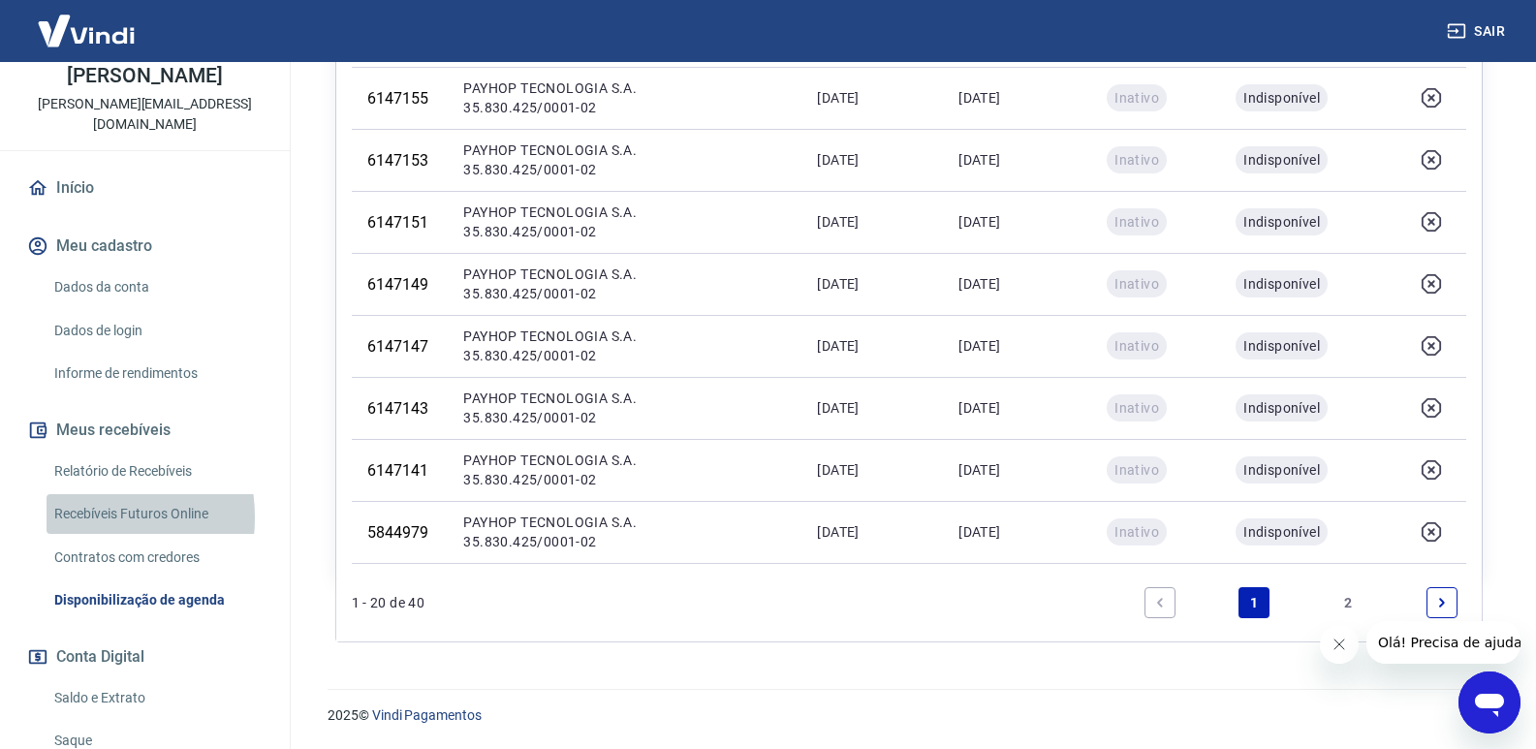
click at [72, 497] on link "Recebíveis Futuros Online" at bounding box center [157, 514] width 220 height 40
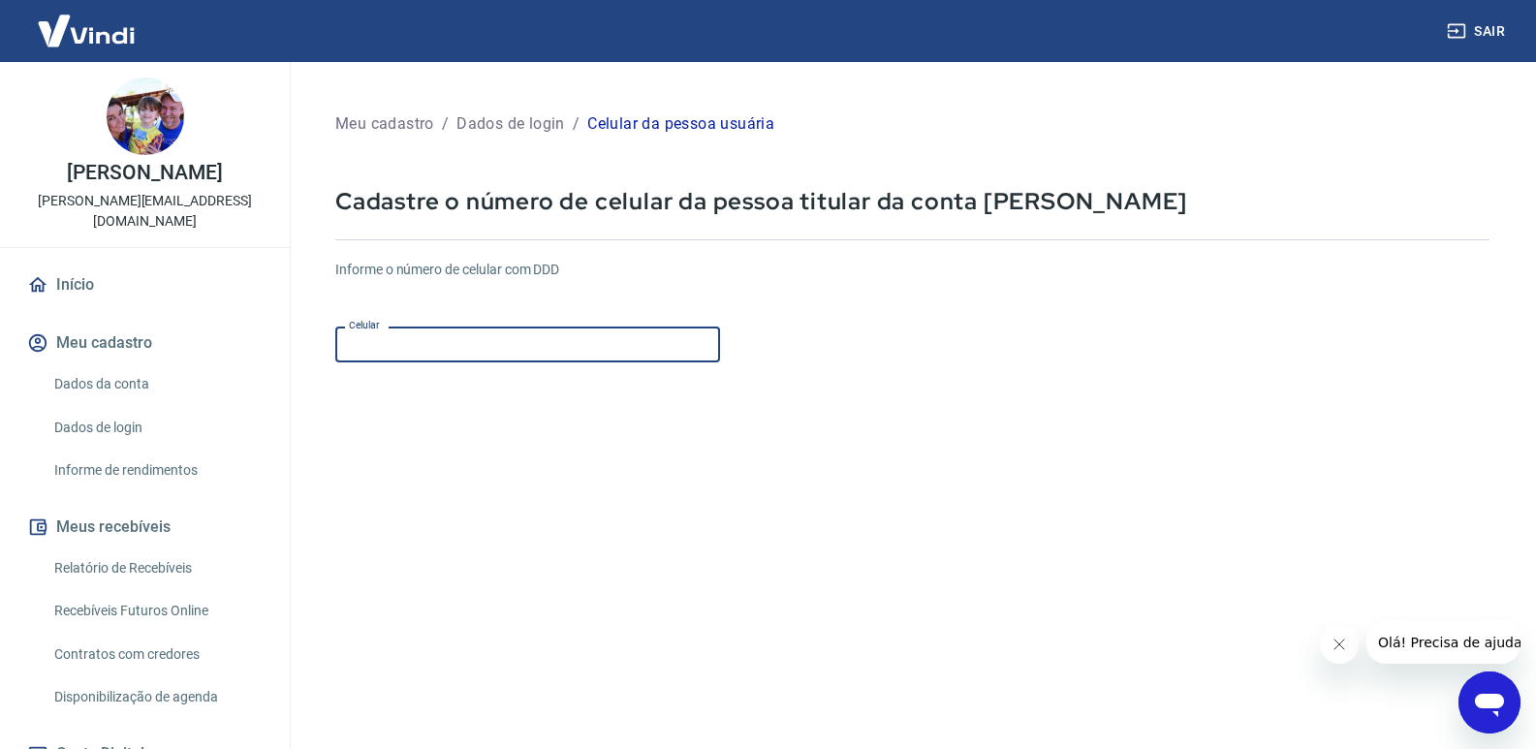
click at [408, 351] on input "Celular" at bounding box center [527, 344] width 385 height 36
type input "(17) 98198-0159"
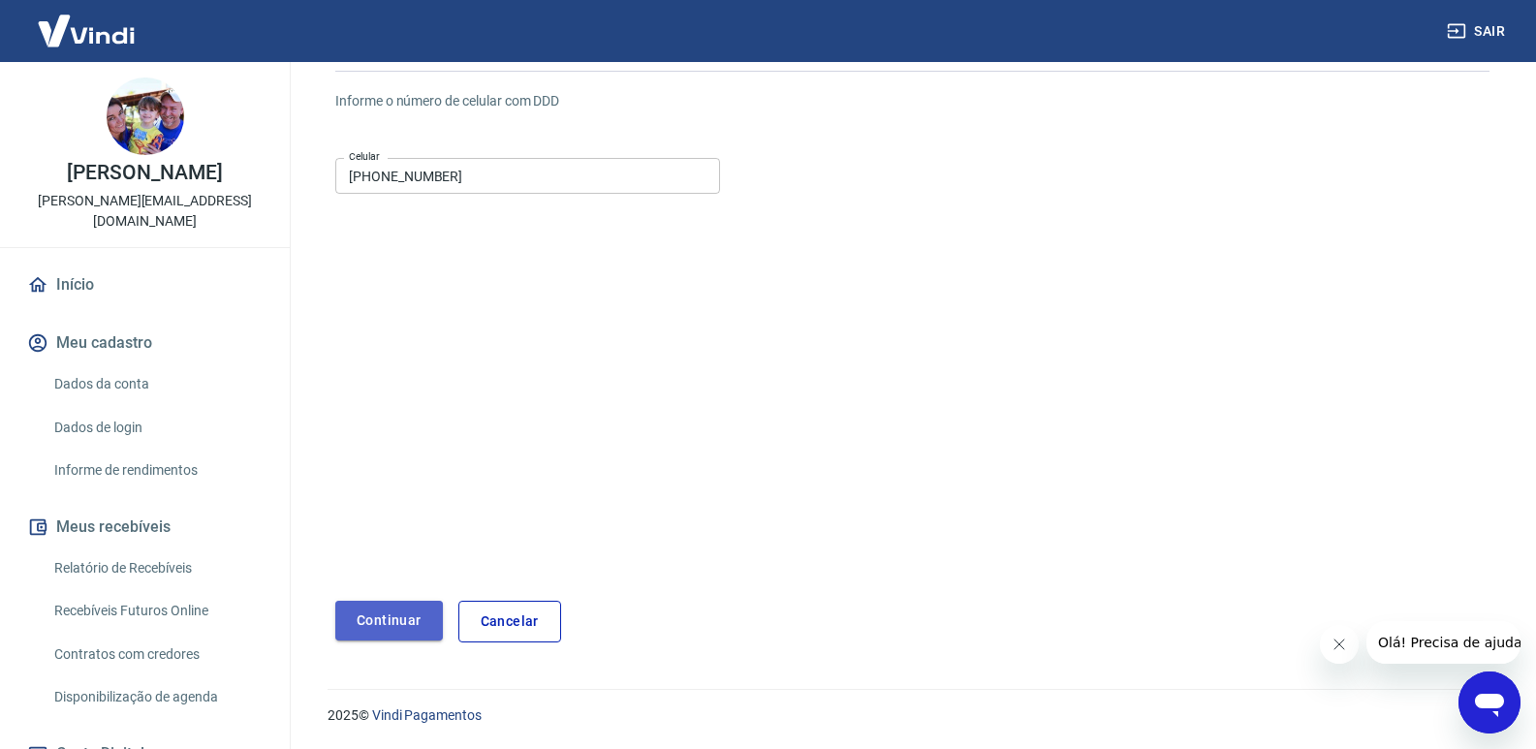
click at [374, 623] on button "Continuar" at bounding box center [389, 621] width 108 height 40
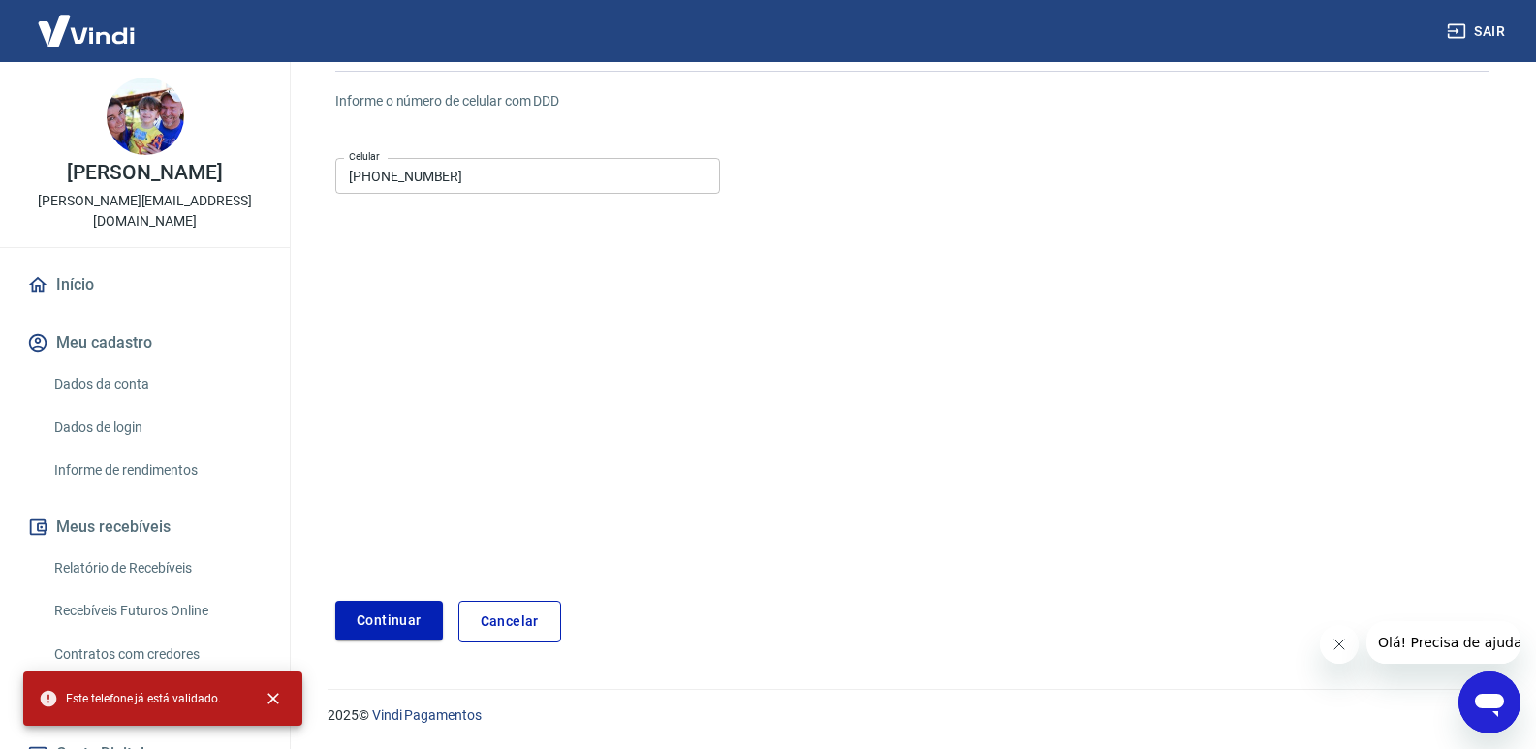
drag, startPoint x: 278, startPoint y: 701, endPoint x: 501, endPoint y: 675, distance: 224.4
click at [295, 694] on div "Este telefone já está validado." at bounding box center [162, 698] width 279 height 54
click at [527, 628] on link "Cancelar" at bounding box center [509, 622] width 103 height 42
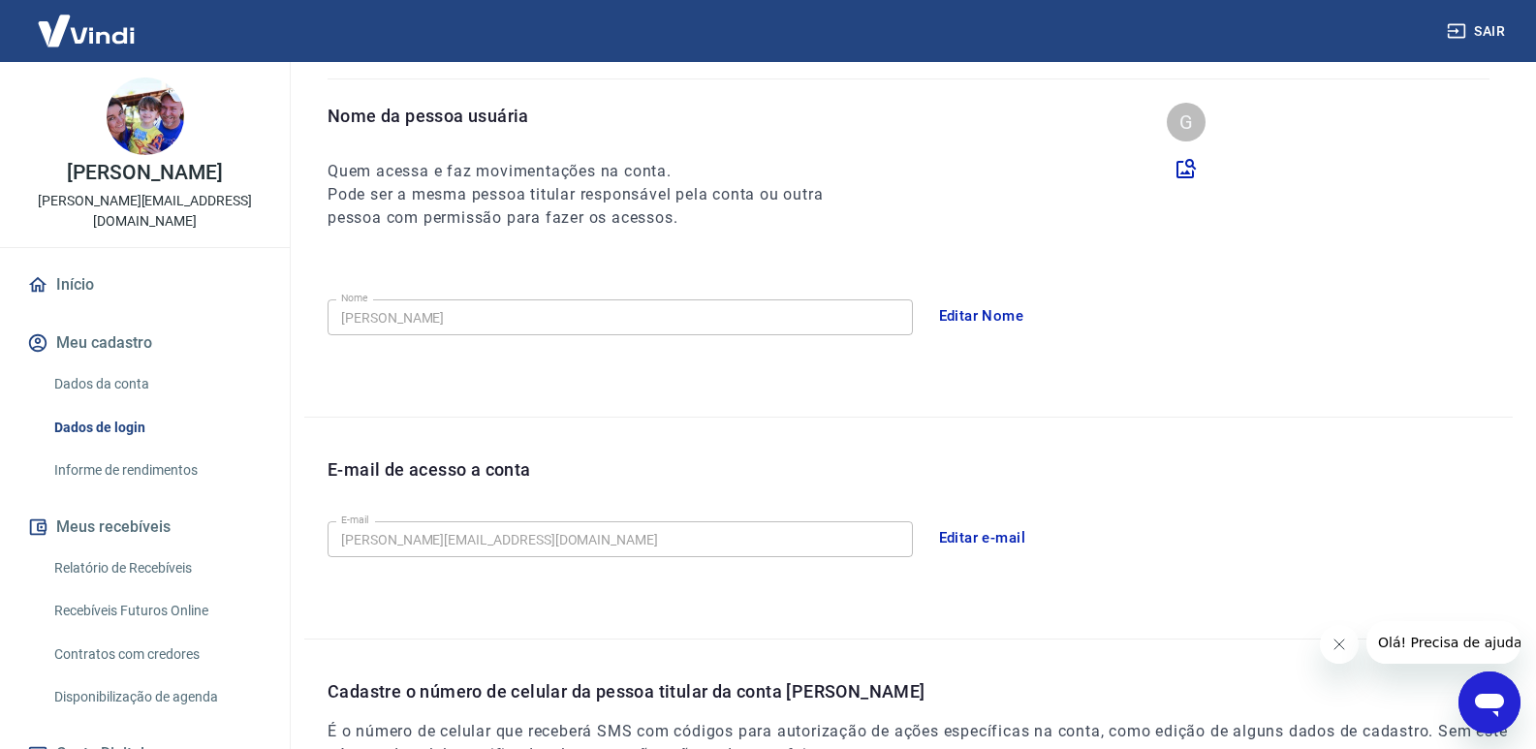
scroll to position [492, 0]
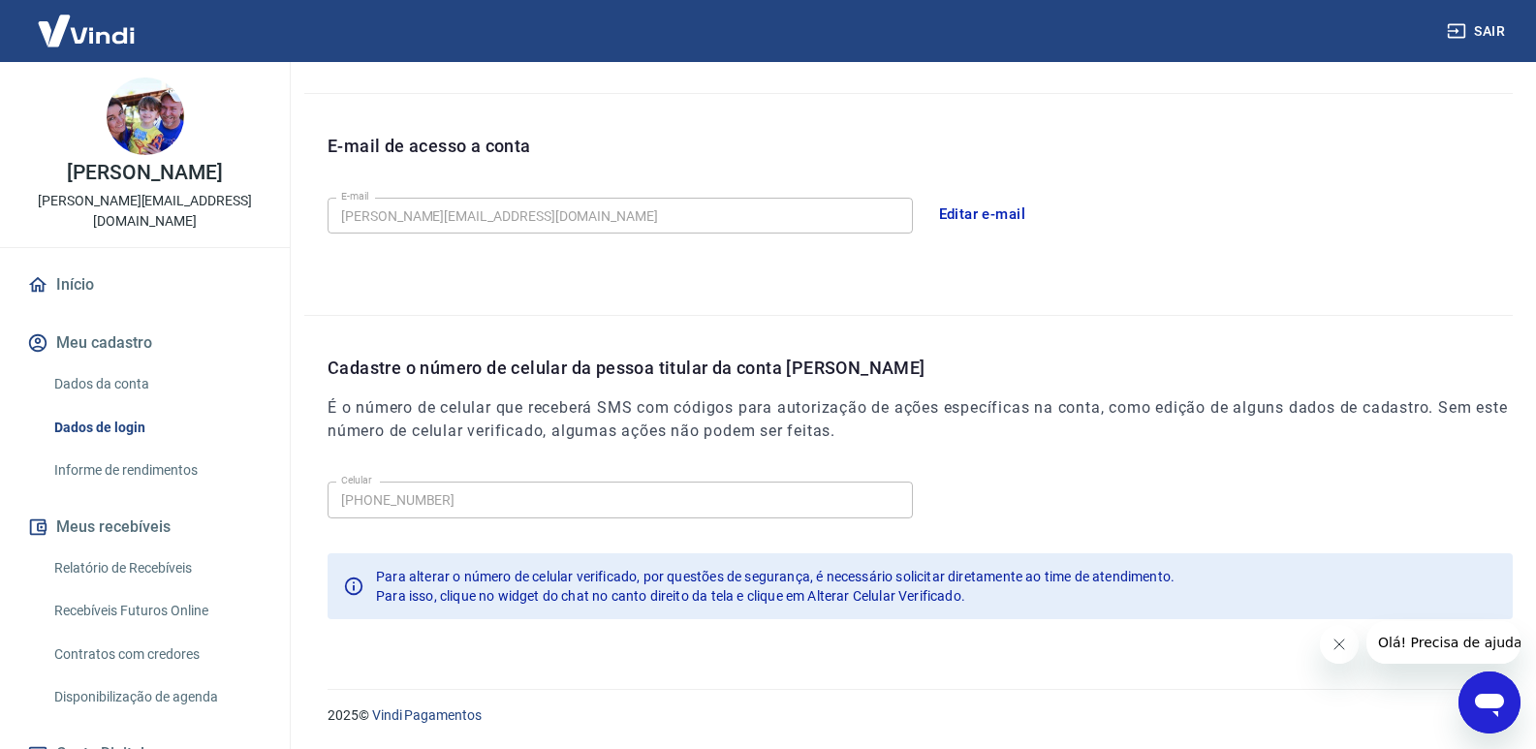
click at [1199, 295] on div "E-mail de acesso a conta E-mail gustavo@sportfan.com.br E-mail Editar e-mail" at bounding box center [908, 204] width 1208 height 221
click at [74, 264] on link "Início" at bounding box center [144, 285] width 243 height 43
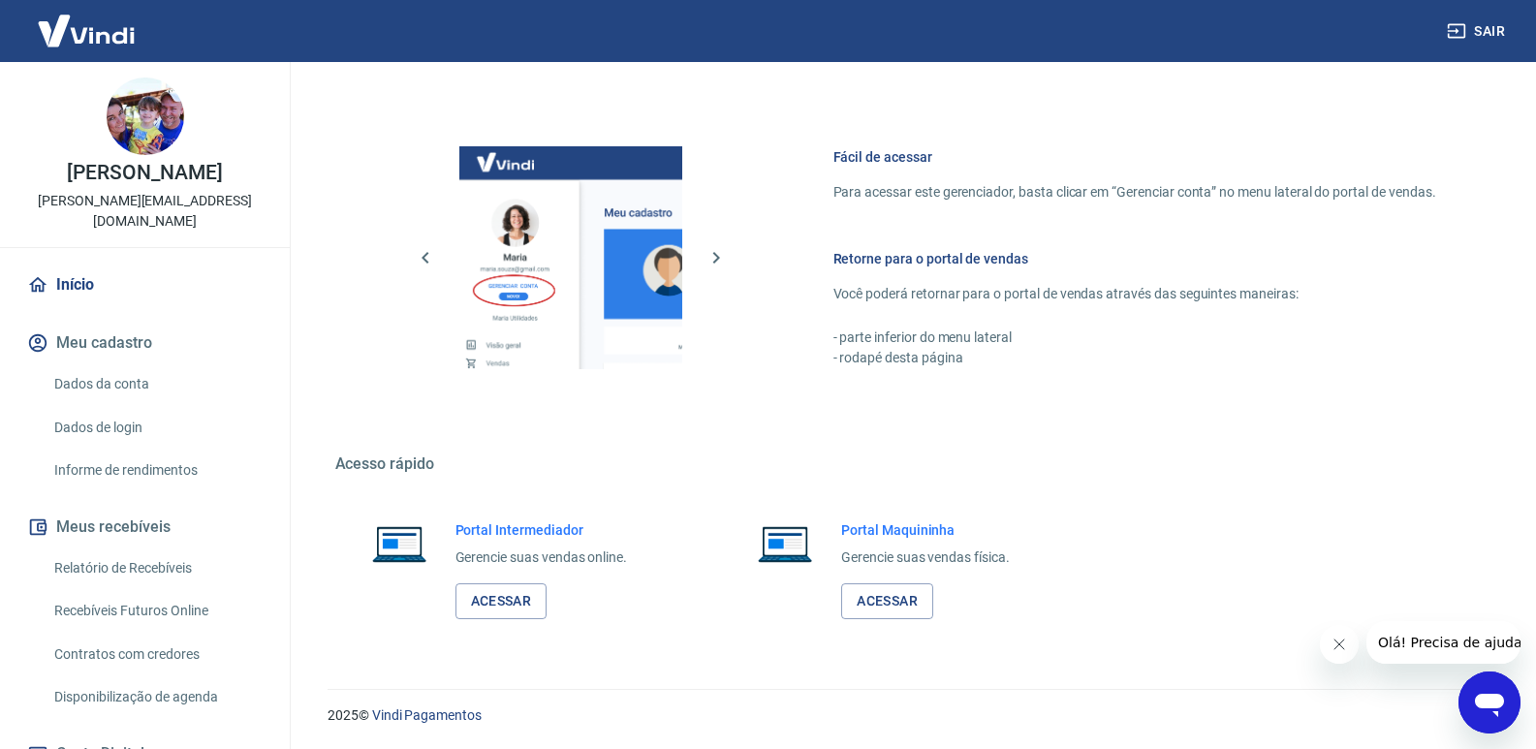
scroll to position [263, 0]
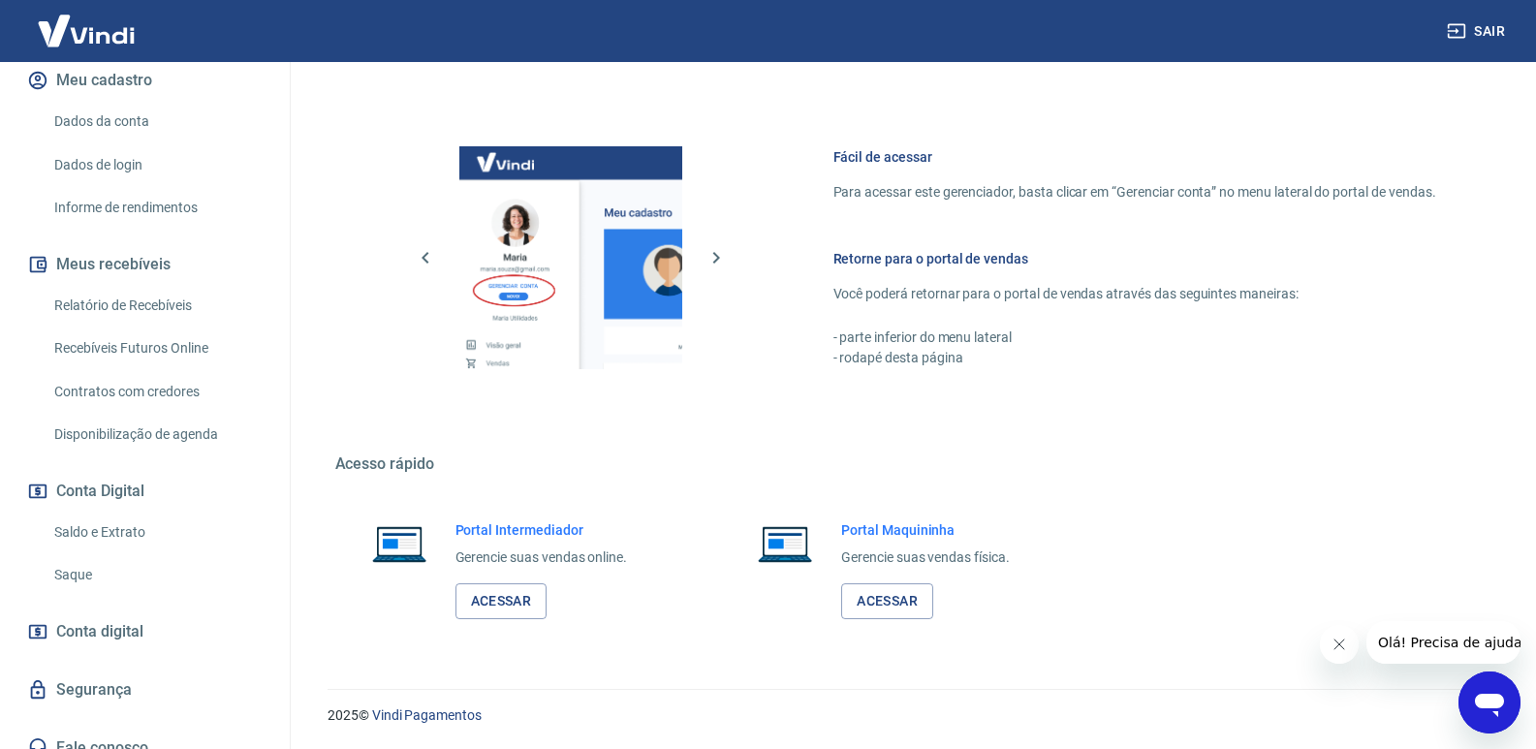
click at [69, 558] on link "Saque" at bounding box center [157, 575] width 220 height 40
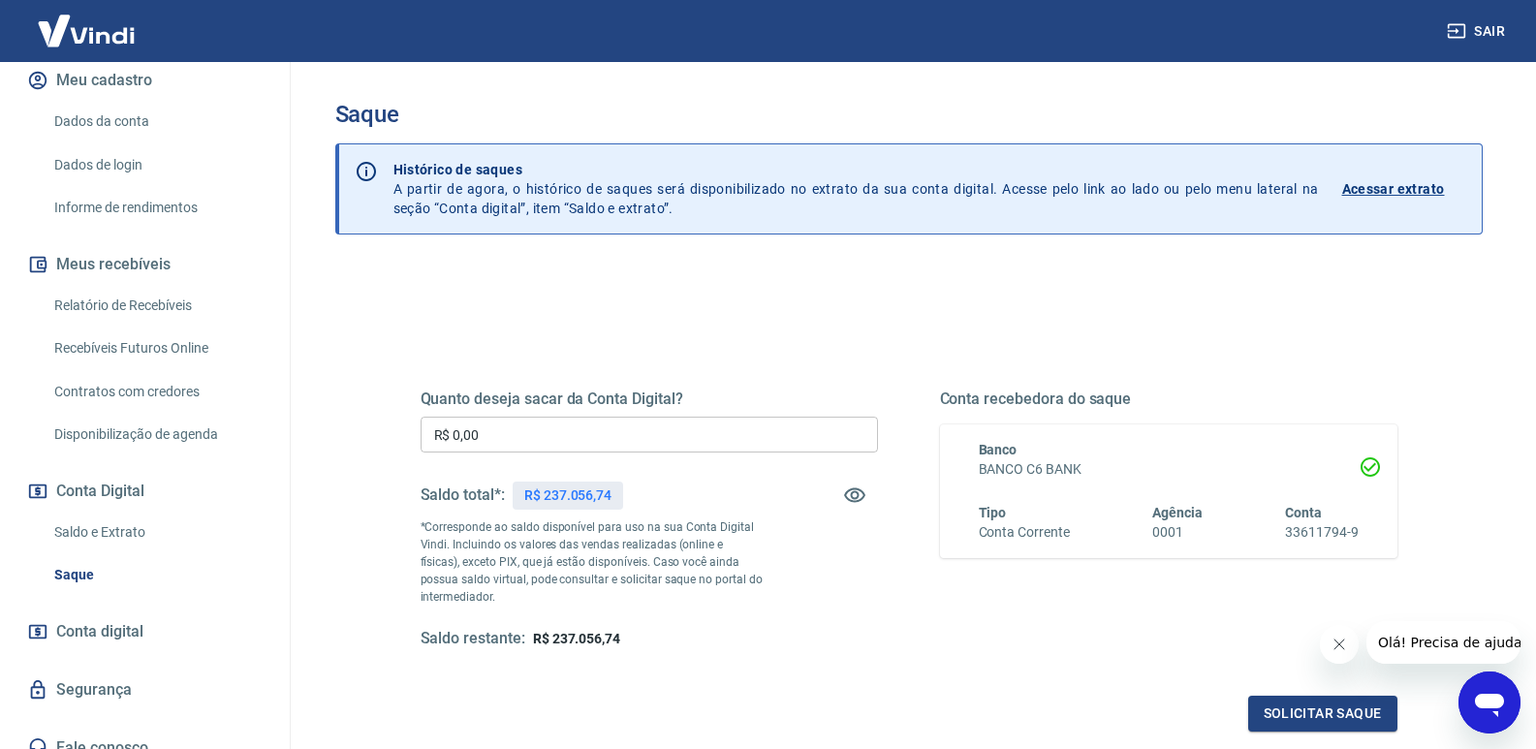
click at [878, 326] on div "Quanto deseja sacar da Conta Digital? R$ 0,00 ​ Saldo total*: R$ 237.056,74 *Co…" at bounding box center [908, 529] width 1023 height 450
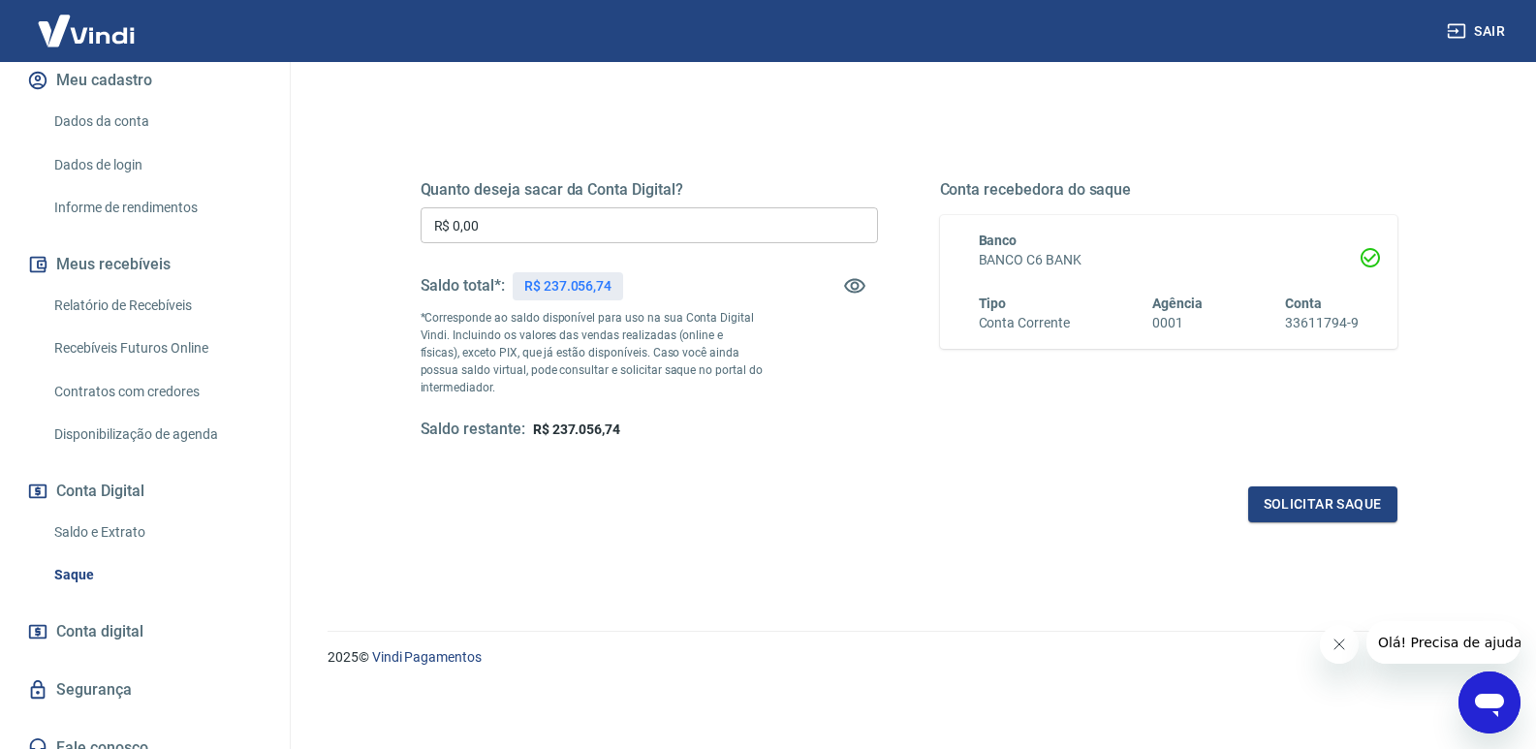
click at [889, 441] on div "Quanto deseja sacar da Conta Digital? R$ 0,00 ​ Saldo total*: R$ 237.056,74 *Co…" at bounding box center [908, 328] width 977 height 388
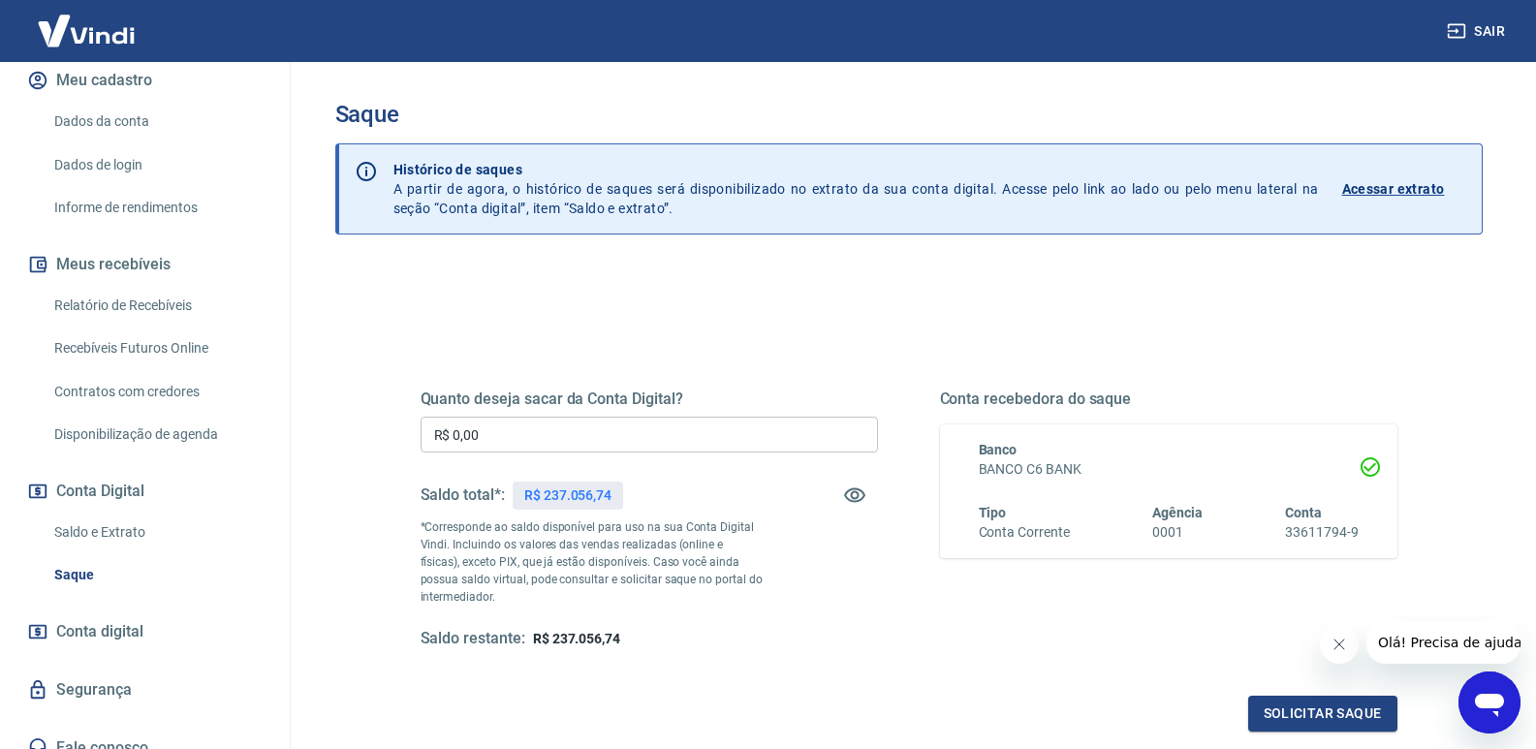
scroll to position [0, 0]
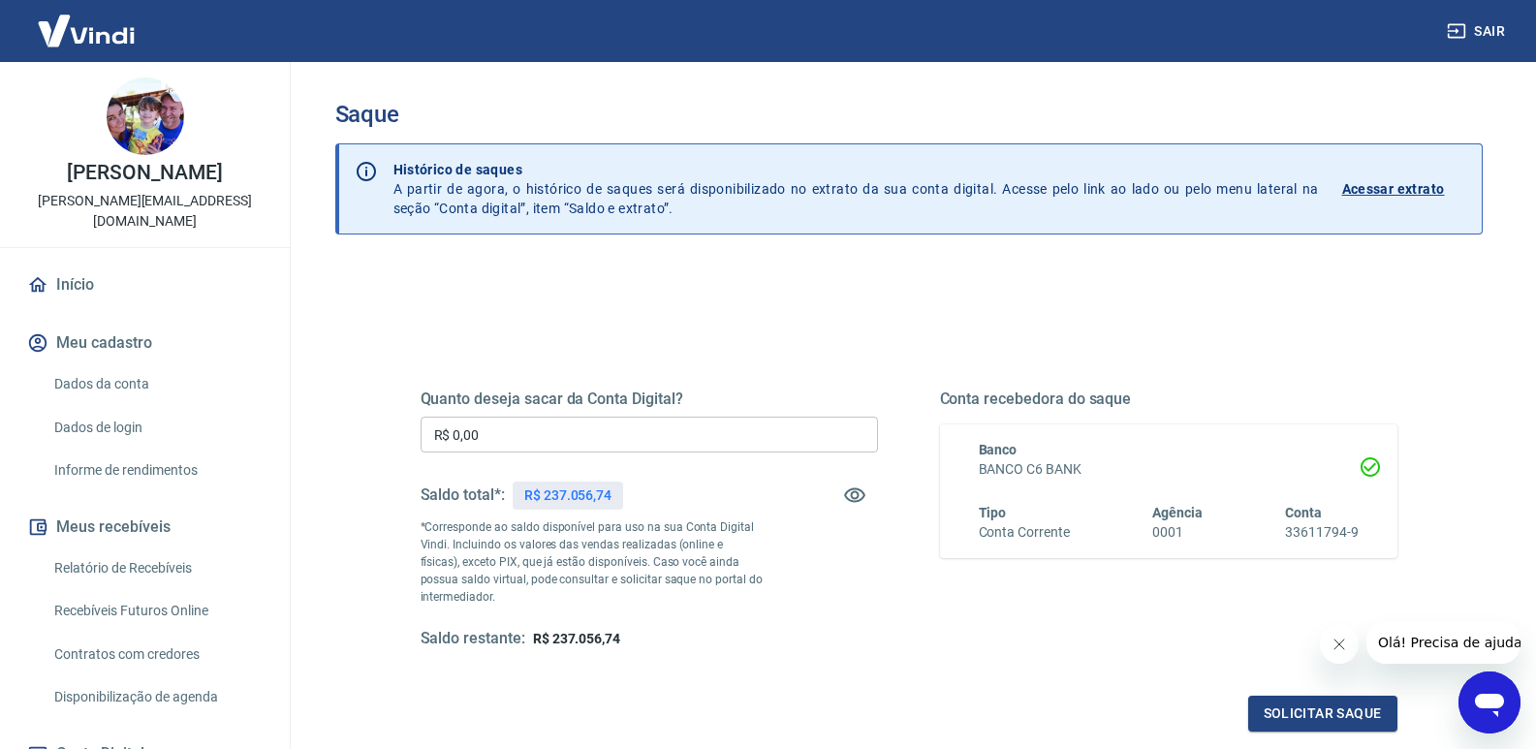
click at [64, 269] on link "Início" at bounding box center [144, 285] width 243 height 43
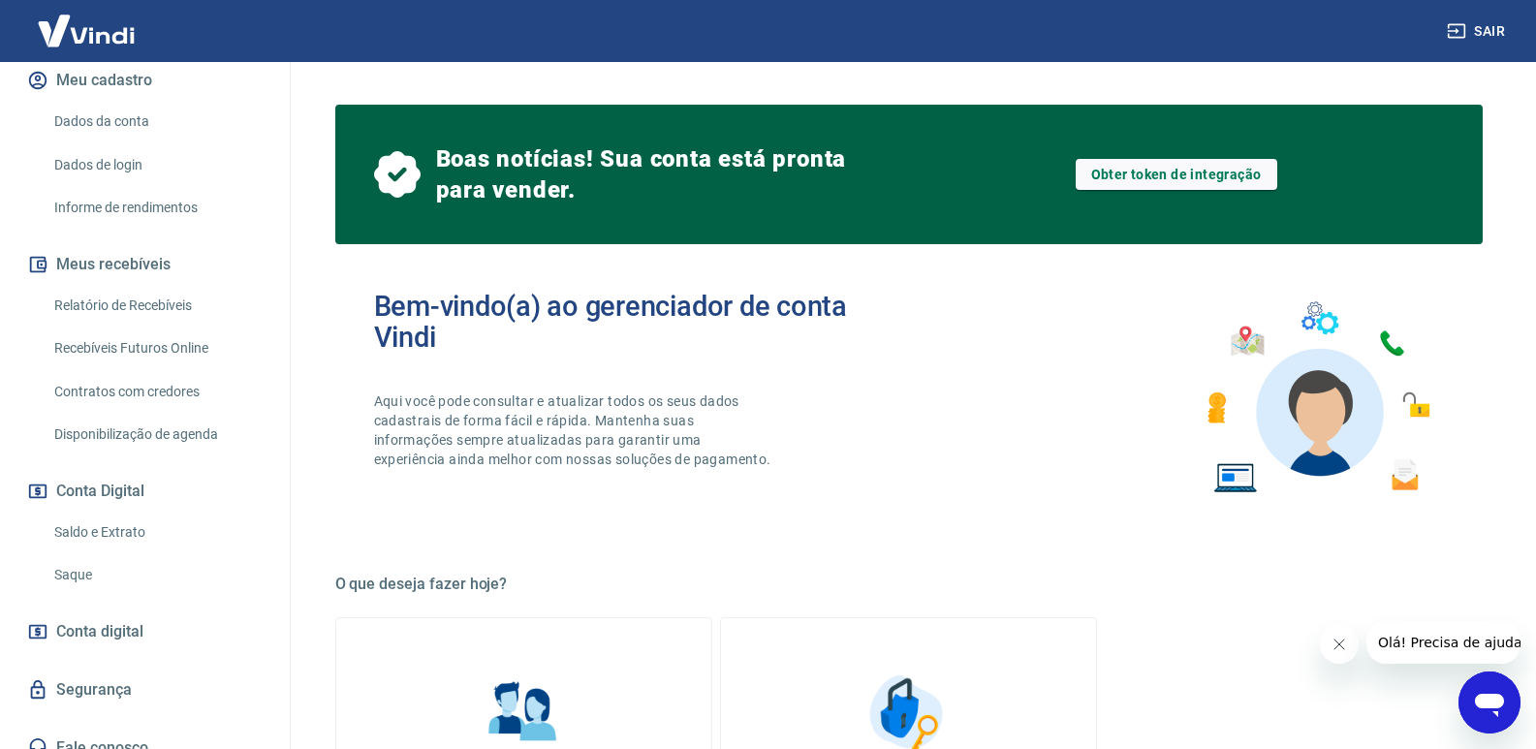
scroll to position [97, 0]
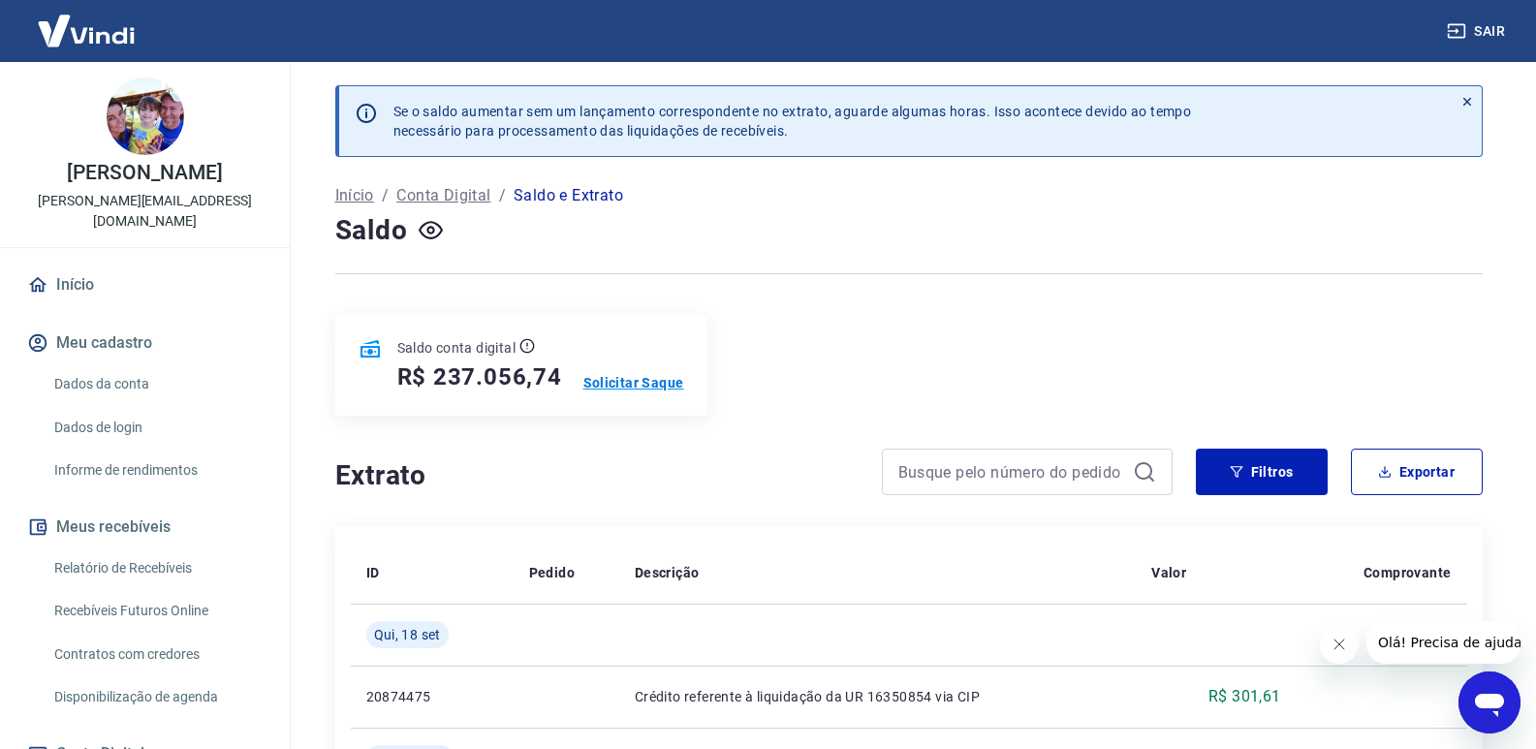
click at [626, 385] on p "Solicitar Saque" at bounding box center [633, 382] width 101 height 19
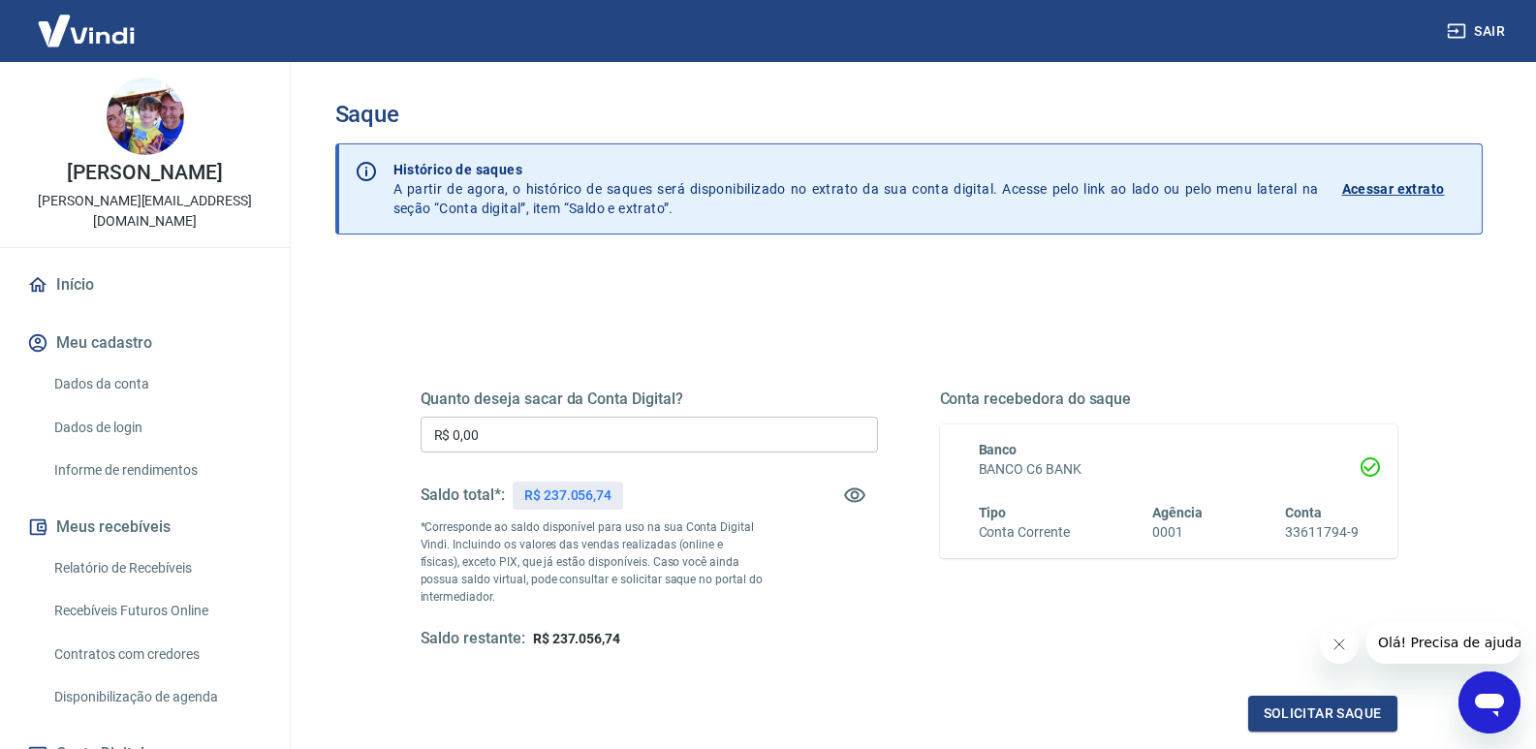
click at [571, 410] on div "Quanto deseja sacar da Conta Digital? R$ 0,00 ​ Saldo total*: R$ 237.056,74 *Co…" at bounding box center [648, 519] width 457 height 260
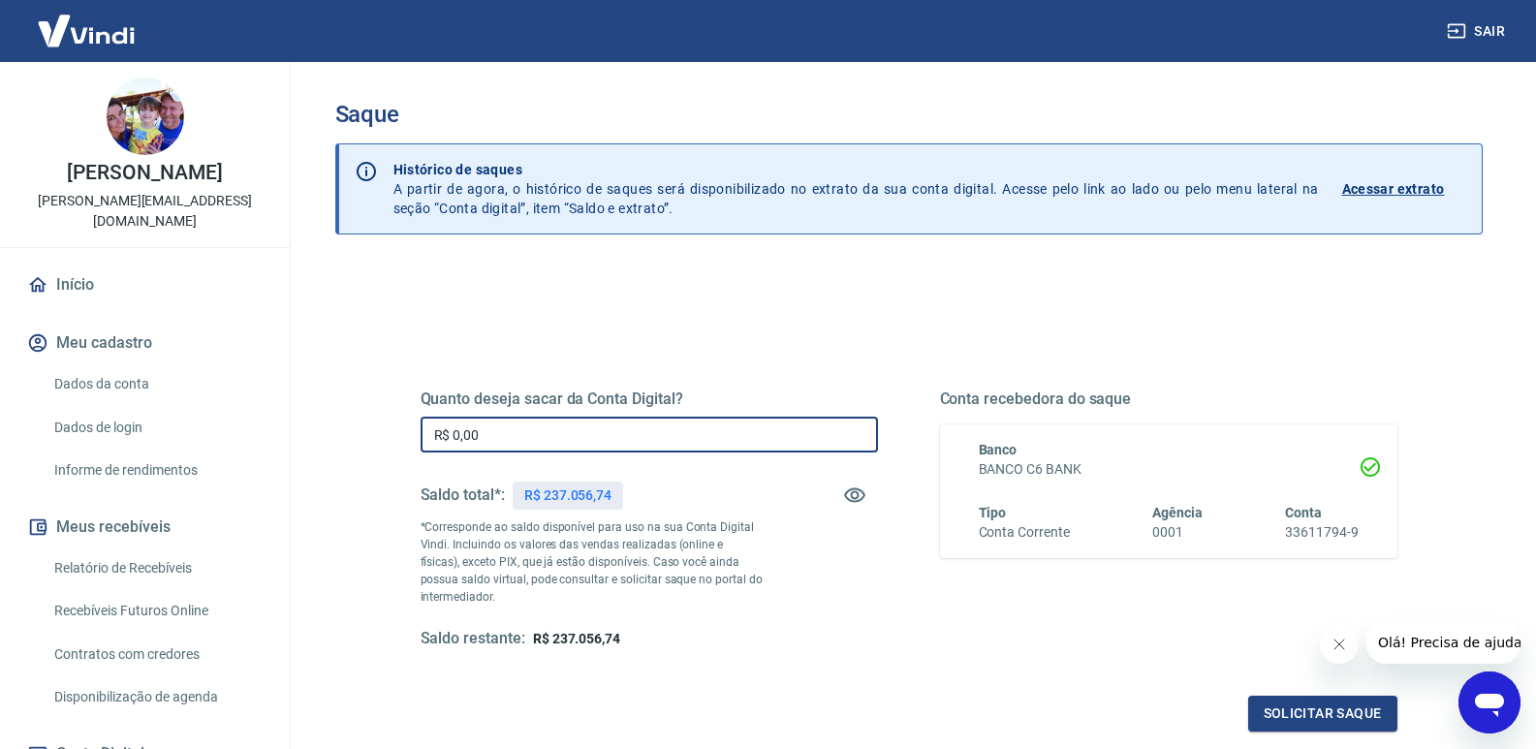
click at [533, 430] on input "R$ 0,00" at bounding box center [648, 435] width 457 height 36
drag, startPoint x: 506, startPoint y: 426, endPoint x: 370, endPoint y: 434, distance: 135.9
click at [370, 434] on div "Quanto deseja sacar da Conta Digital? R$ 2,37 ​ Saldo total*: R$ 237.056,74 *Co…" at bounding box center [908, 611] width 1147 height 693
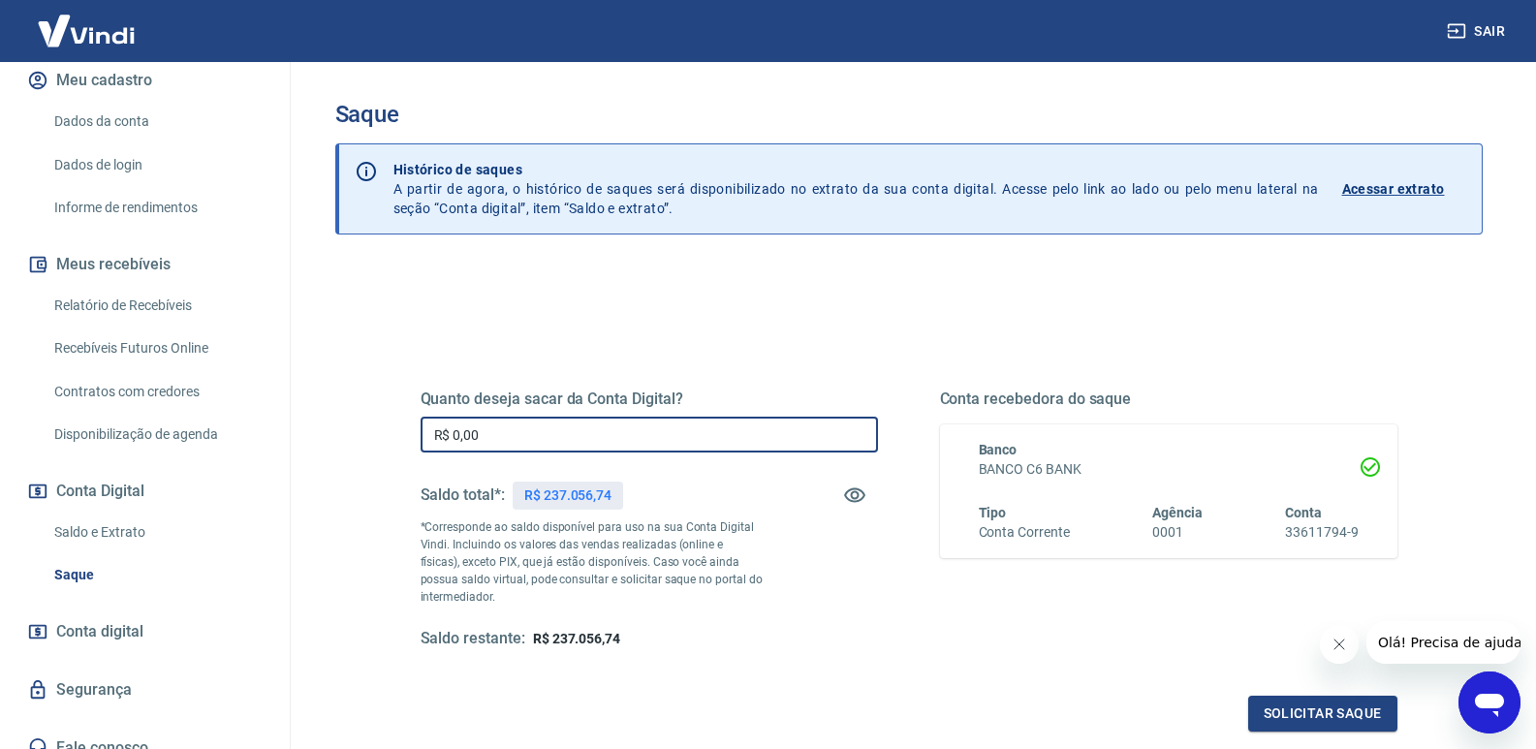
click at [526, 420] on input "R$ 0,00" at bounding box center [648, 435] width 457 height 36
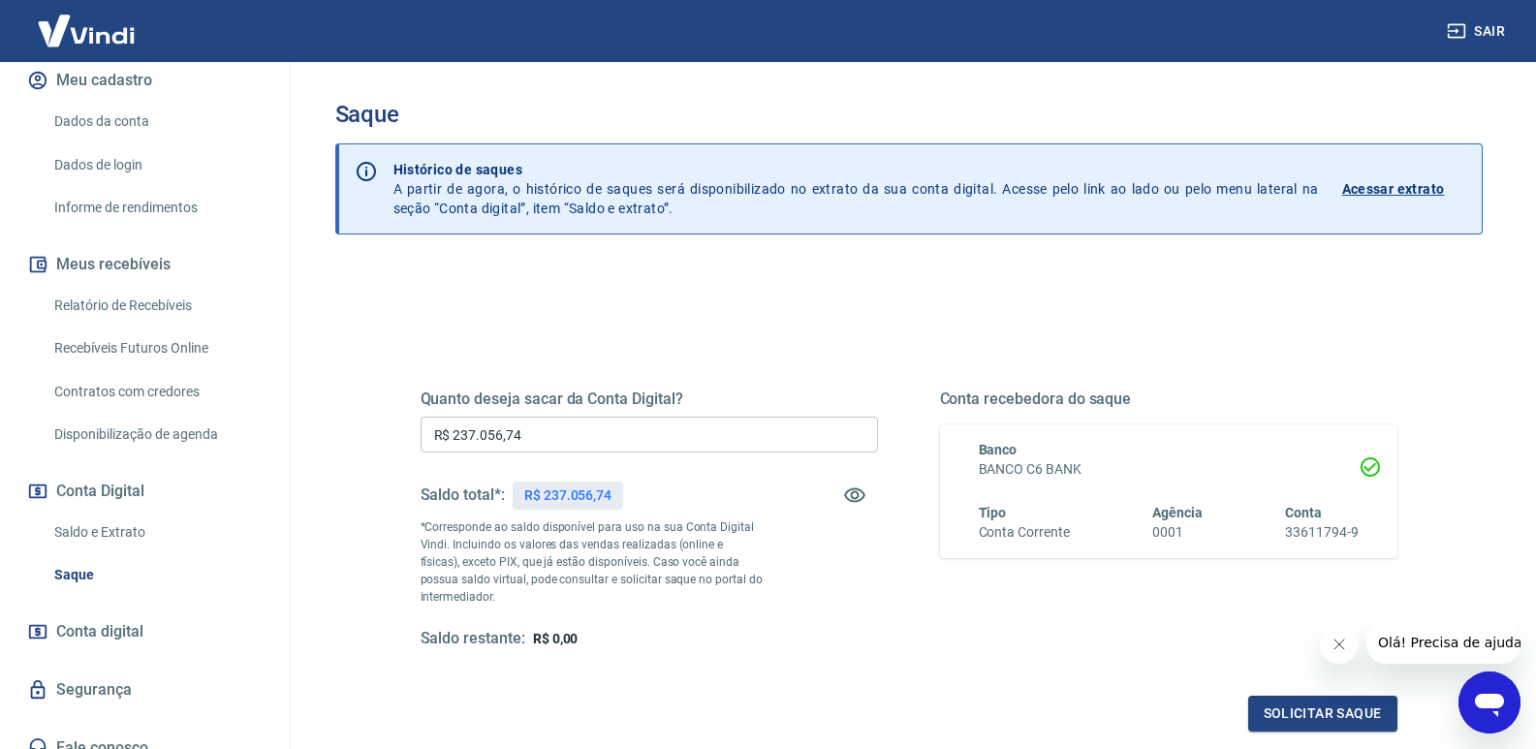
drag, startPoint x: 836, startPoint y: 632, endPoint x: 854, endPoint y: 600, distance: 36.9
click at [841, 623] on div "Quanto deseja sacar da Conta Digital? R$ 237.056,74 ​ Saldo total*: R$ 237.056,…" at bounding box center [648, 519] width 457 height 260
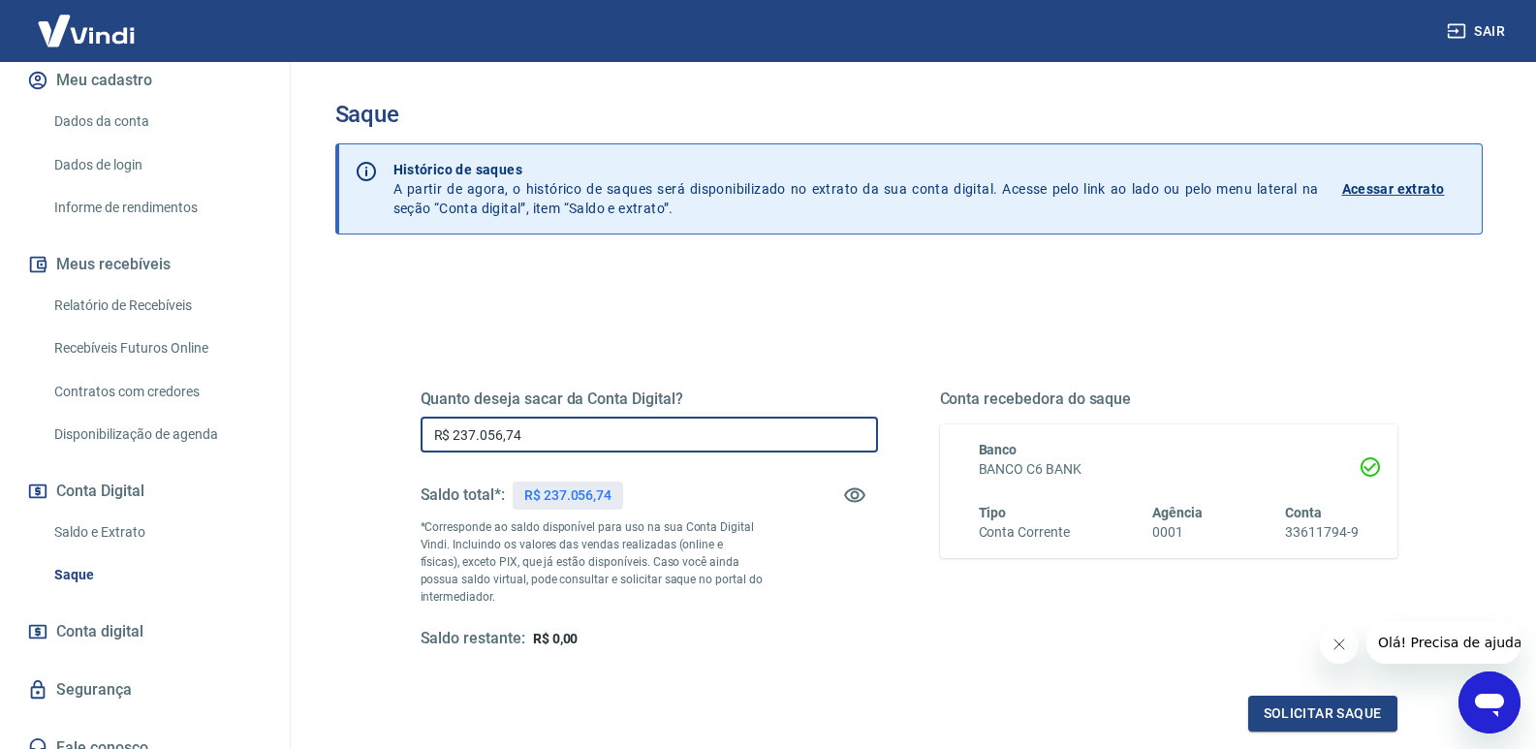
drag, startPoint x: 583, startPoint y: 439, endPoint x: 336, endPoint y: 438, distance: 247.0
click at [336, 438] on div "Quanto deseja sacar da Conta Digital? R$ 237.056,74 ​ Saldo total*: R$ 237.056,…" at bounding box center [908, 611] width 1147 height 693
type input "R$ 236.000,00"
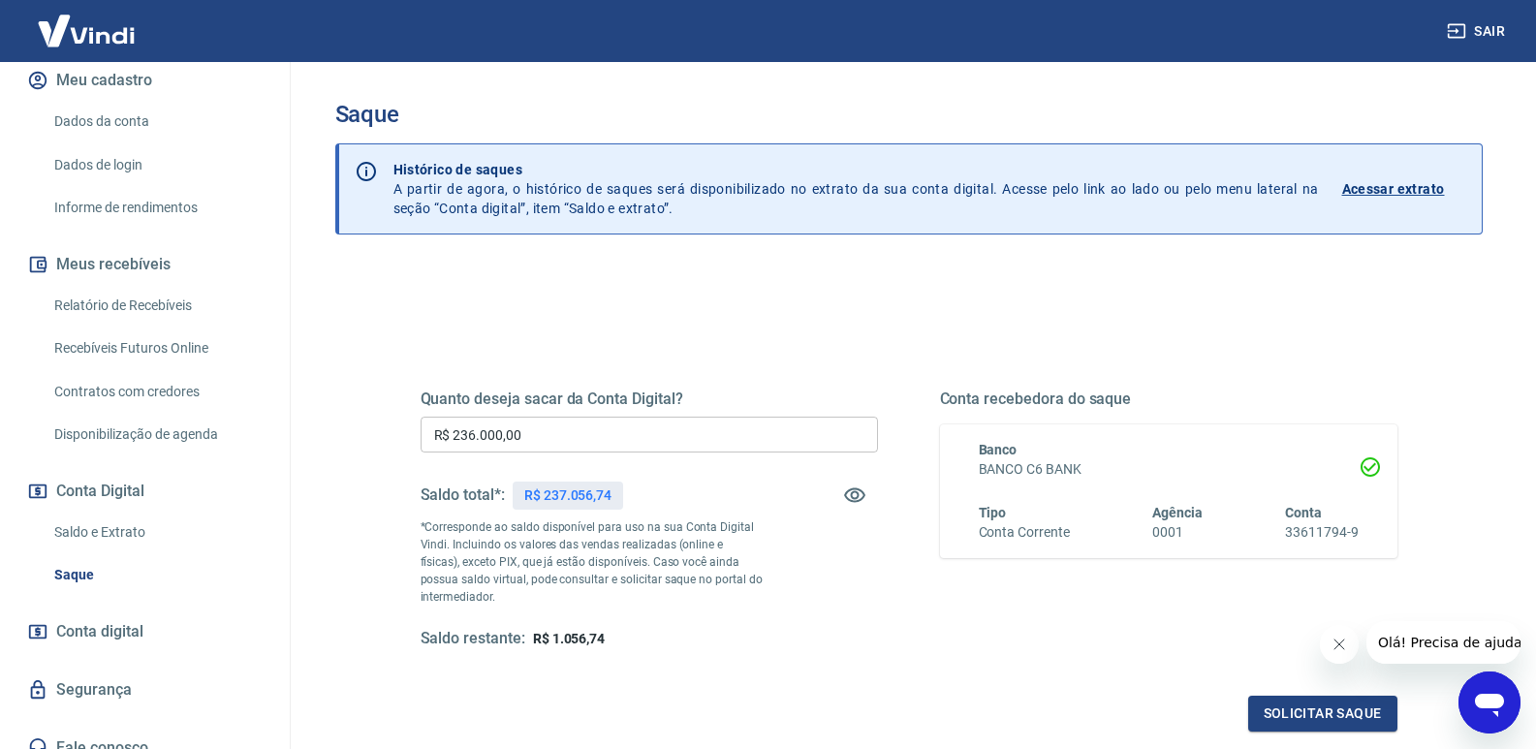
click at [589, 608] on div "Quanto deseja sacar da Conta Digital? R$ 236.000,00 ​ Saldo total*: R$ 237.056,…" at bounding box center [648, 519] width 457 height 260
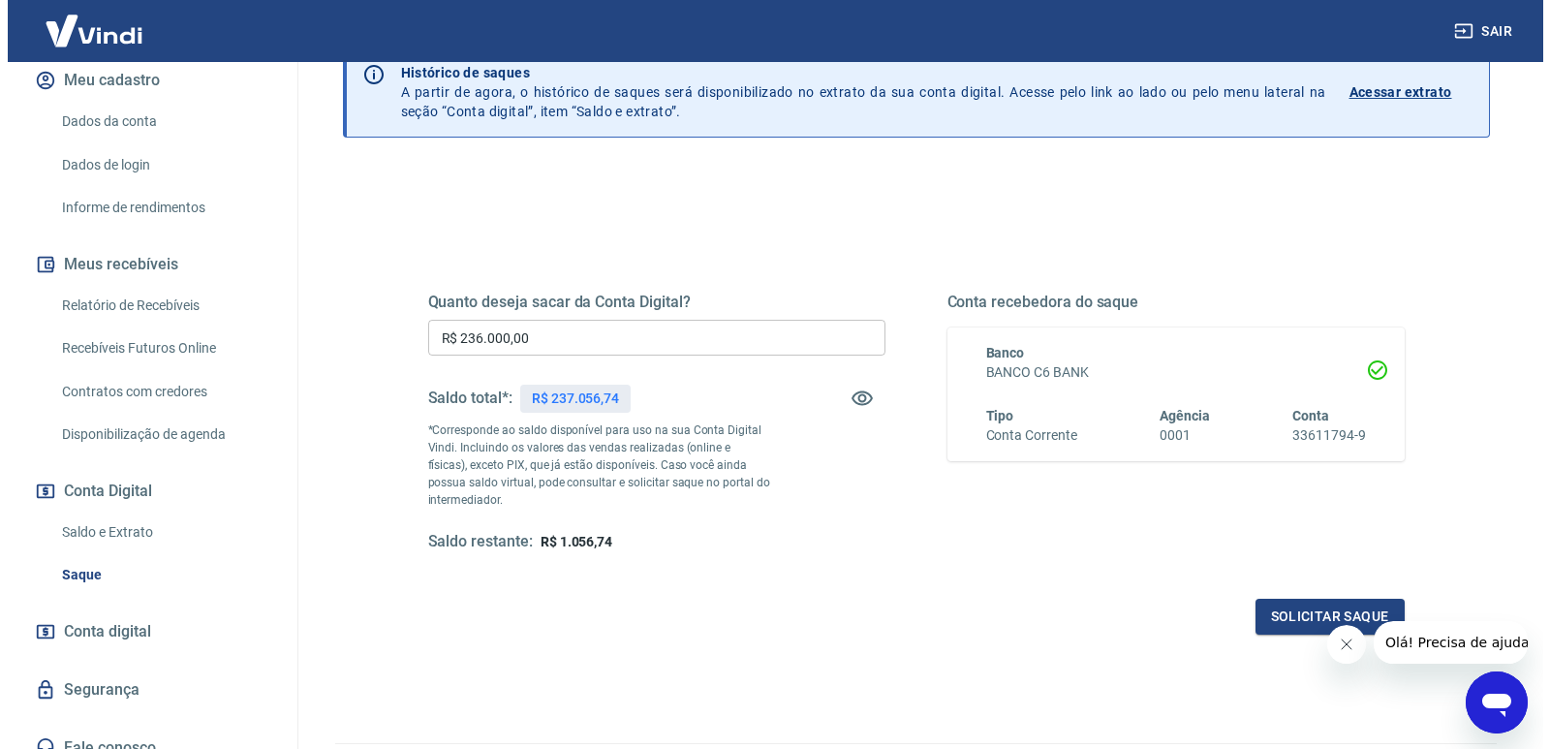
scroll to position [194, 0]
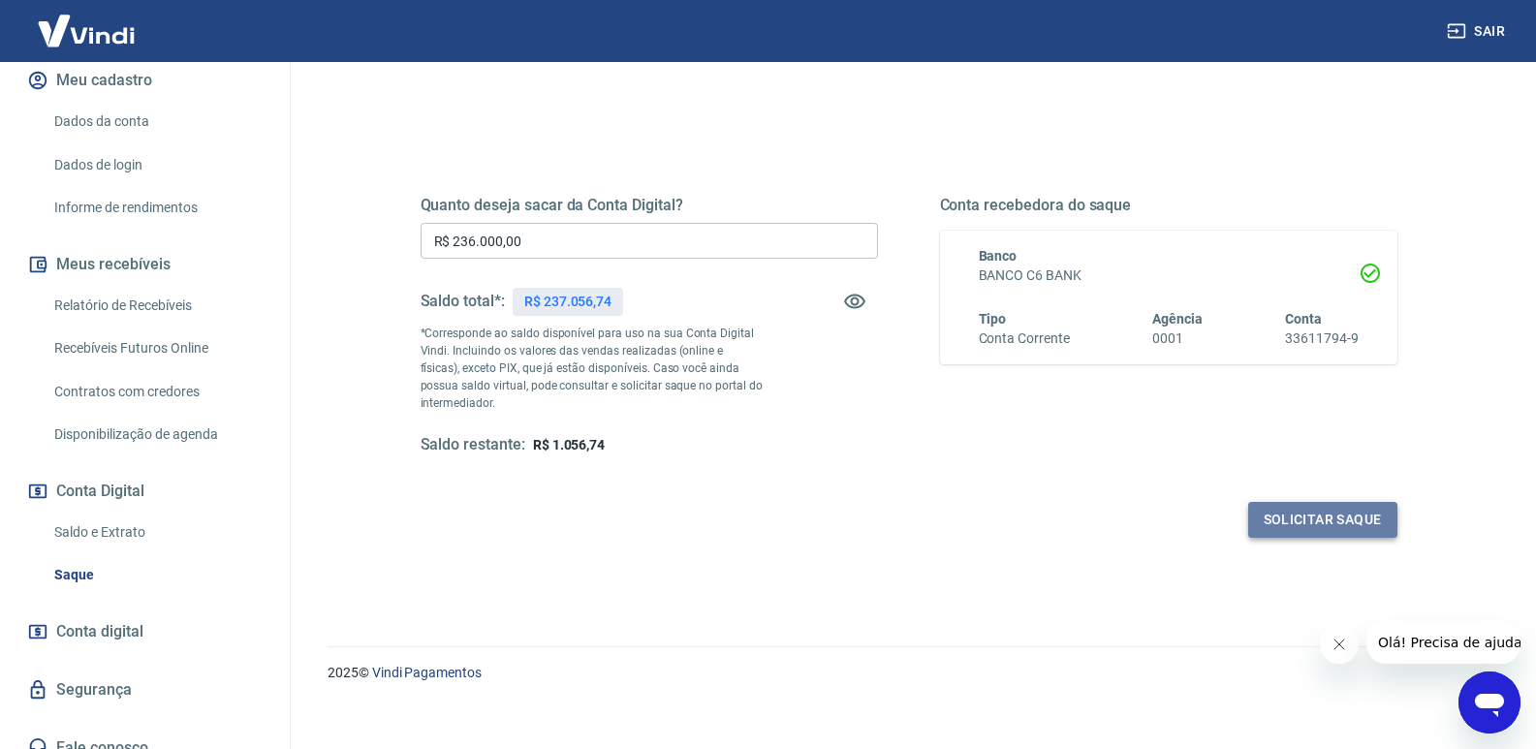
click at [1335, 524] on button "Solicitar saque" at bounding box center [1322, 520] width 149 height 36
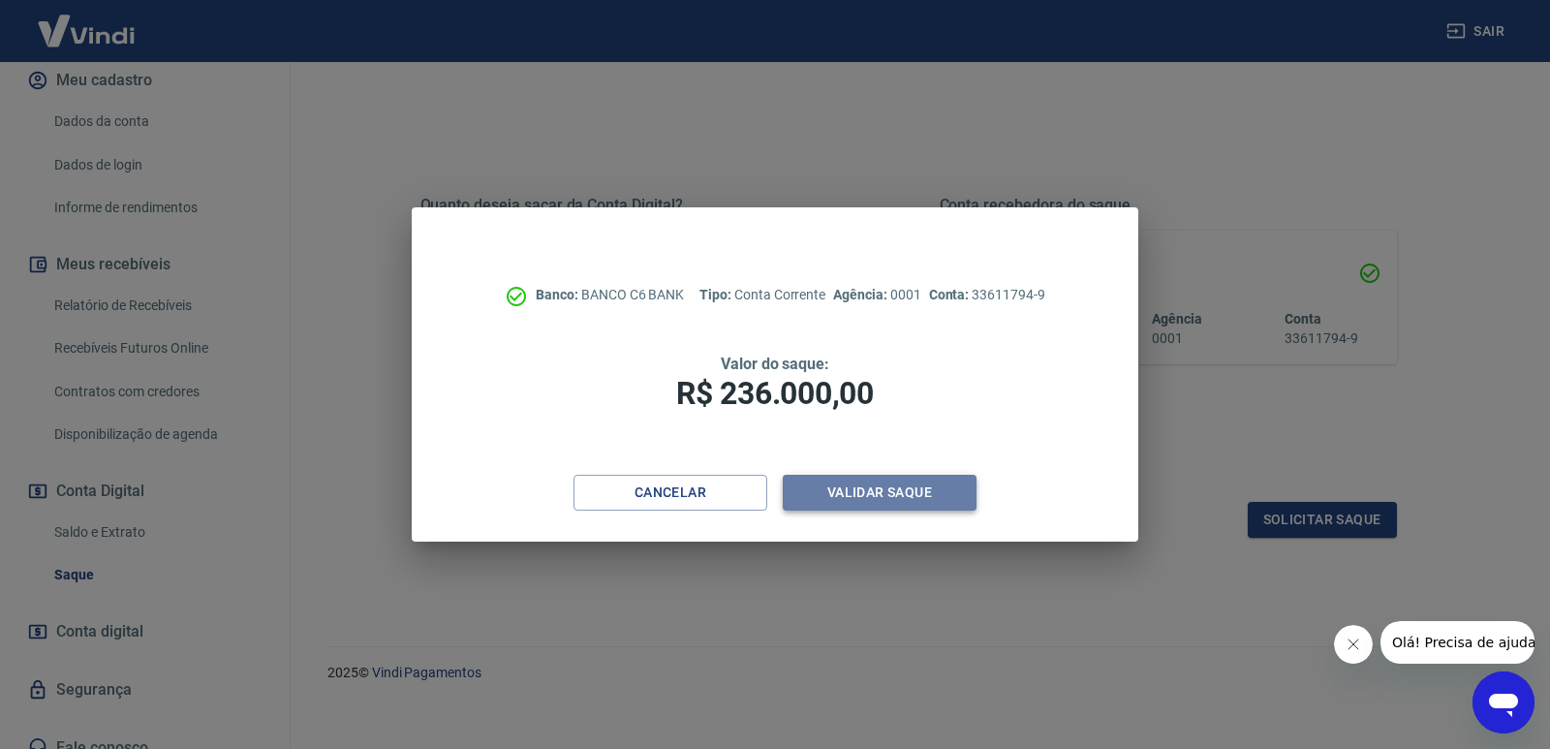
click at [898, 489] on button "Validar saque" at bounding box center [880, 493] width 194 height 36
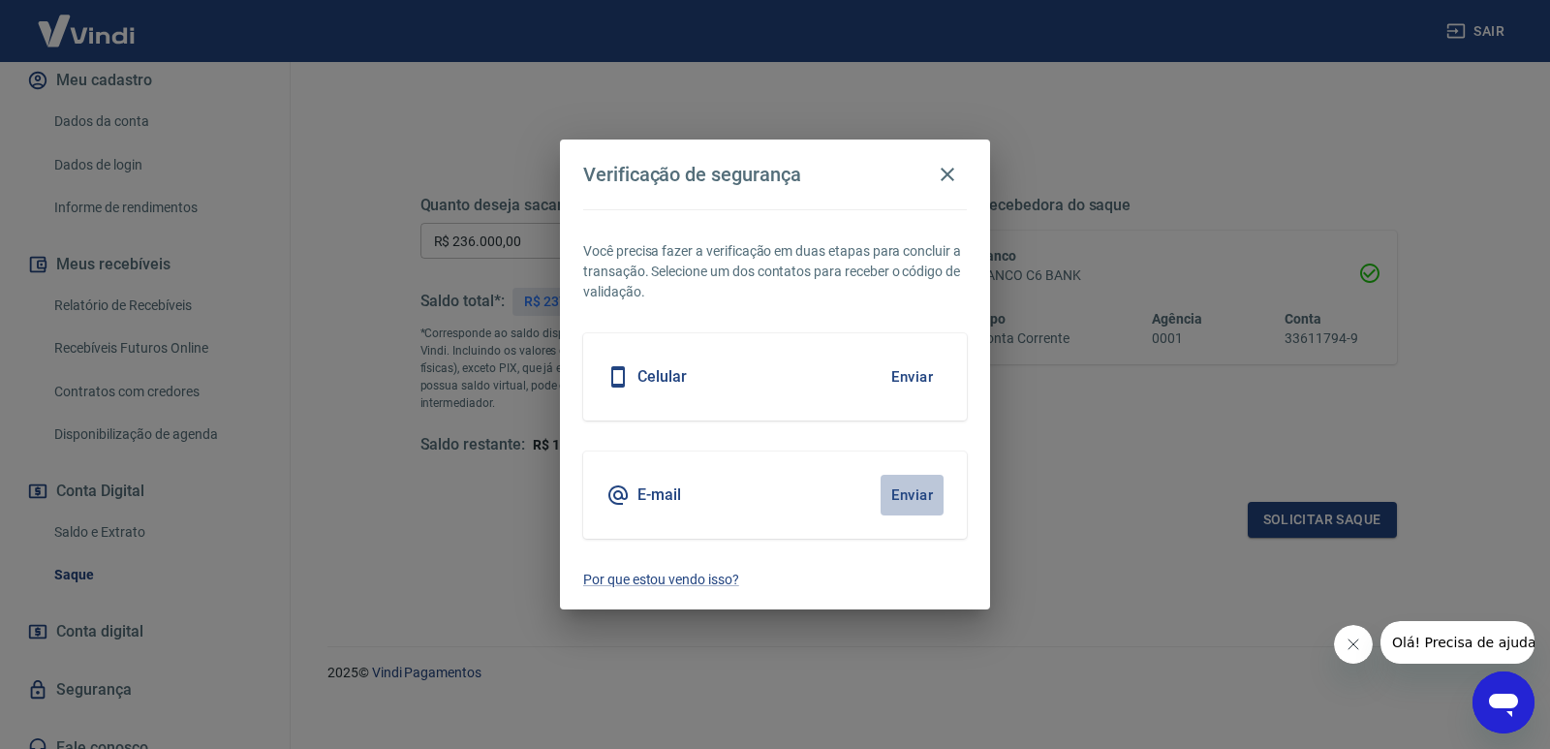
click at [904, 497] on button "Enviar" at bounding box center [912, 495] width 63 height 41
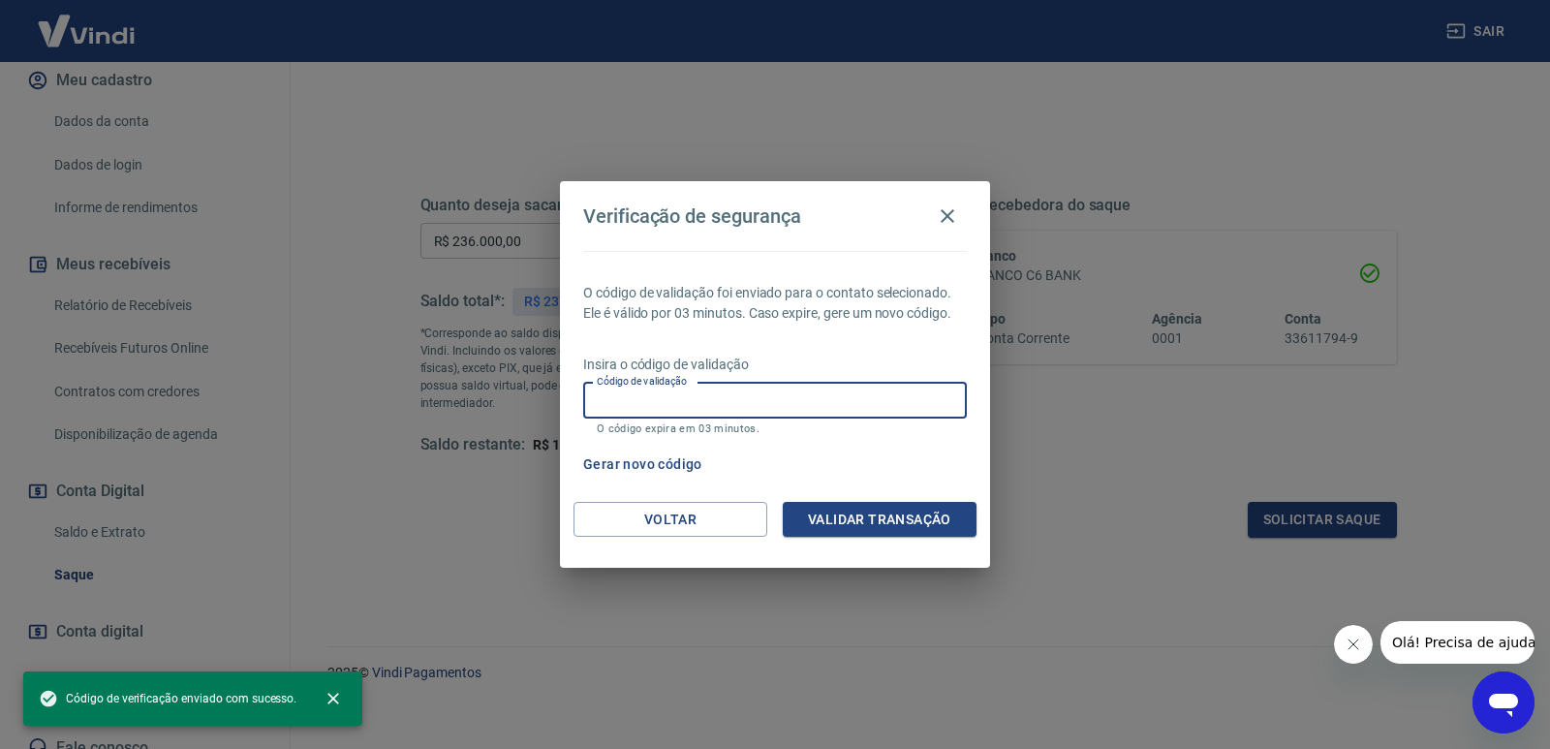
click at [625, 405] on input "Código de validação" at bounding box center [775, 401] width 384 height 36
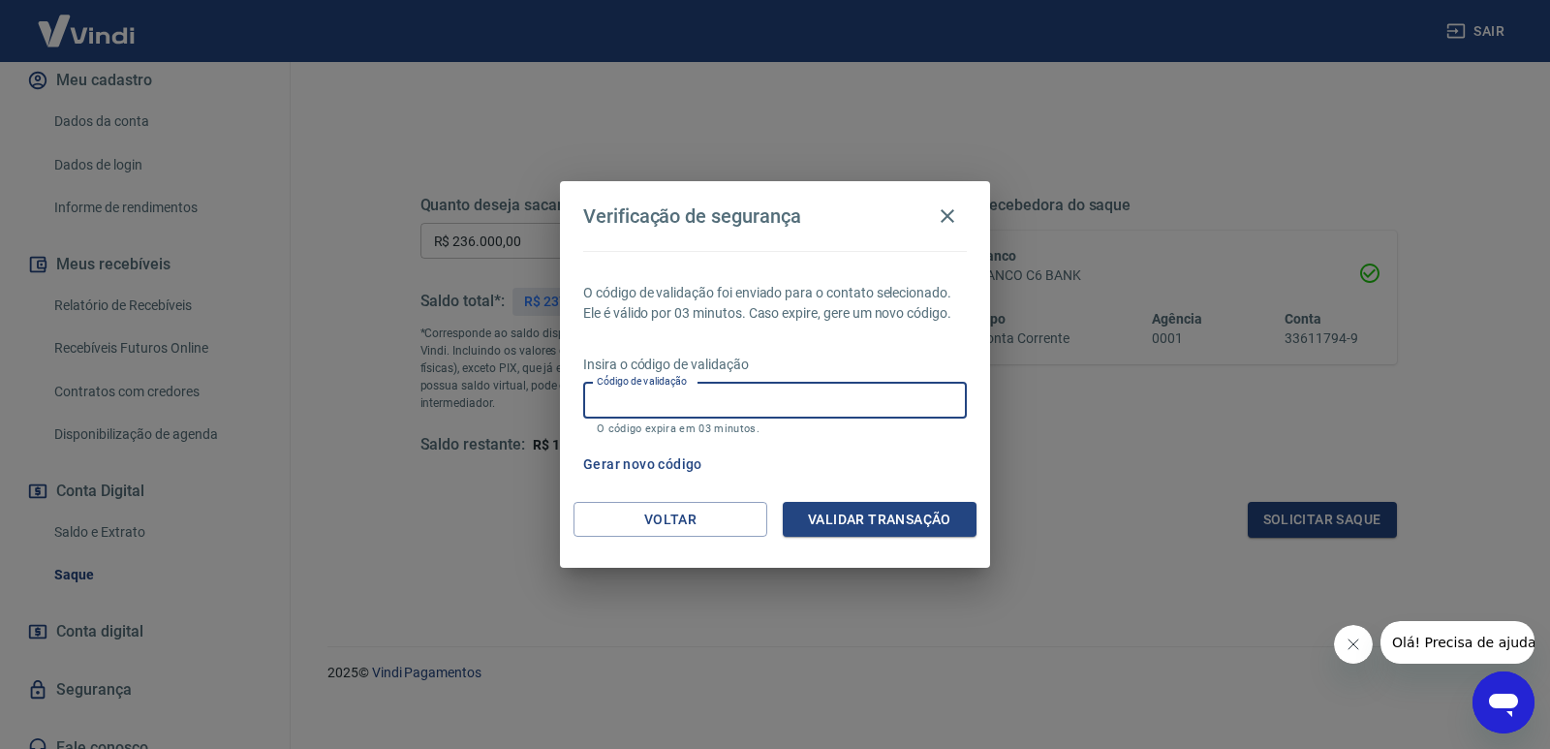
click at [633, 400] on input "Código de validação" at bounding box center [775, 401] width 384 height 36
type input "187797"
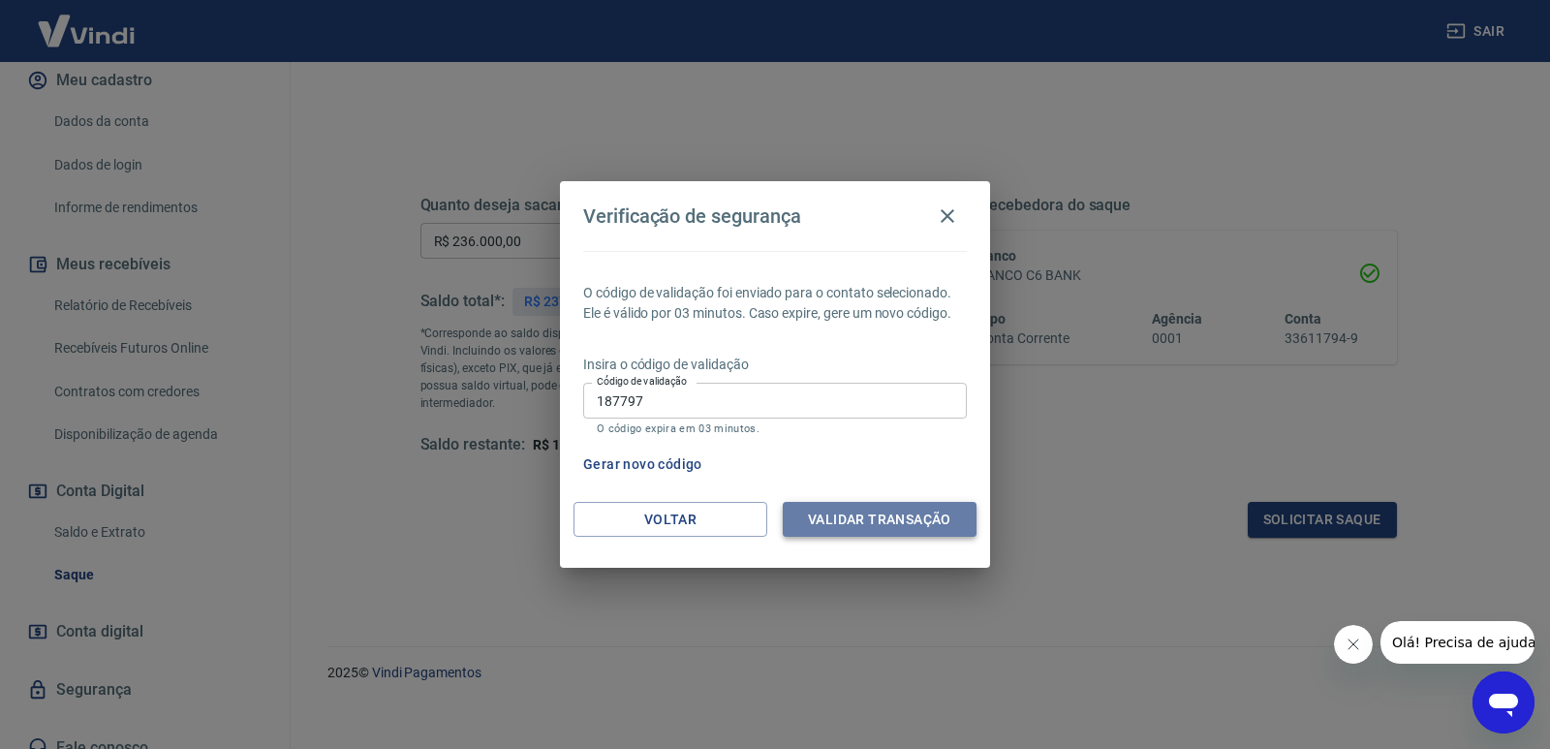
click at [884, 516] on button "Validar transação" at bounding box center [880, 520] width 194 height 36
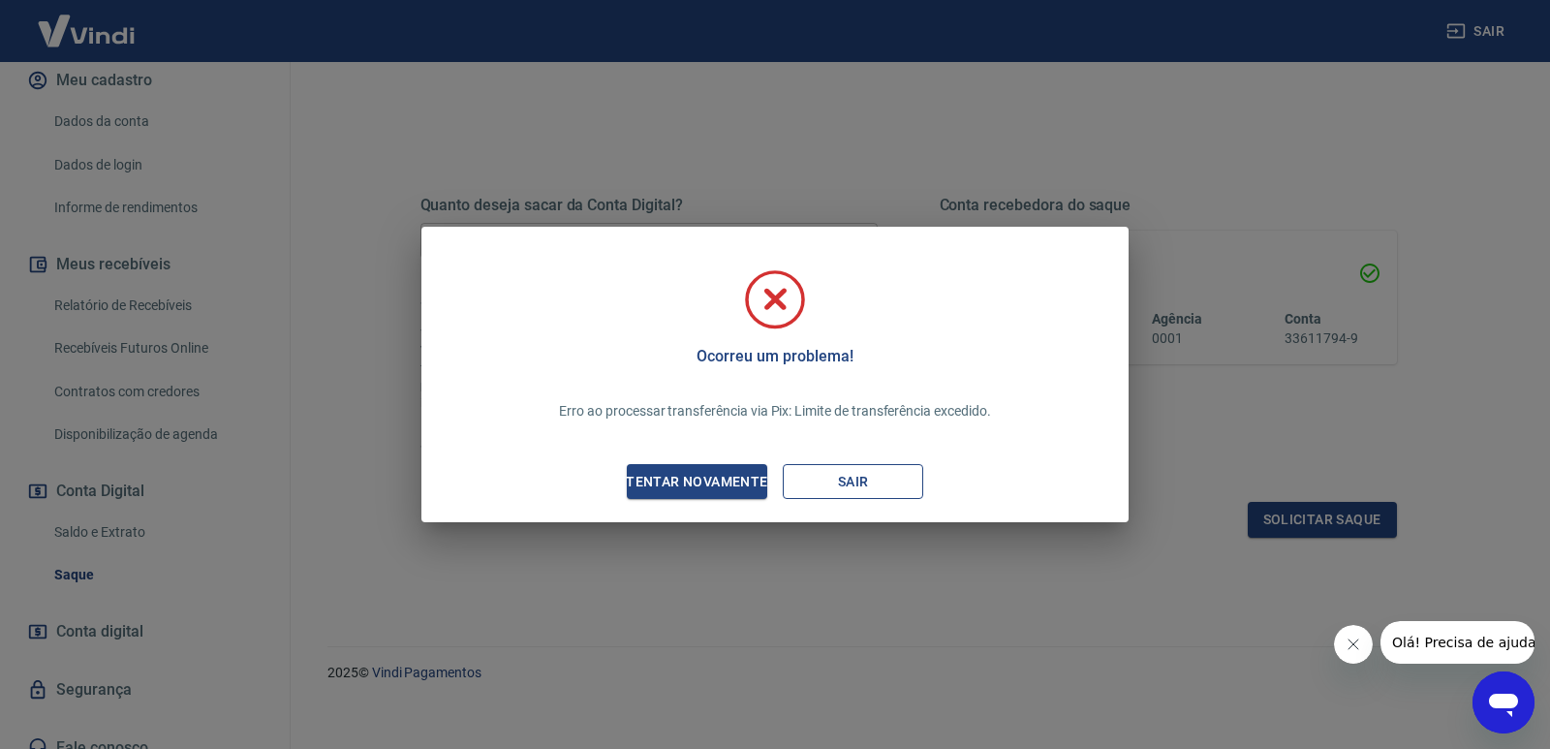
click at [860, 482] on button "Sair" at bounding box center [853, 482] width 140 height 36
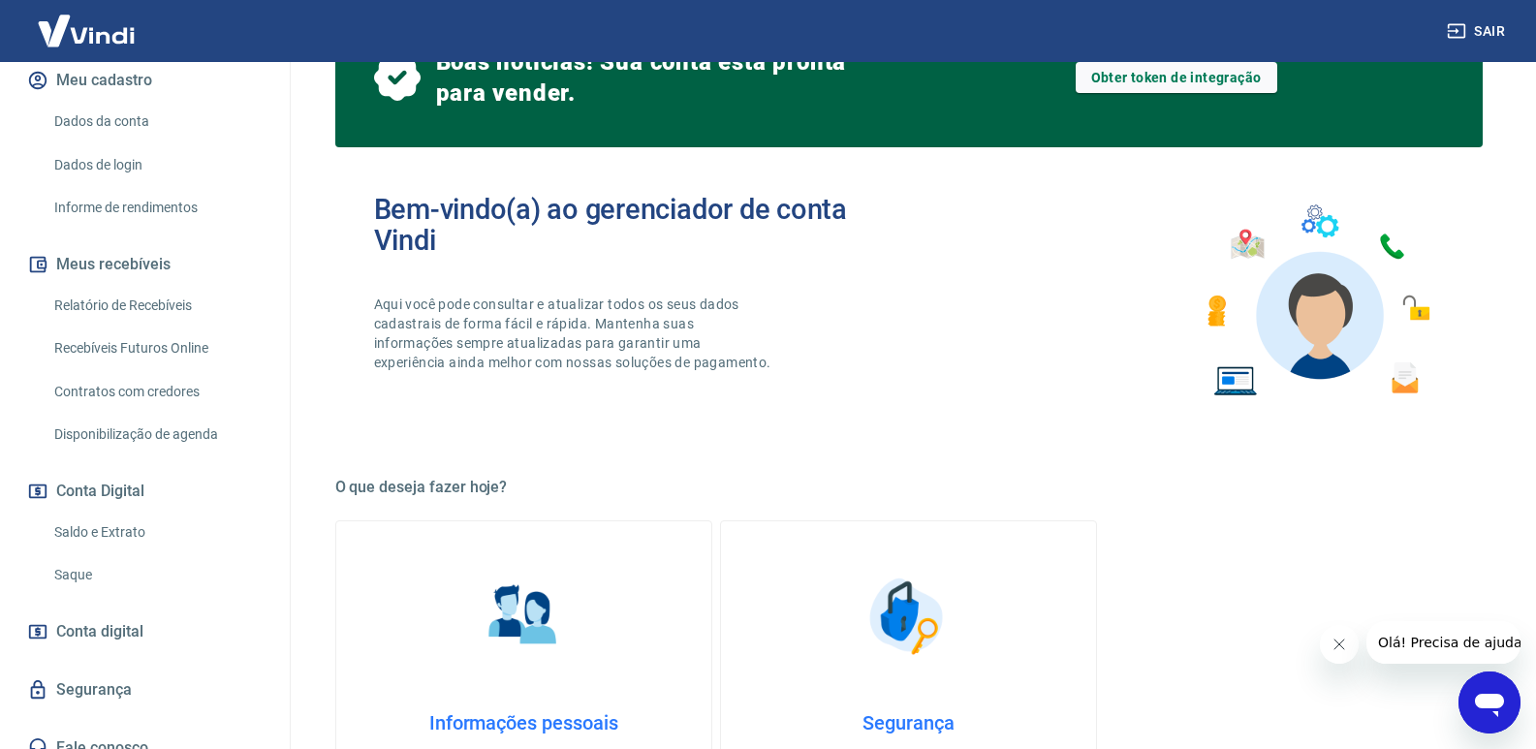
scroll to position [388, 0]
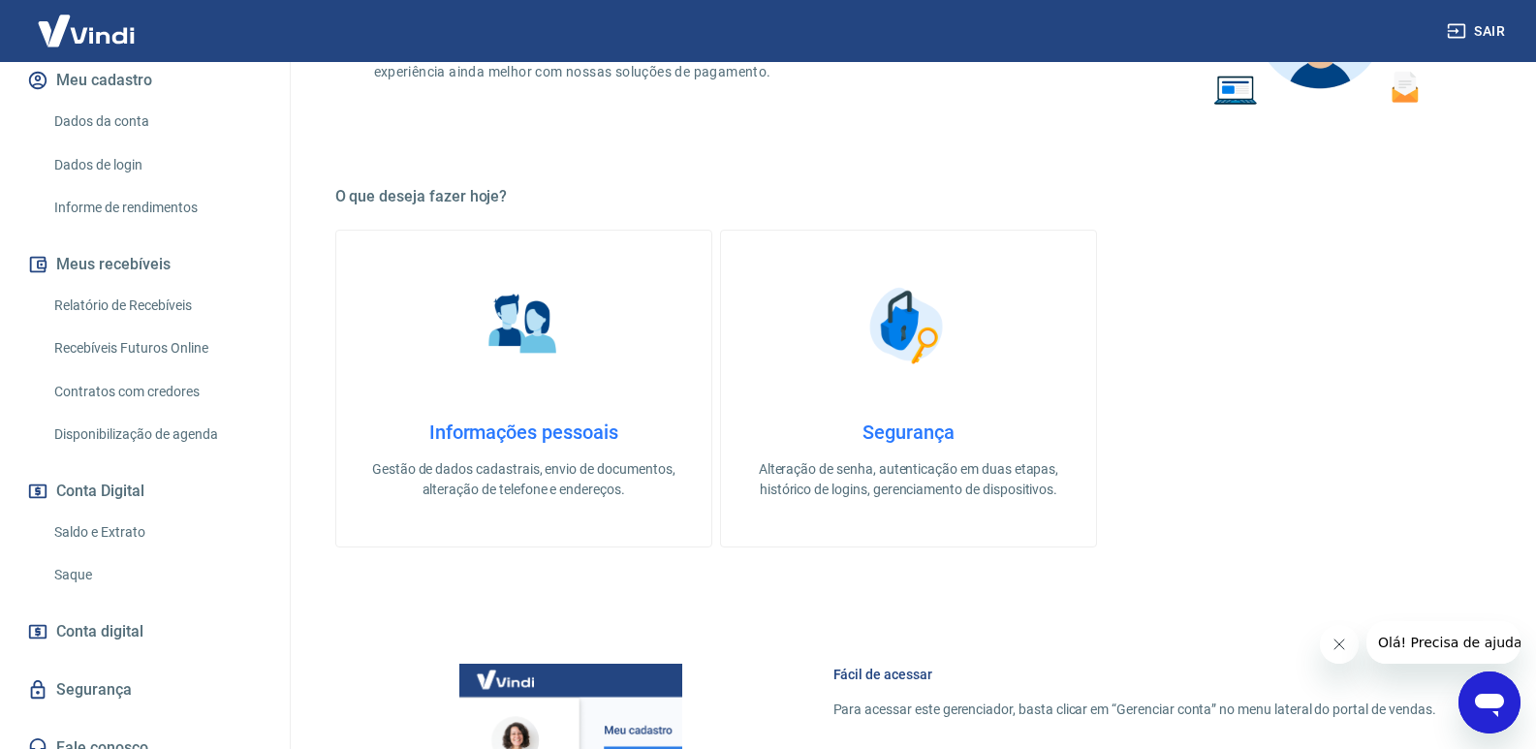
click at [105, 623] on span "Conta digital" at bounding box center [99, 631] width 87 height 27
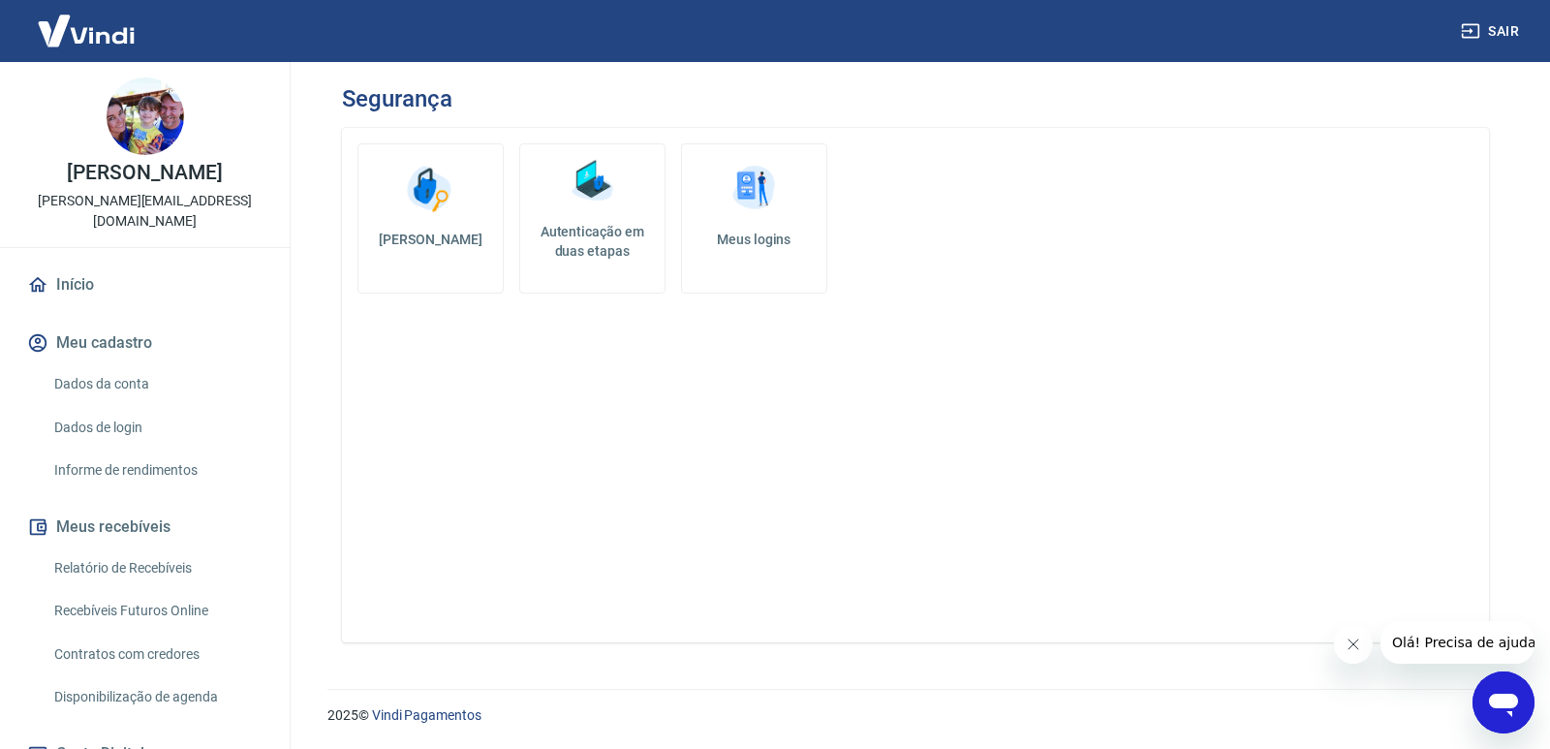
click at [1495, 32] on button "Sair" at bounding box center [1492, 32] width 70 height 36
